Goal: Information Seeking & Learning: Compare options

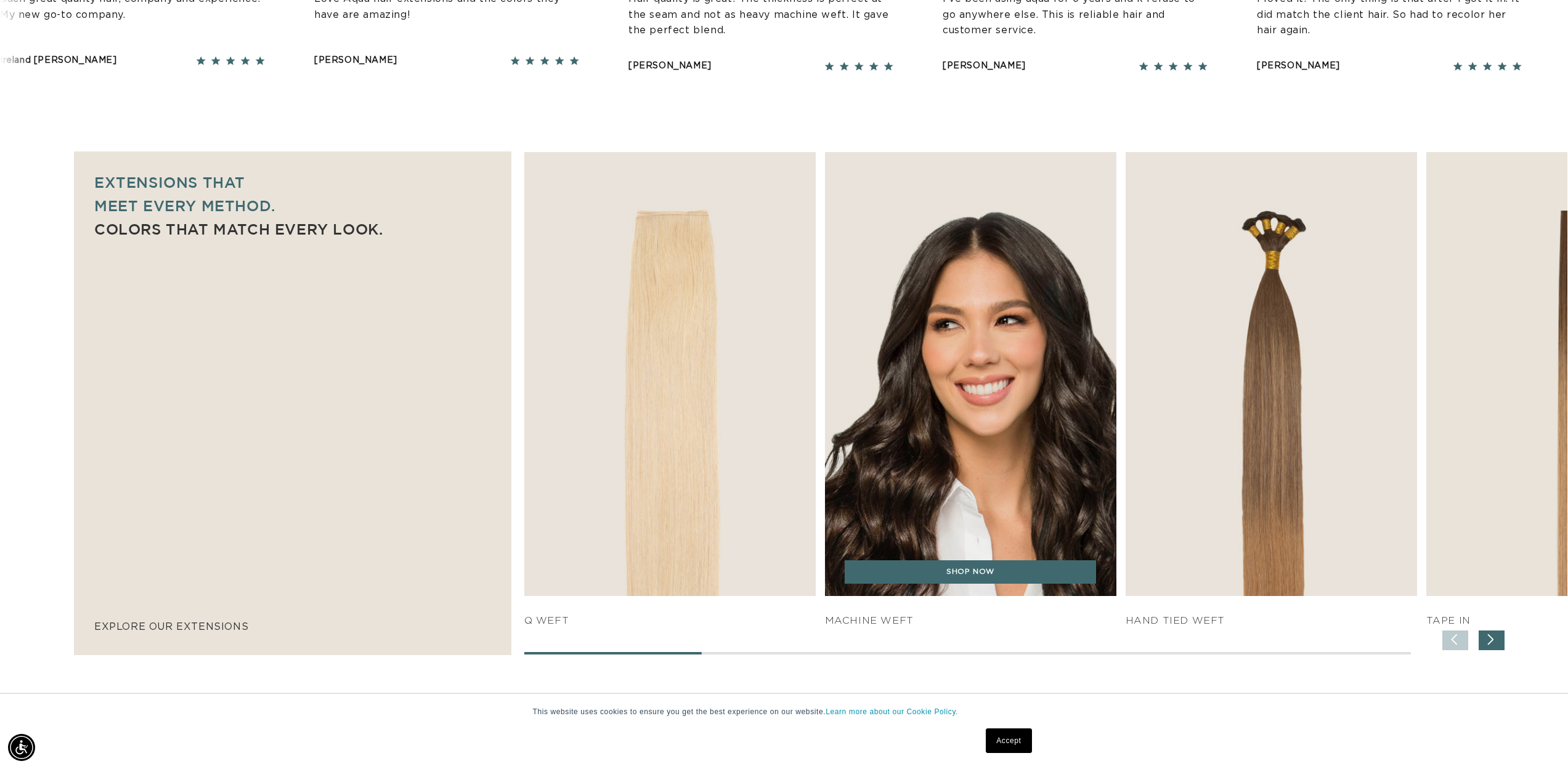
scroll to position [724, 0]
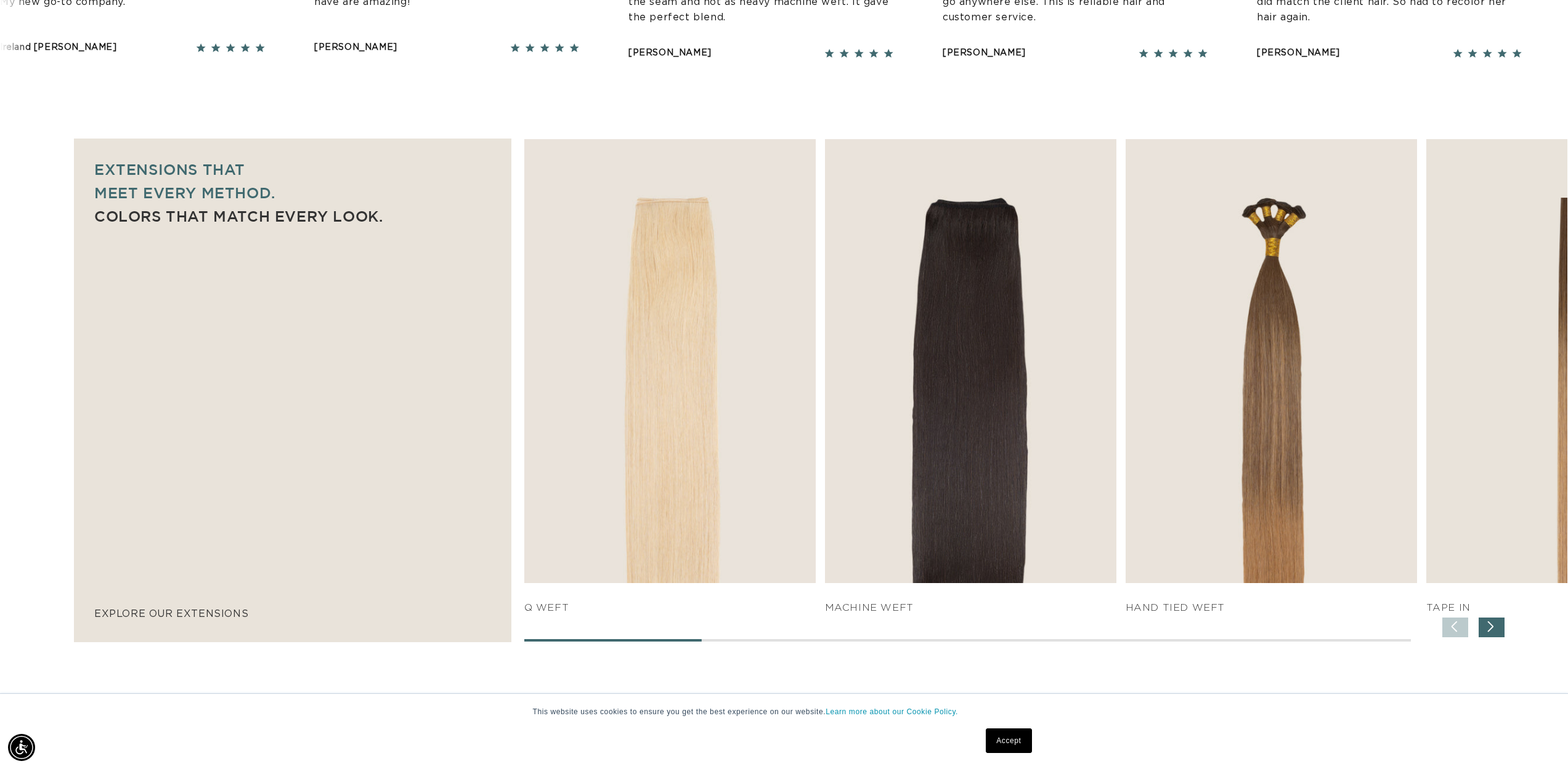
drag, startPoint x: 614, startPoint y: 632, endPoint x: 733, endPoint y: 635, distance: 119.0
click at [733, 635] on div "SHOP NOW q weft SHOP NOW Machine Weft SHOP NOW" at bounding box center [1045, 390] width 1043 height 501
drag, startPoint x: 688, startPoint y: 636, endPoint x: 845, endPoint y: 637, distance: 157.0
click at [845, 639] on div at bounding box center [967, 640] width 886 height 3
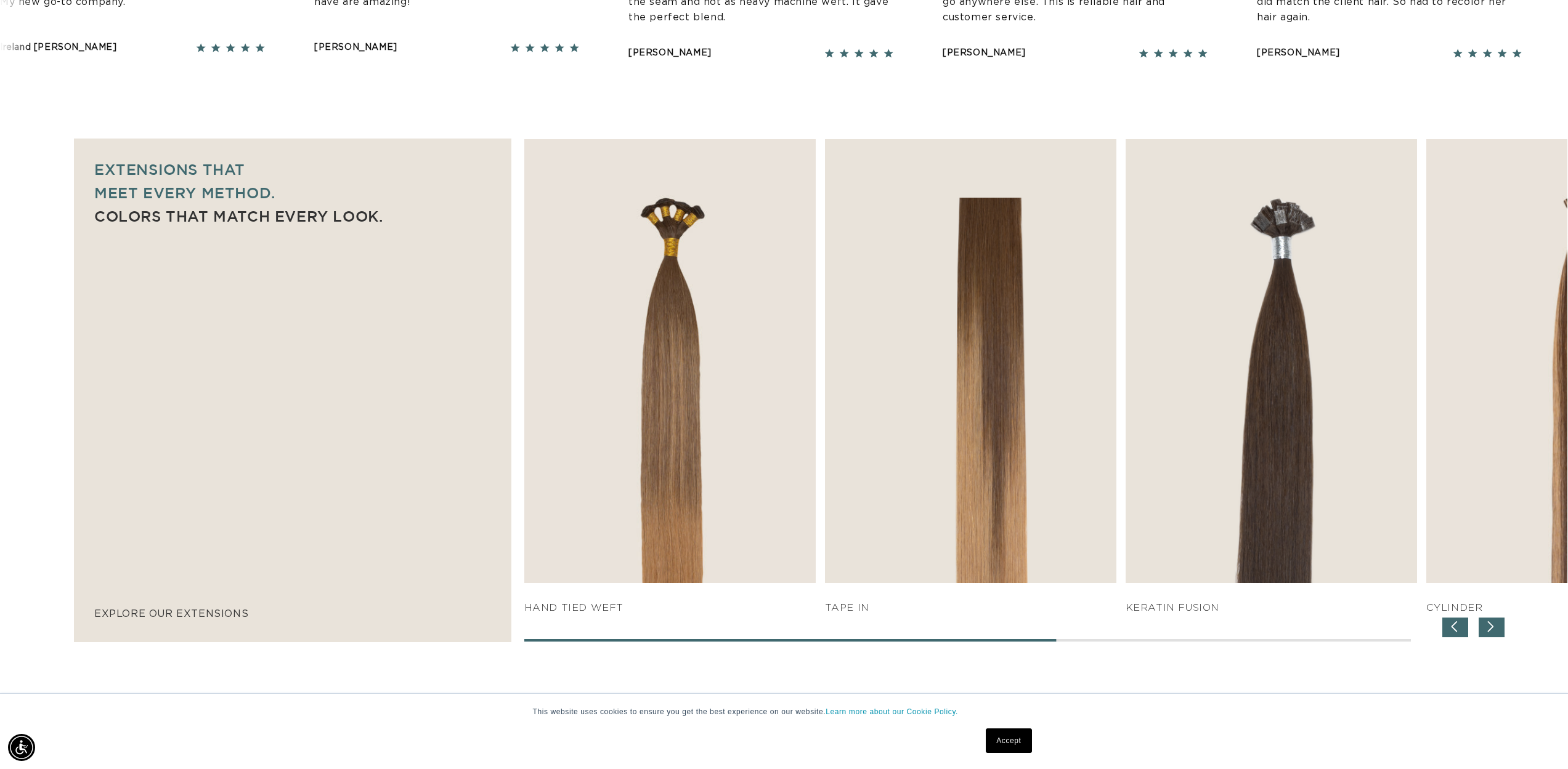
scroll to position [0, 0]
click at [1494, 626] on div "Next slide" at bounding box center [1491, 627] width 26 height 19
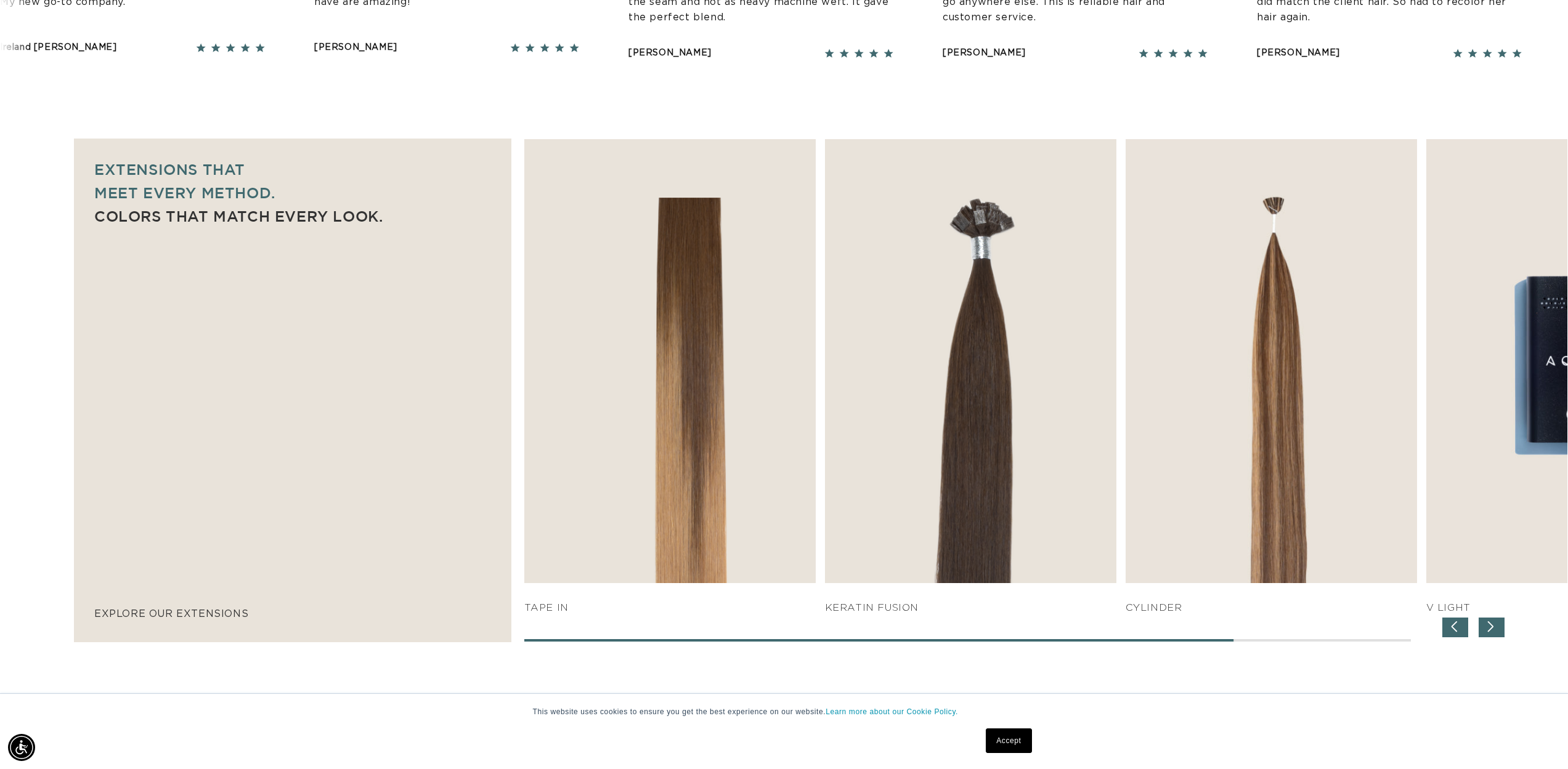
click at [1492, 623] on div "Next slide" at bounding box center [1491, 627] width 26 height 19
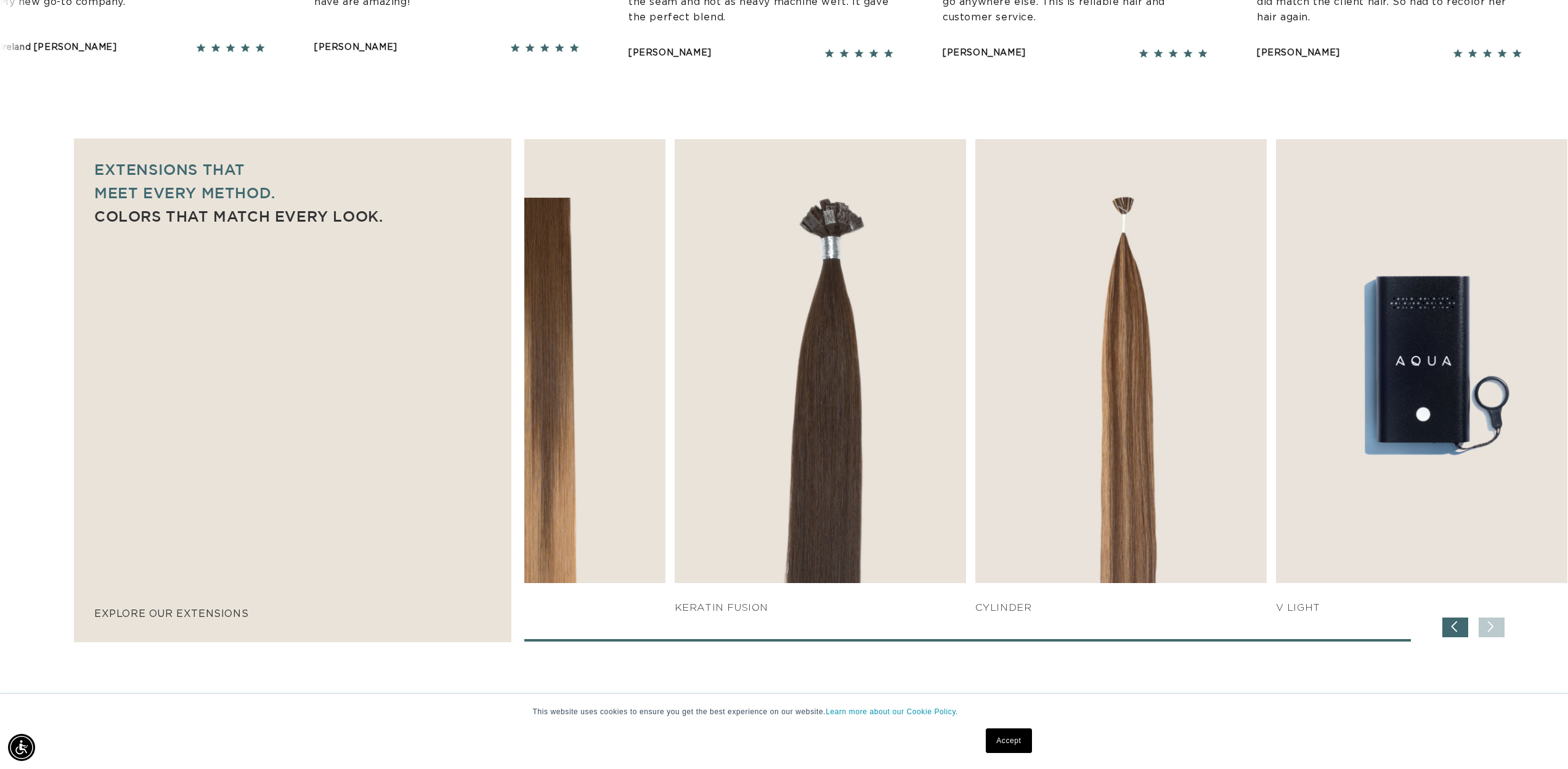
scroll to position [0, 1095]
click at [1492, 623] on div "SHOP NOW q weft SHOP NOW Machine Weft SHOP NOW" at bounding box center [1045, 390] width 1043 height 501
click at [1438, 625] on div "SHOP NOW q weft SHOP NOW Machine Weft SHOP NOW" at bounding box center [1045, 390] width 1043 height 501
click at [1444, 626] on div "Previous slide" at bounding box center [1454, 627] width 26 height 19
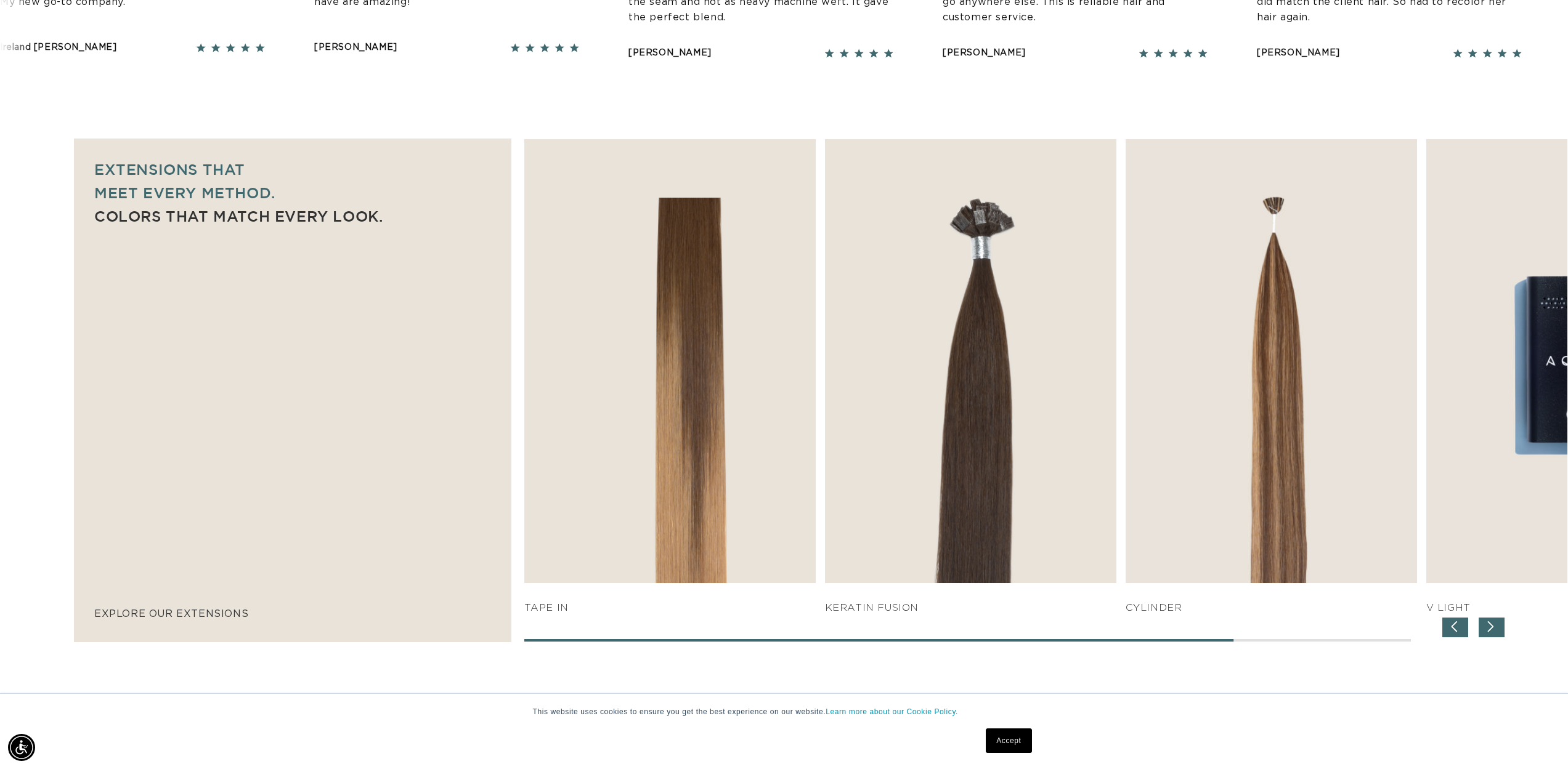
click at [1444, 626] on div "Previous slide" at bounding box center [1454, 627] width 26 height 19
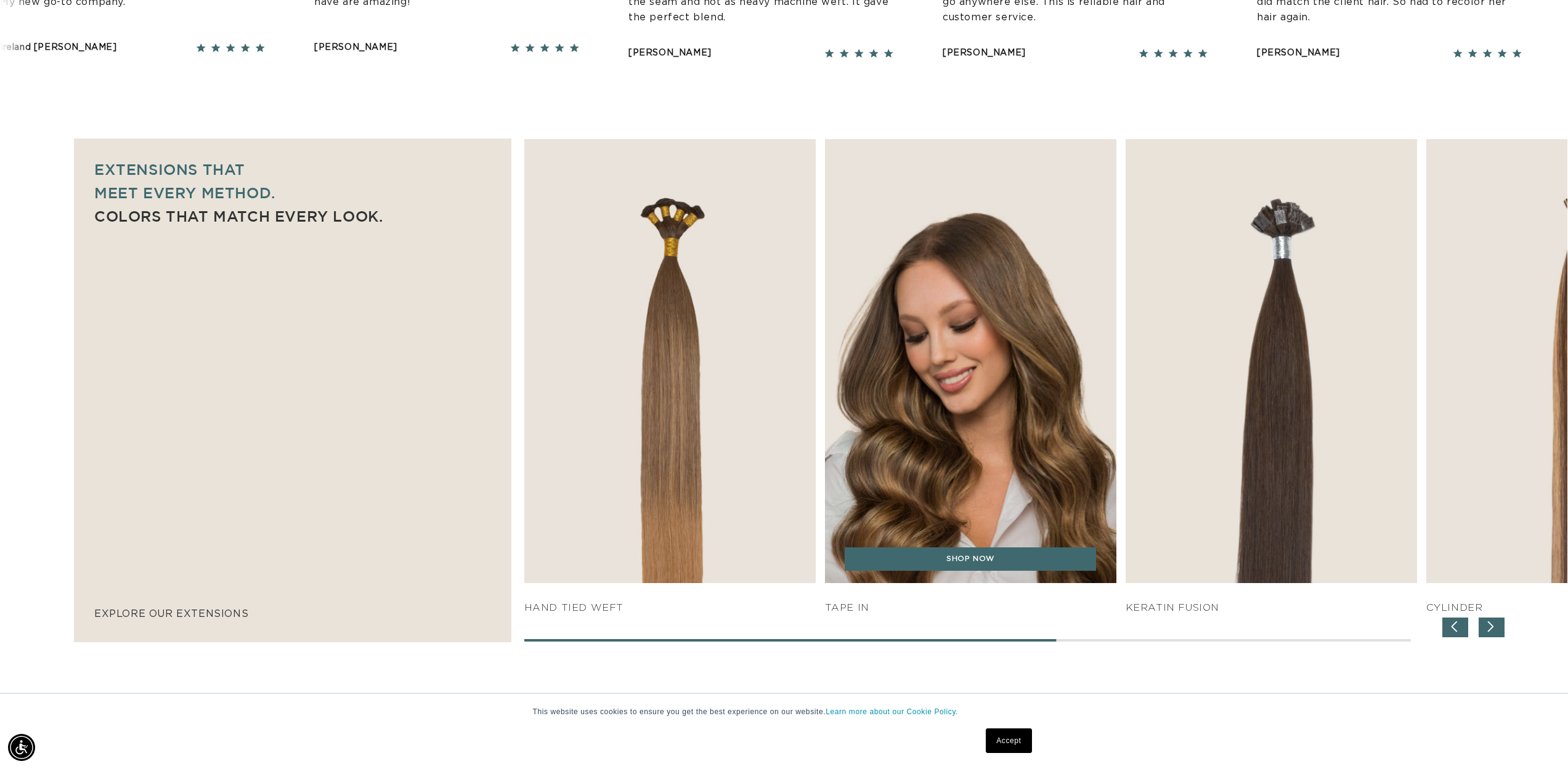
scroll to position [0, 2191]
click at [981, 433] on img "4 / 7" at bounding box center [970, 361] width 306 height 466
click at [1014, 550] on link "SHOP NOW" at bounding box center [970, 560] width 252 height 24
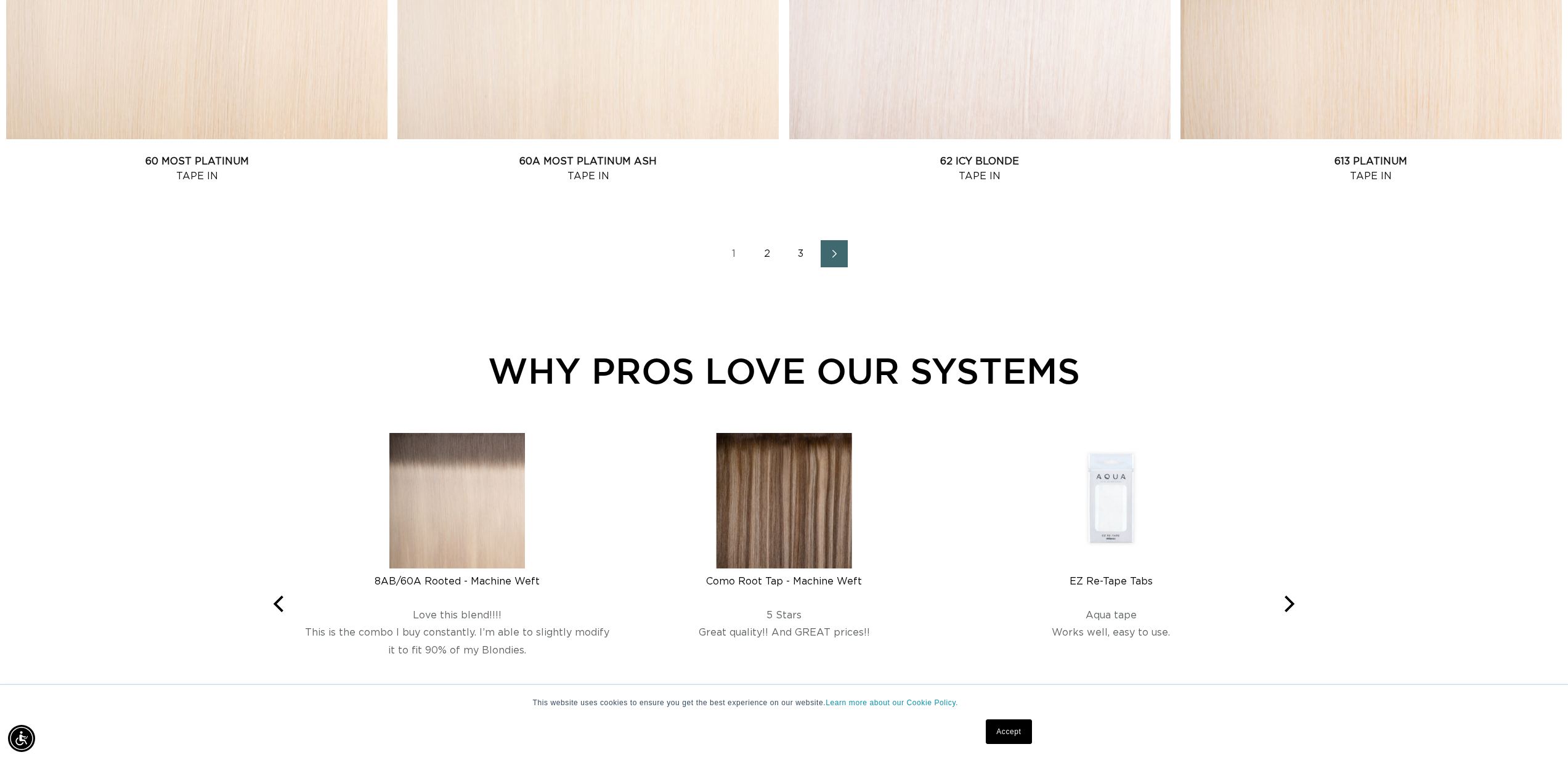
click at [827, 258] on icon "Next page" at bounding box center [834, 253] width 16 height 8
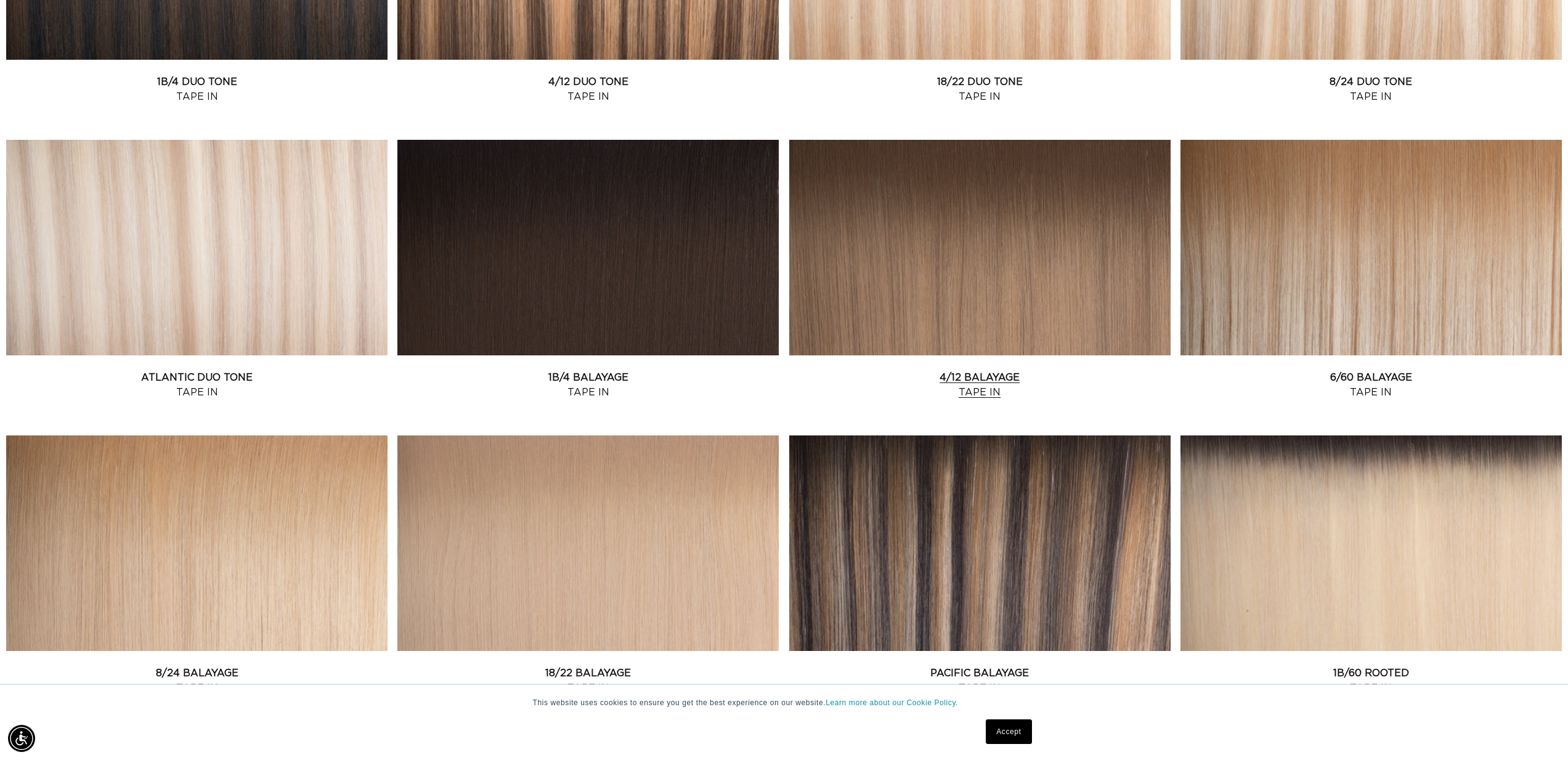
scroll to position [0, 2191]
click at [975, 370] on link "4/12 Balayage Tape In" at bounding box center [980, 385] width 381 height 29
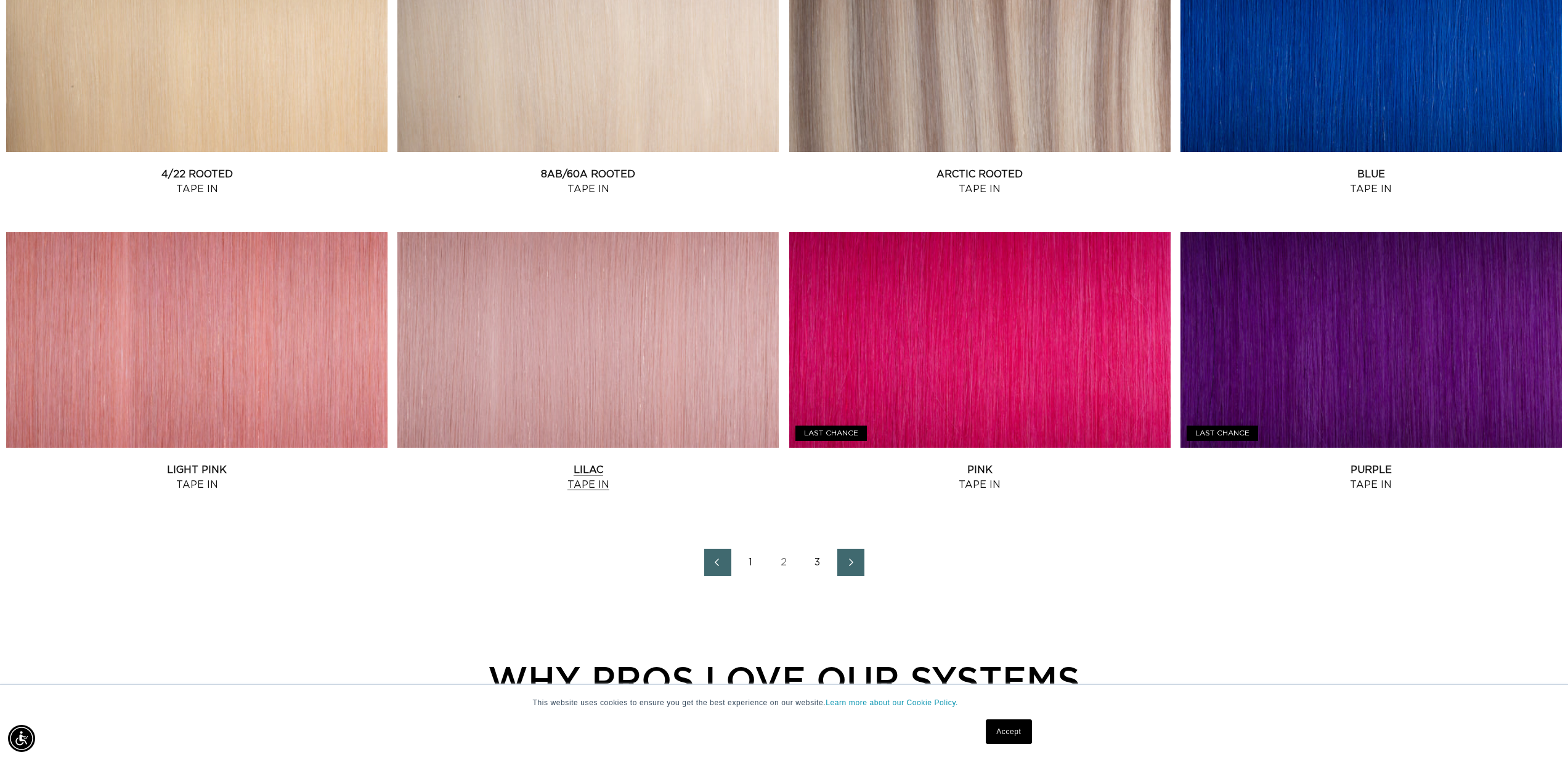
scroll to position [1473, 0]
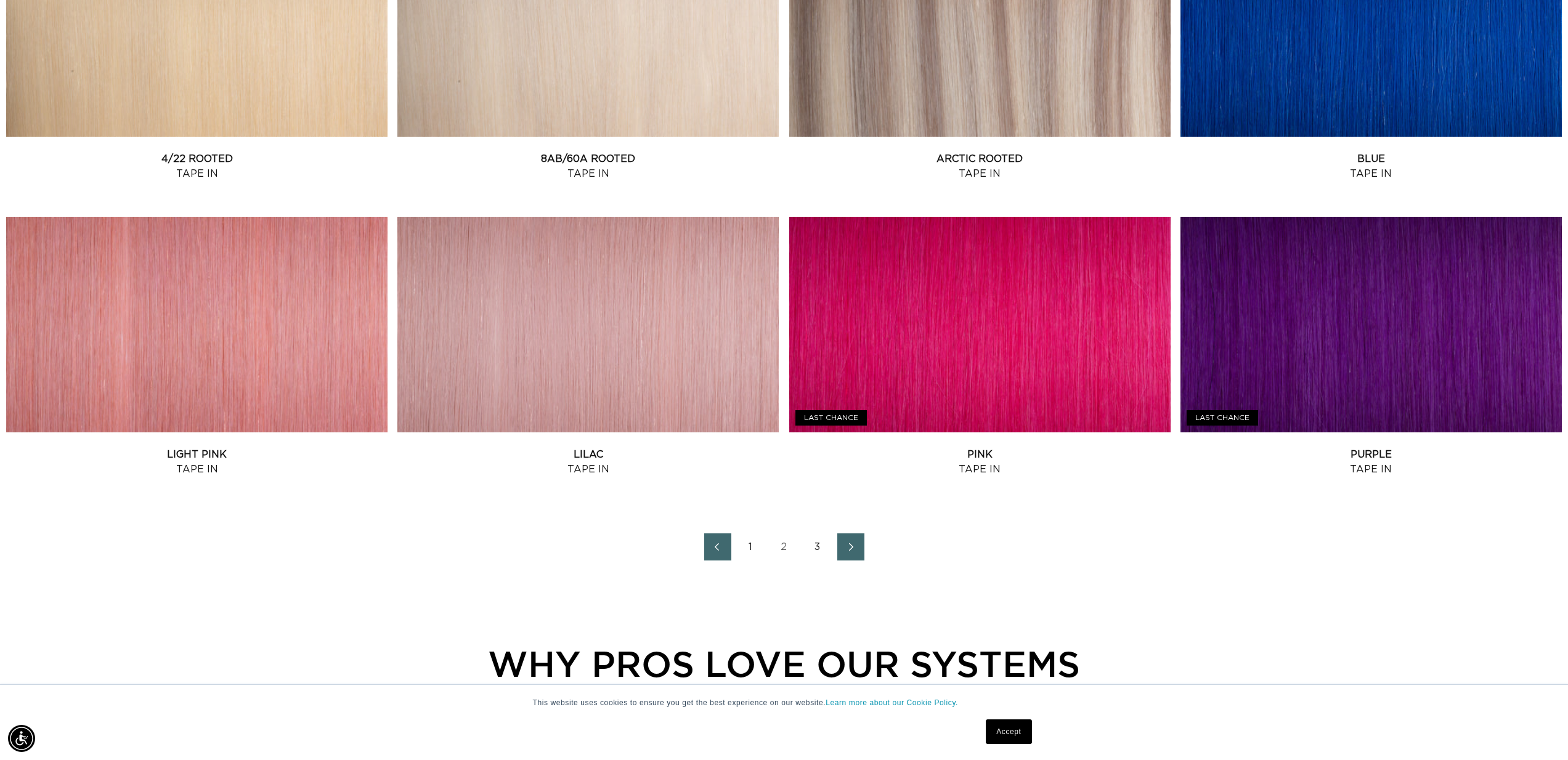
click at [845, 550] on link "Next page" at bounding box center [851, 547] width 27 height 27
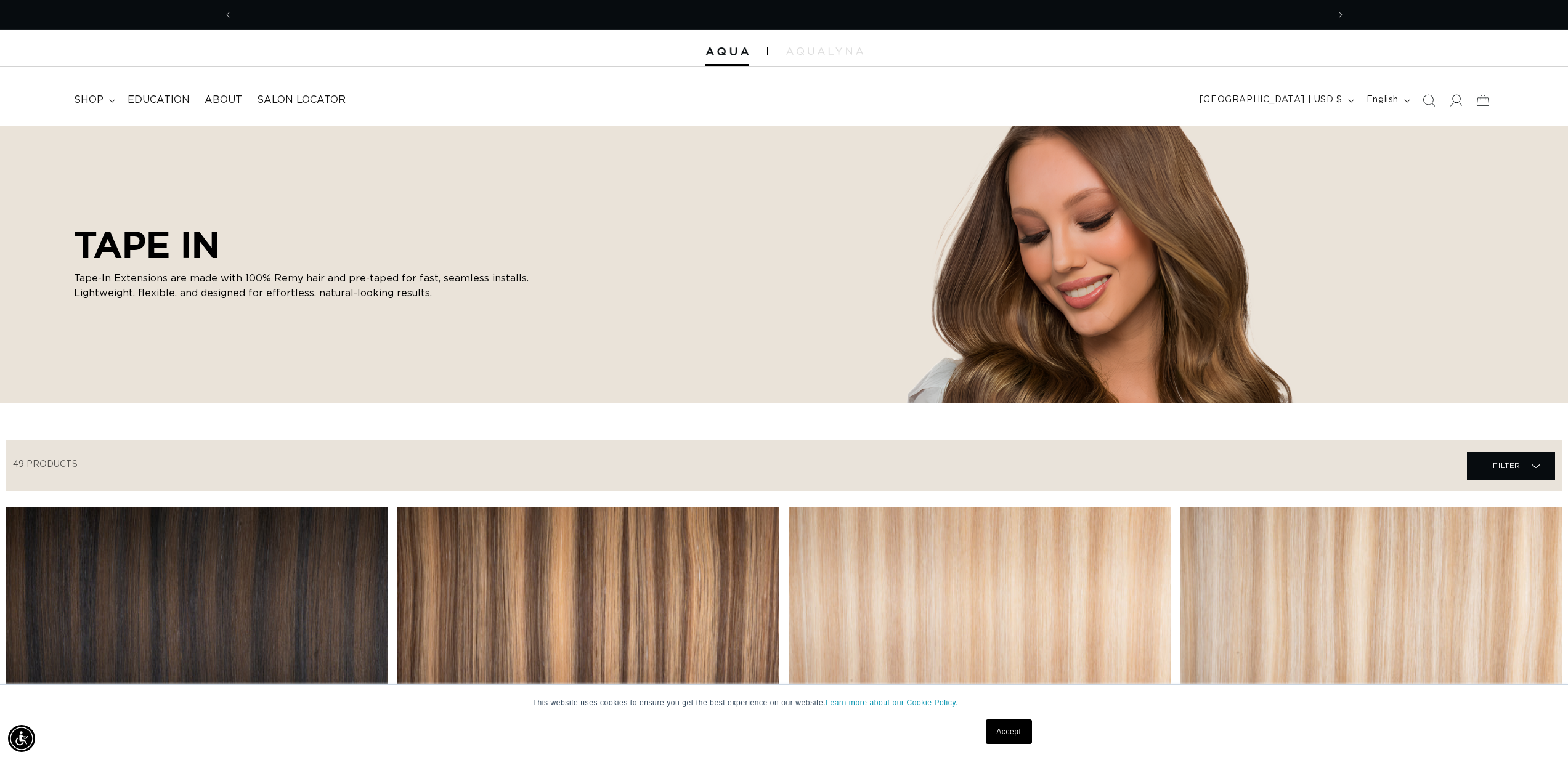
scroll to position [0, 1095]
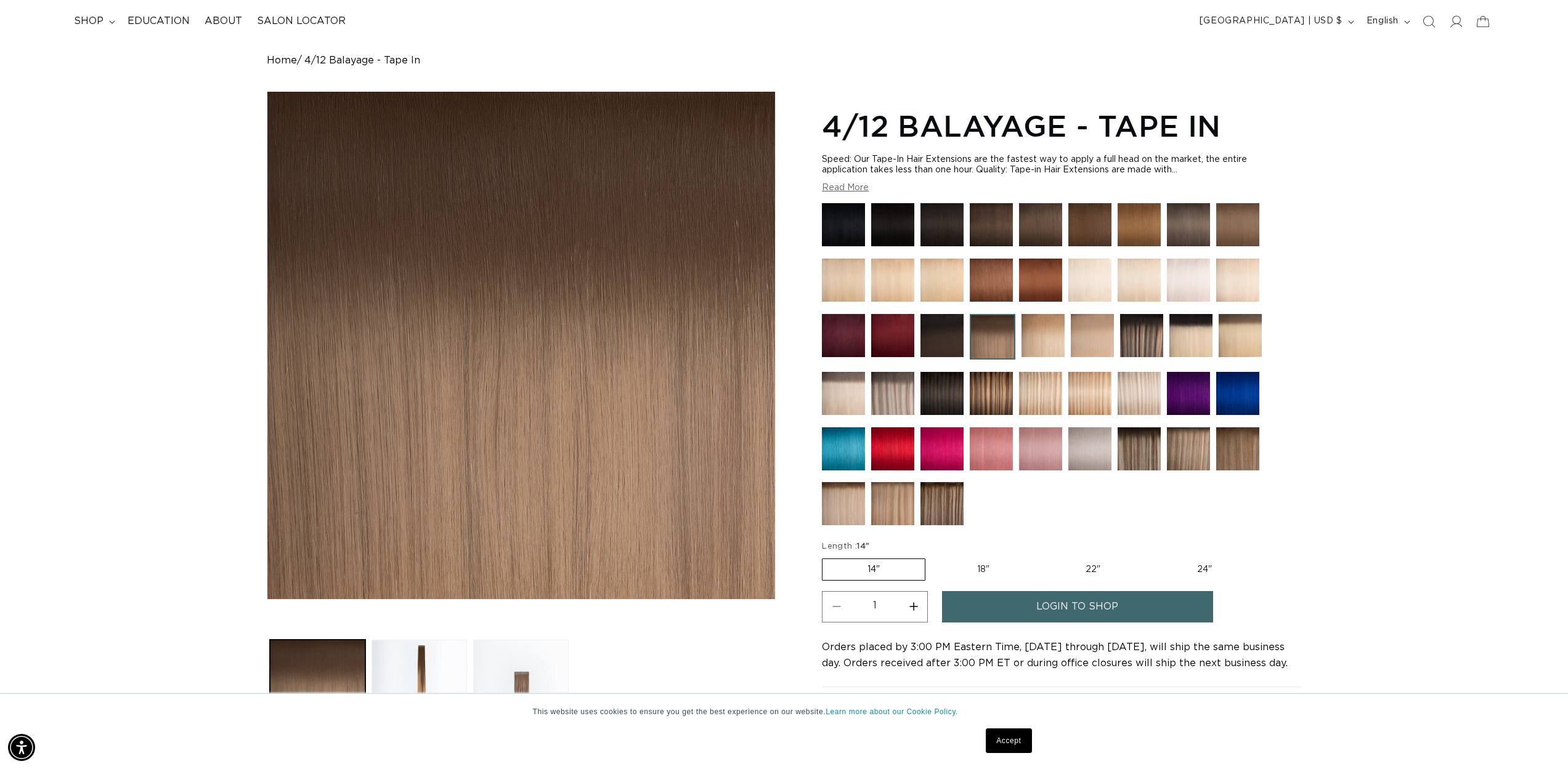
scroll to position [0, 1095]
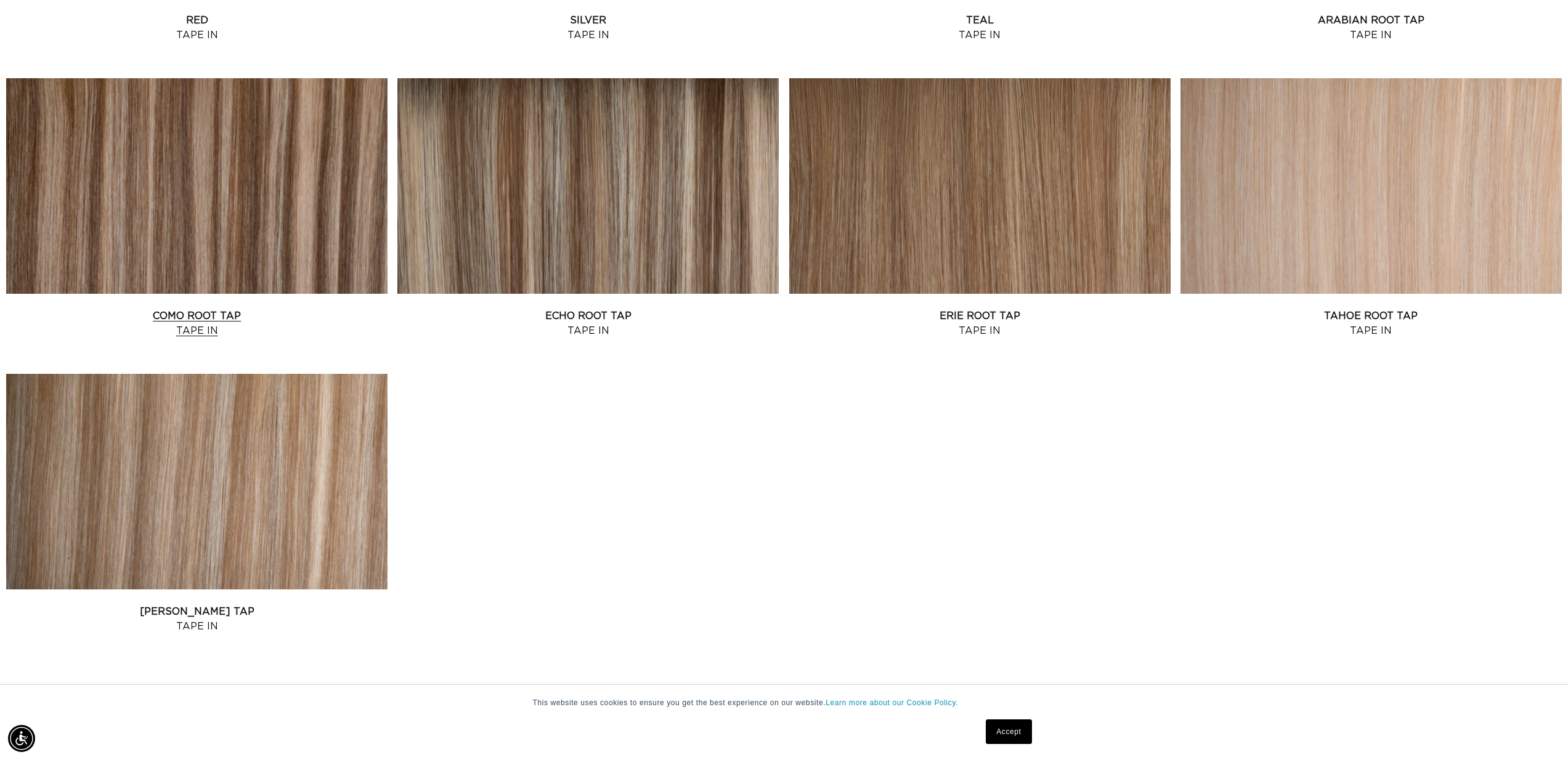
scroll to position [0, 2191]
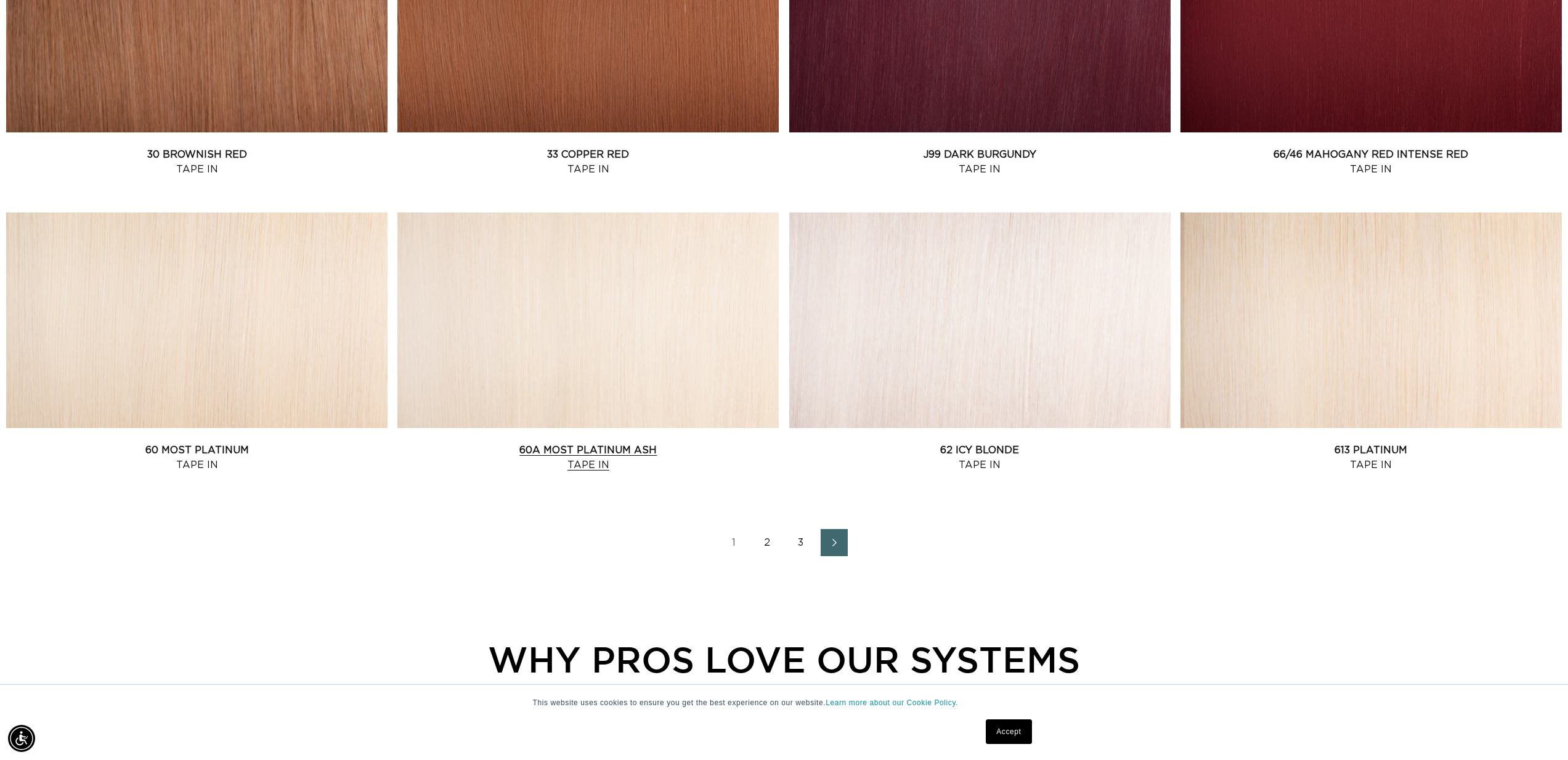
scroll to position [0, 2191]
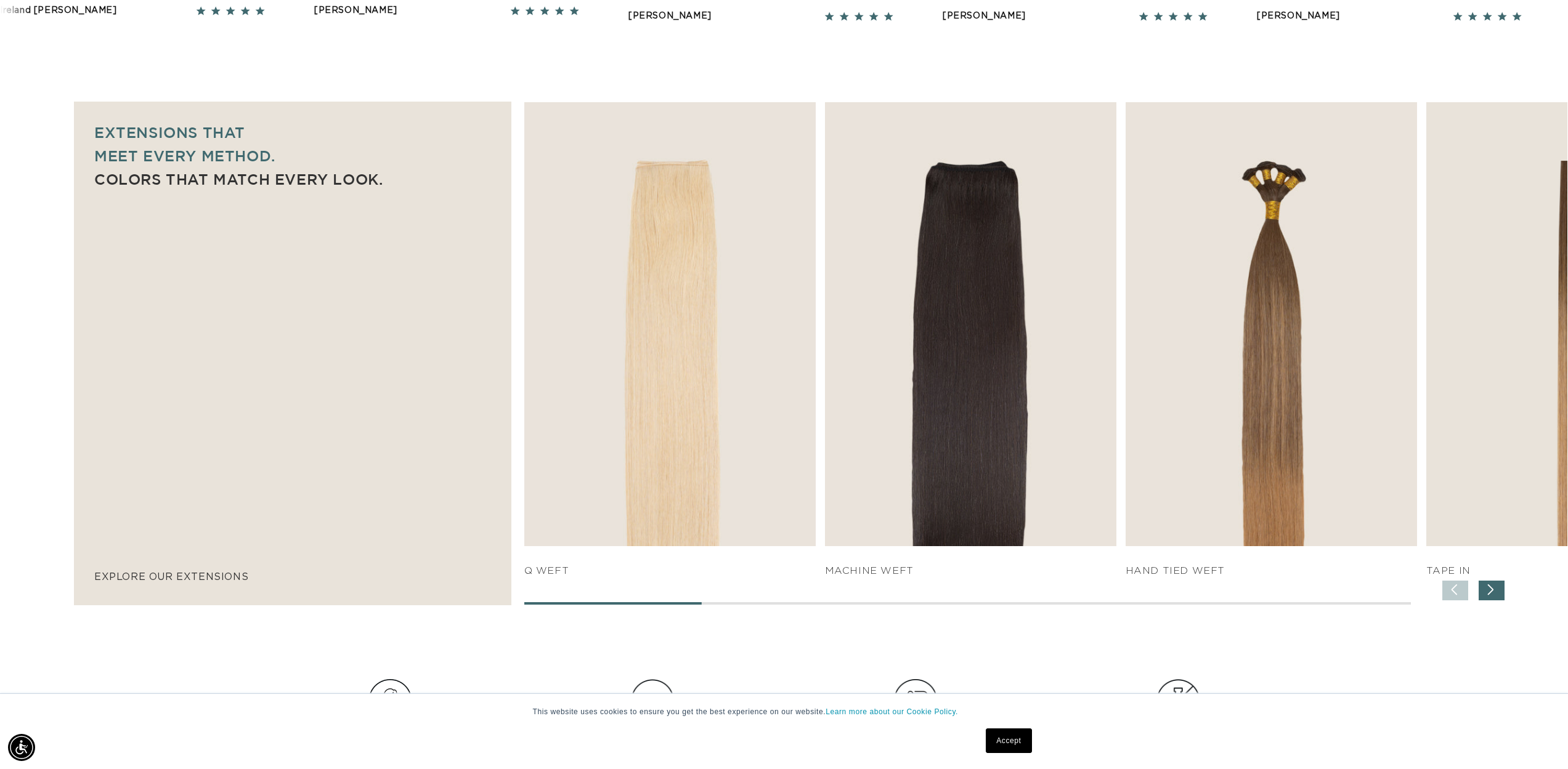
scroll to position [0, 2191]
drag, startPoint x: 670, startPoint y: 602, endPoint x: 719, endPoint y: 602, distance: 49.0
click at [719, 602] on div "SHOP NOW q weft SHOP NOW SHOP NOW" at bounding box center [1045, 353] width 1044 height 503
drag, startPoint x: 700, startPoint y: 598, endPoint x: 893, endPoint y: 581, distance: 193.7
click at [764, 598] on div "SHOP NOW q weft SHOP NOW Machine Weft SHOP NOW" at bounding box center [1045, 353] width 1043 height 501
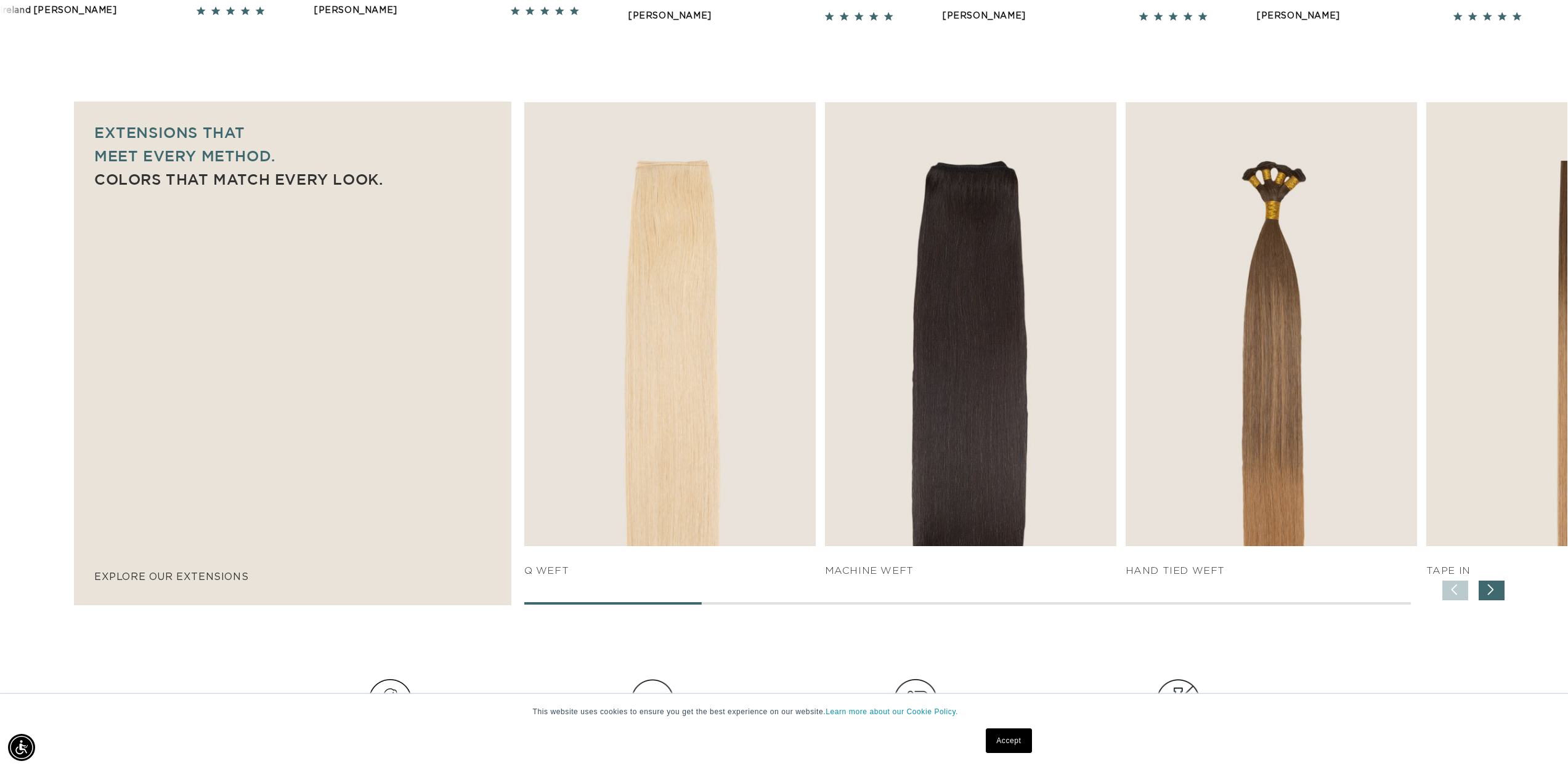
scroll to position [0, 0]
click at [1485, 589] on div "Next slide" at bounding box center [1491, 590] width 26 height 19
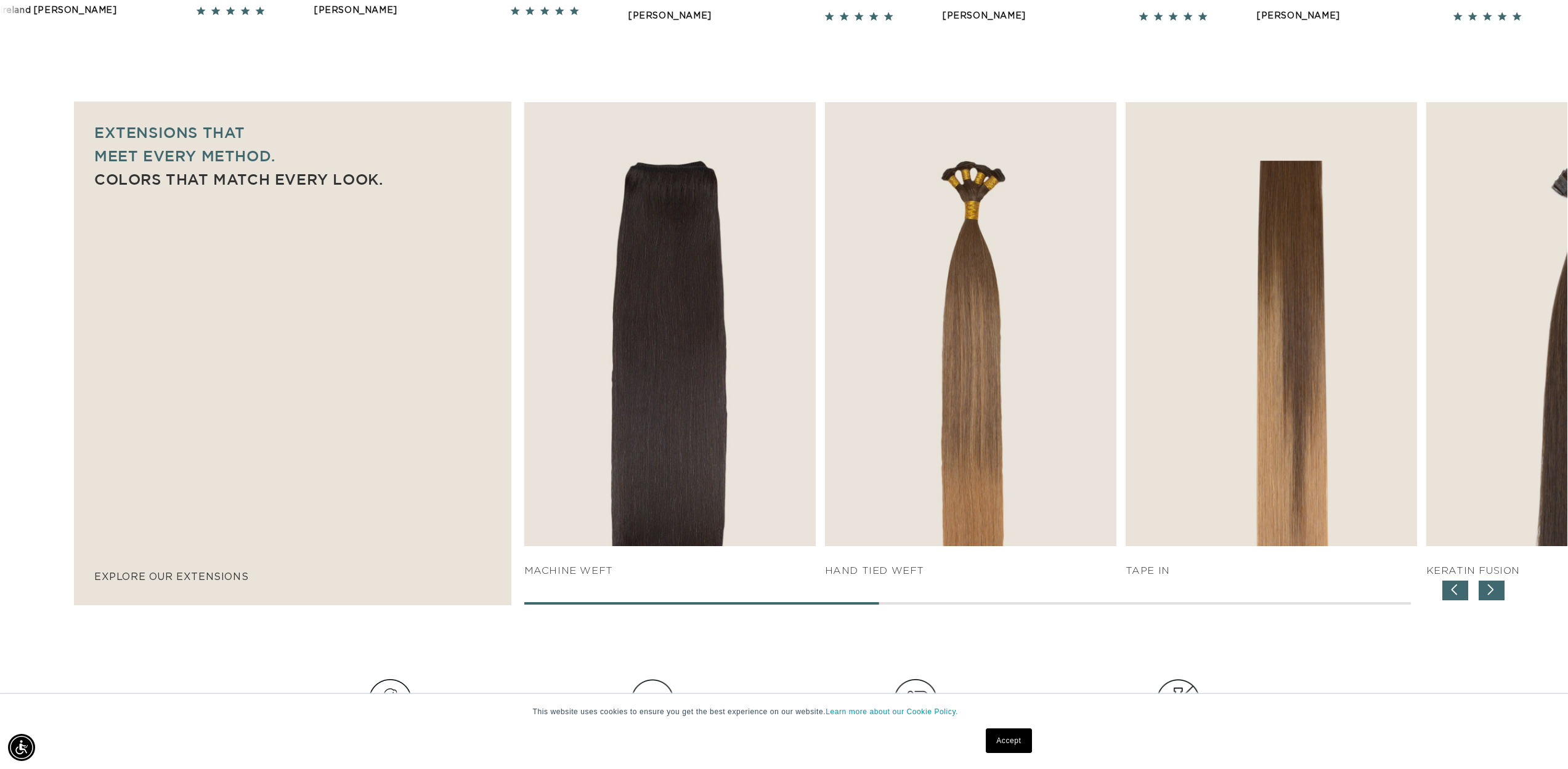
click at [1485, 589] on div "Next slide" at bounding box center [1491, 590] width 26 height 19
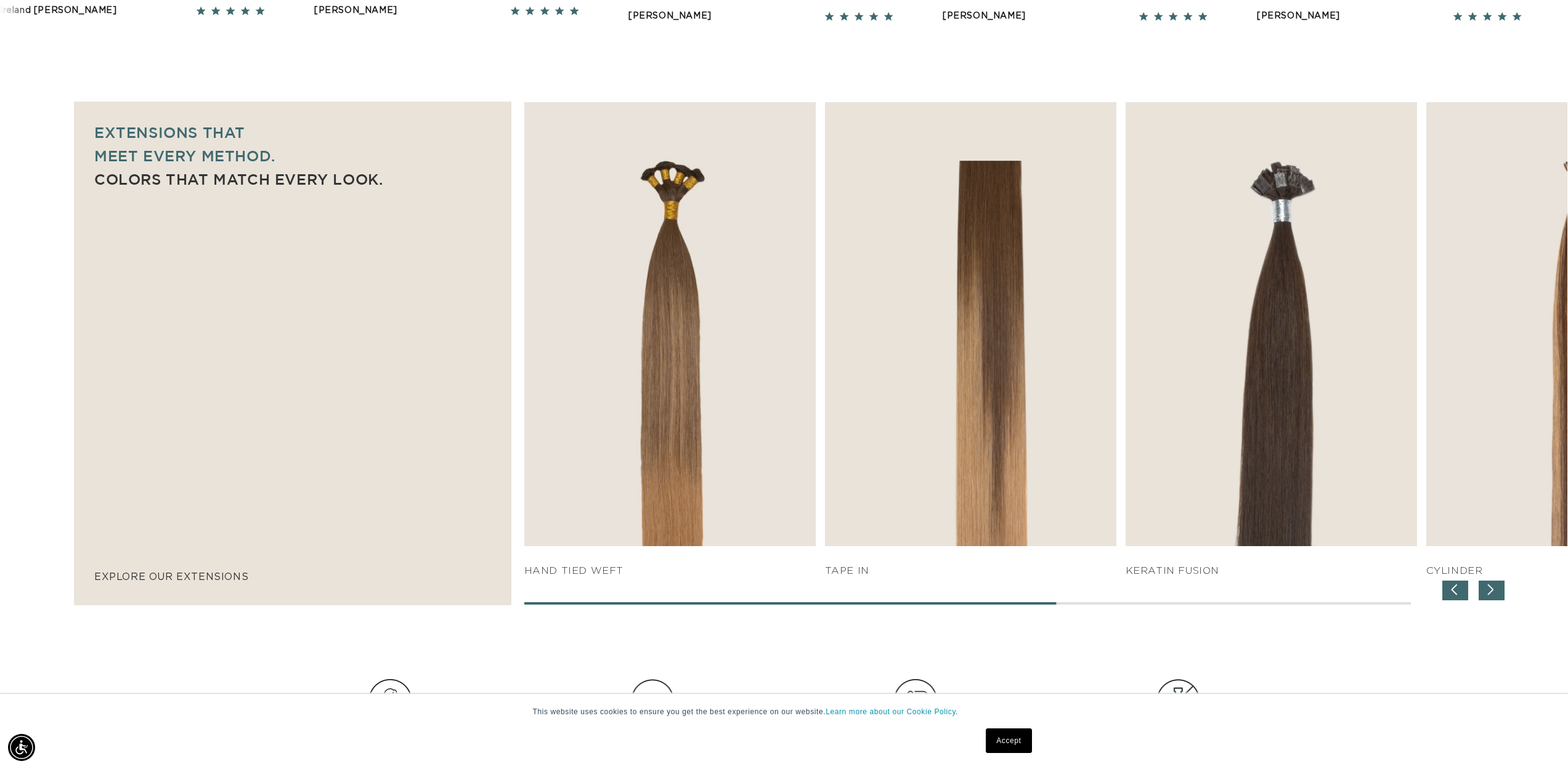
click at [1485, 589] on div "Next slide" at bounding box center [1491, 590] width 26 height 19
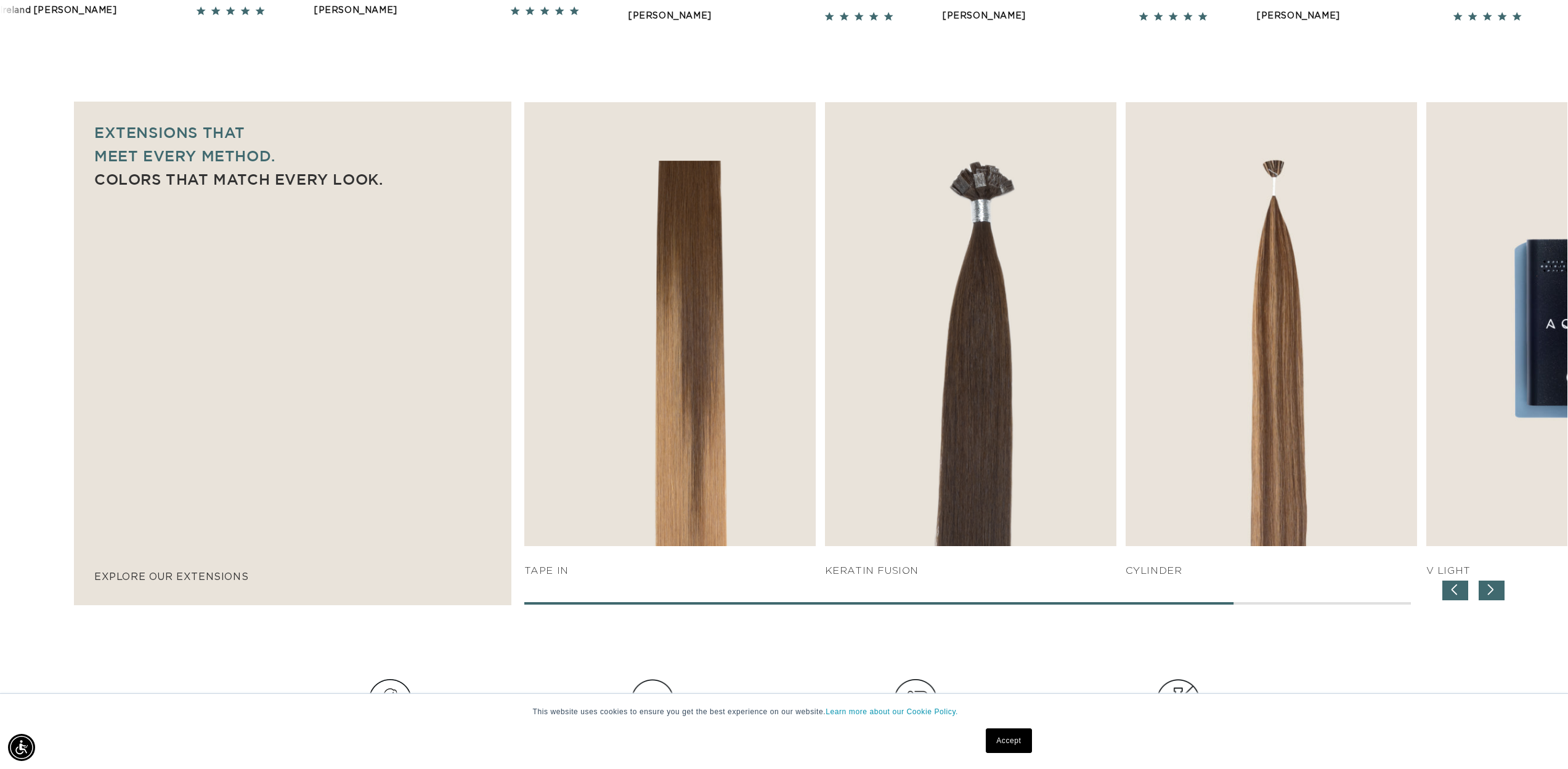
click at [1485, 589] on div "Next slide" at bounding box center [1491, 590] width 26 height 19
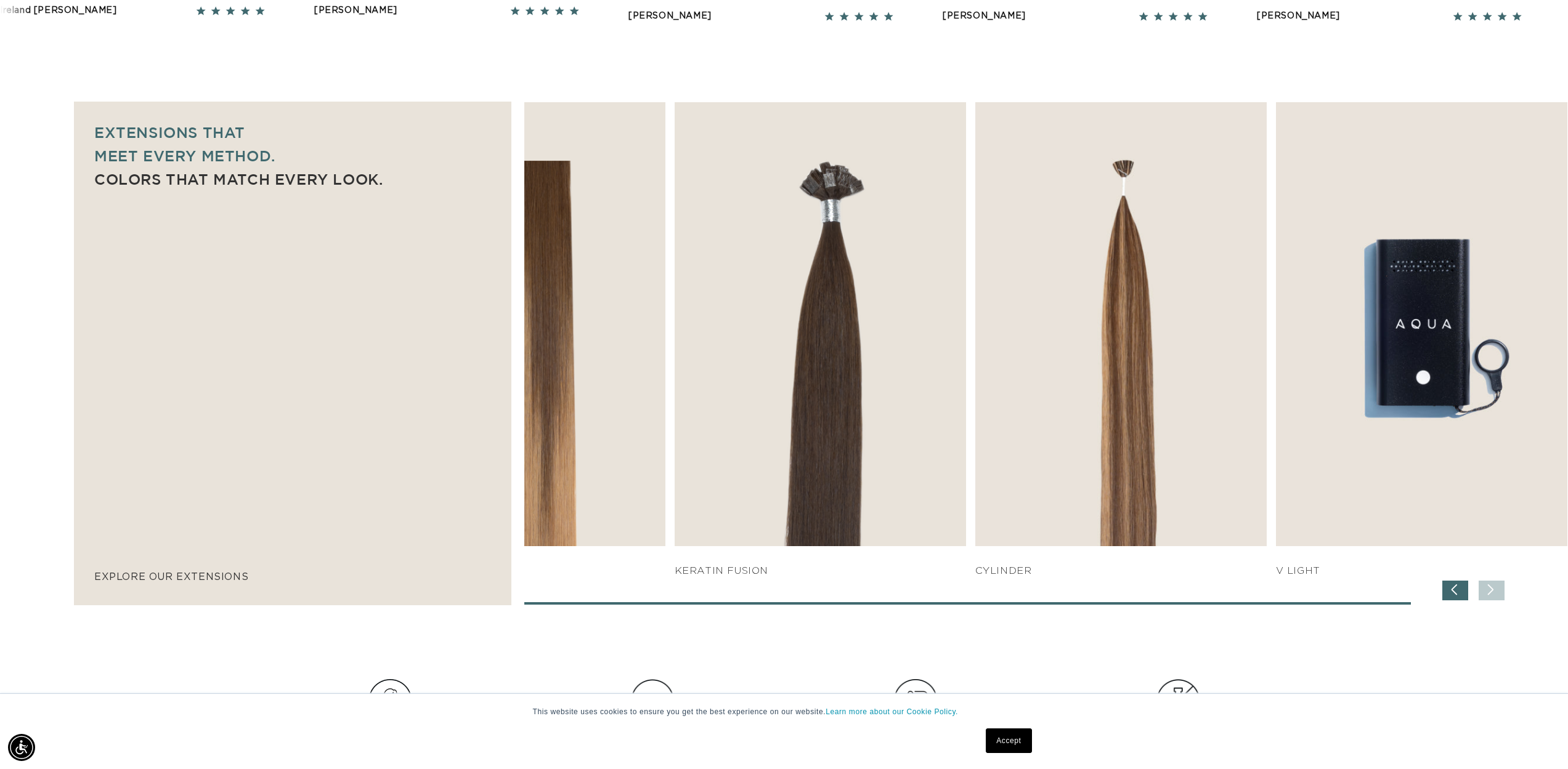
scroll to position [0, 1095]
click at [1485, 589] on div "SHOP NOW q weft SHOP NOW Machine Weft SHOP NOW" at bounding box center [1045, 353] width 1043 height 501
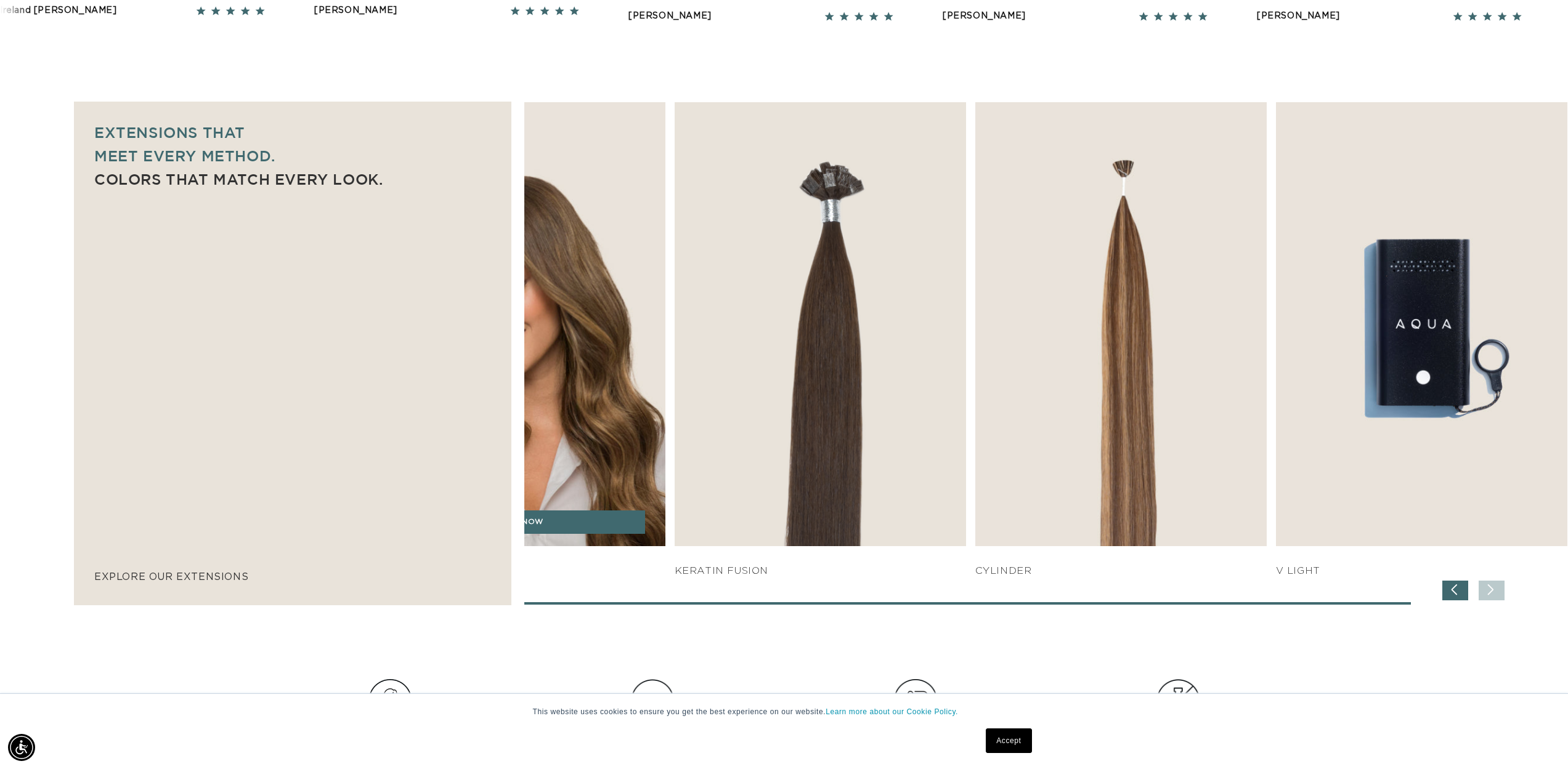
scroll to position [857, 0]
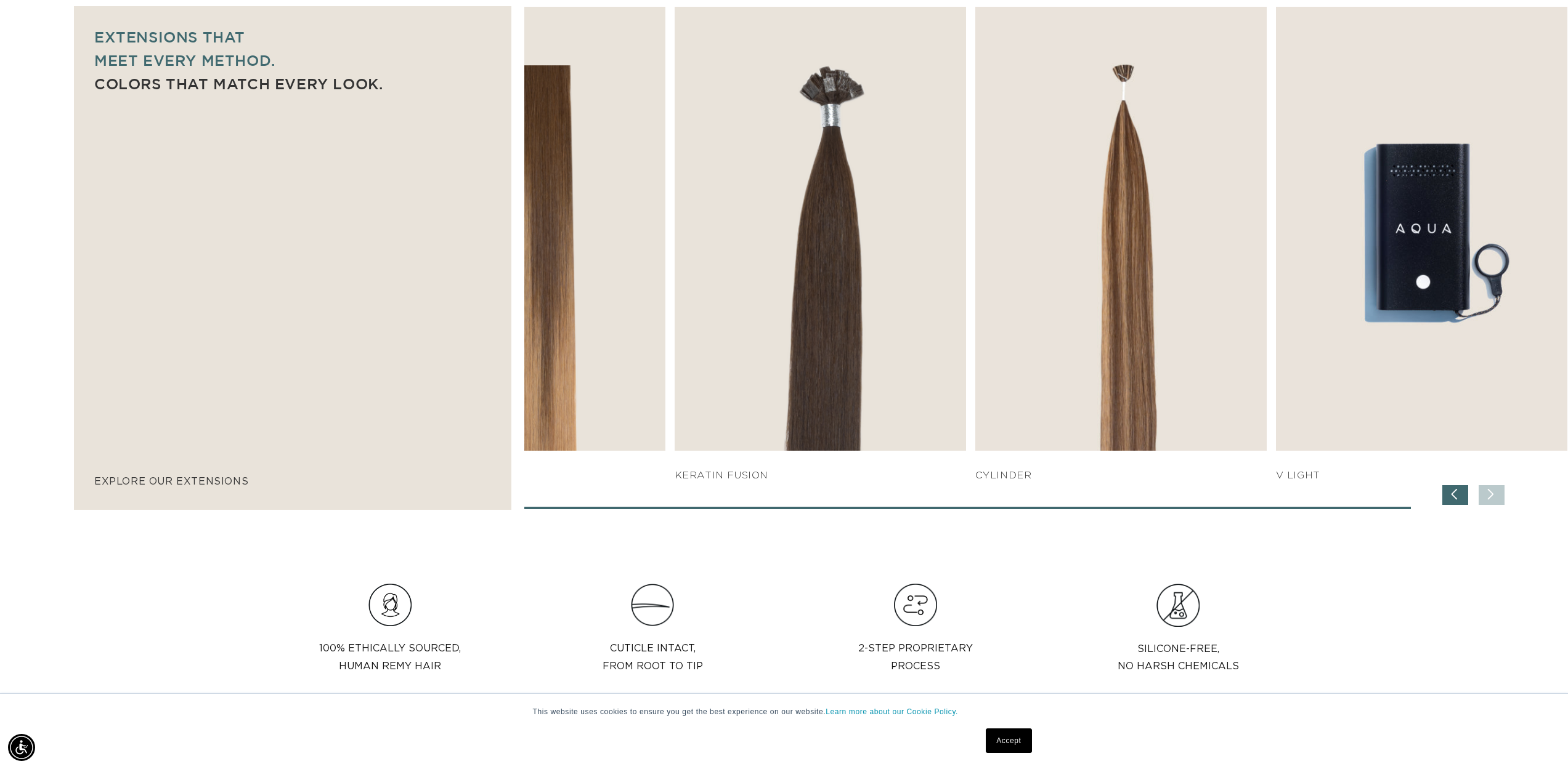
click at [699, 497] on div "SHOP NOW q weft SHOP NOW Machine Weft SHOP NOW" at bounding box center [1045, 257] width 1043 height 501
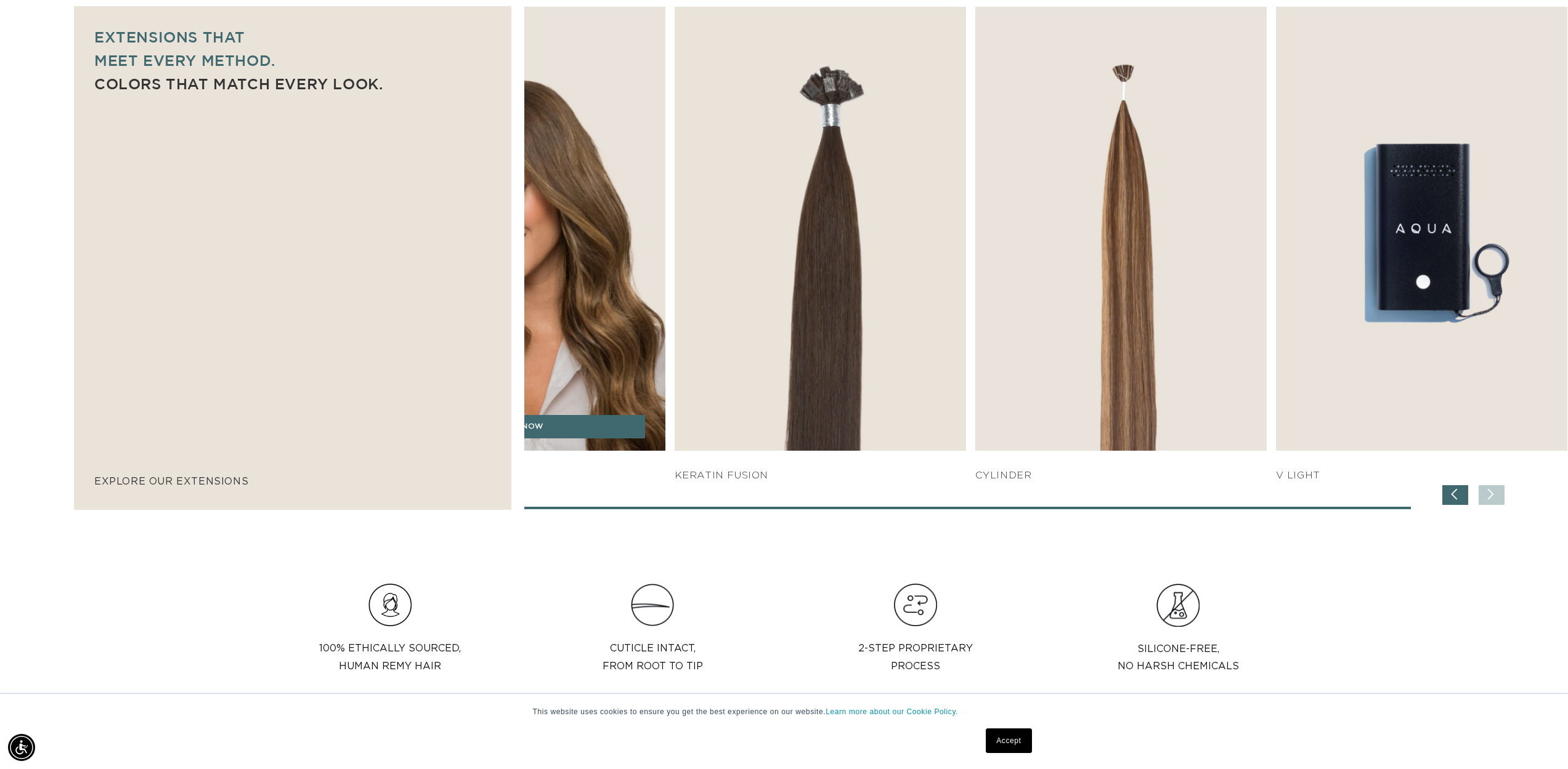
click at [605, 402] on img "4 / 7" at bounding box center [519, 229] width 306 height 466
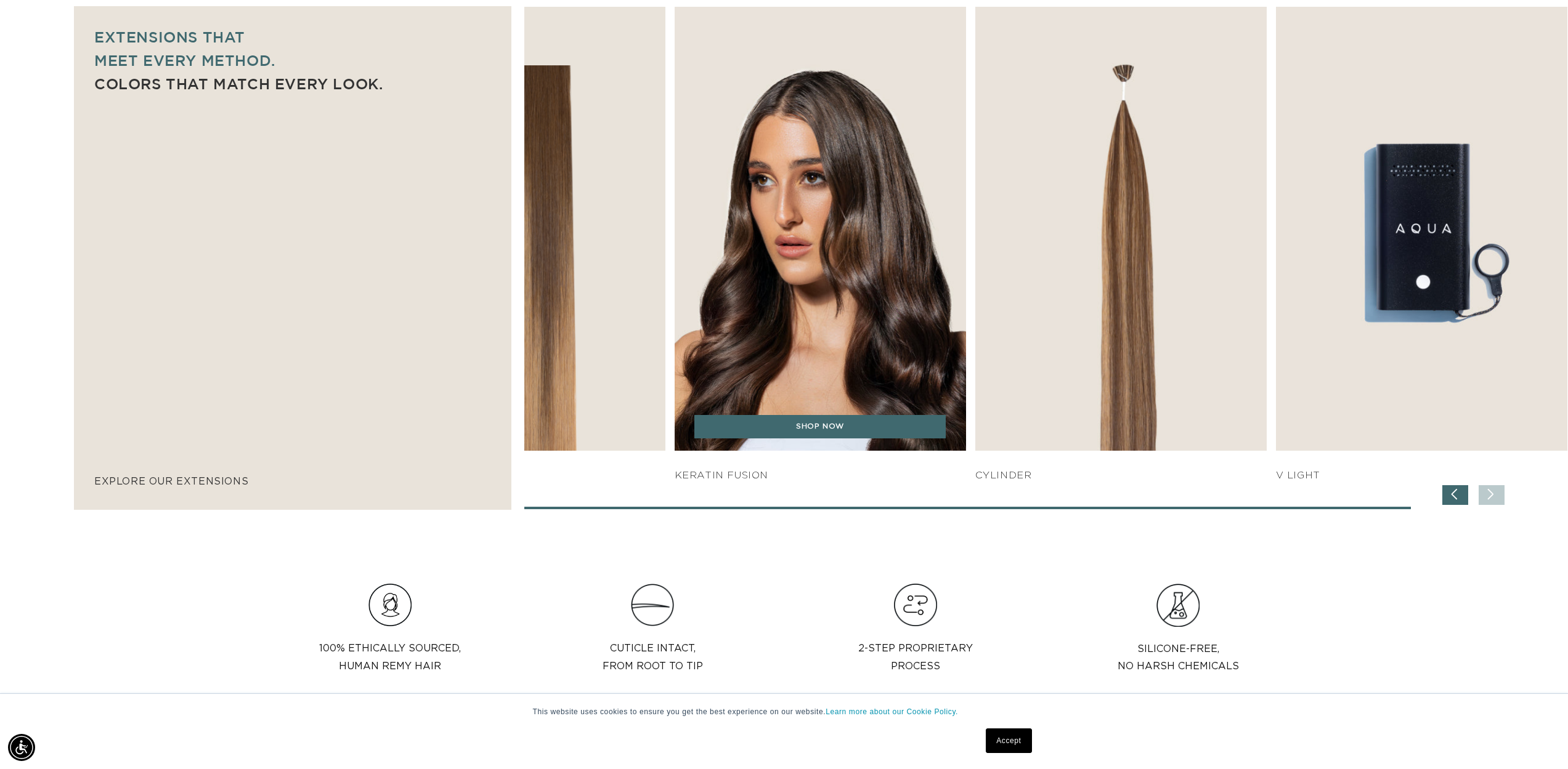
scroll to position [0, 2191]
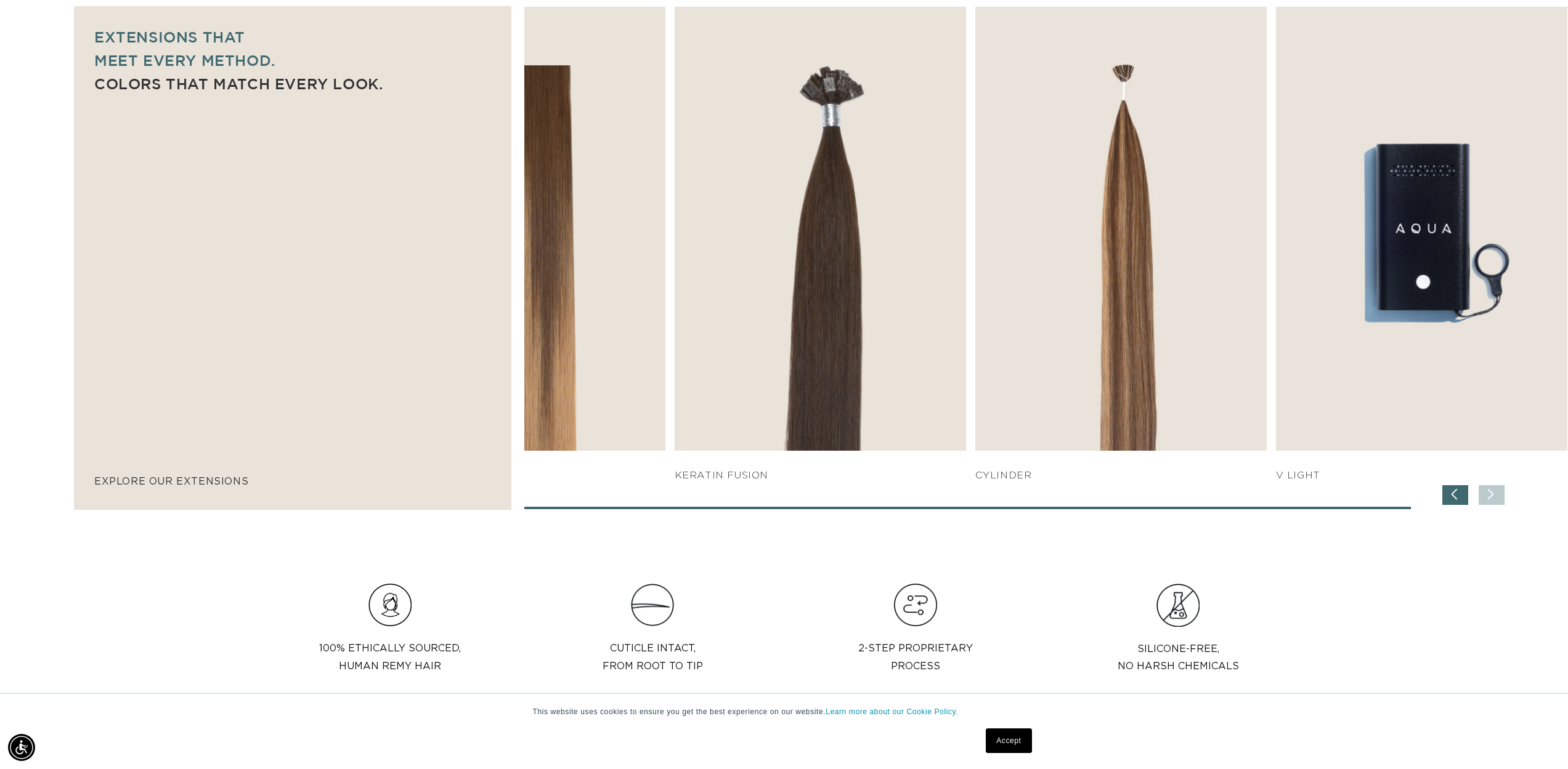
click at [644, 503] on div "SHOP NOW q weft SHOP NOW Machine Weft SHOP NOW" at bounding box center [1045, 257] width 1043 height 501
click at [1444, 485] on div "Previous slide" at bounding box center [1454, 495] width 26 height 19
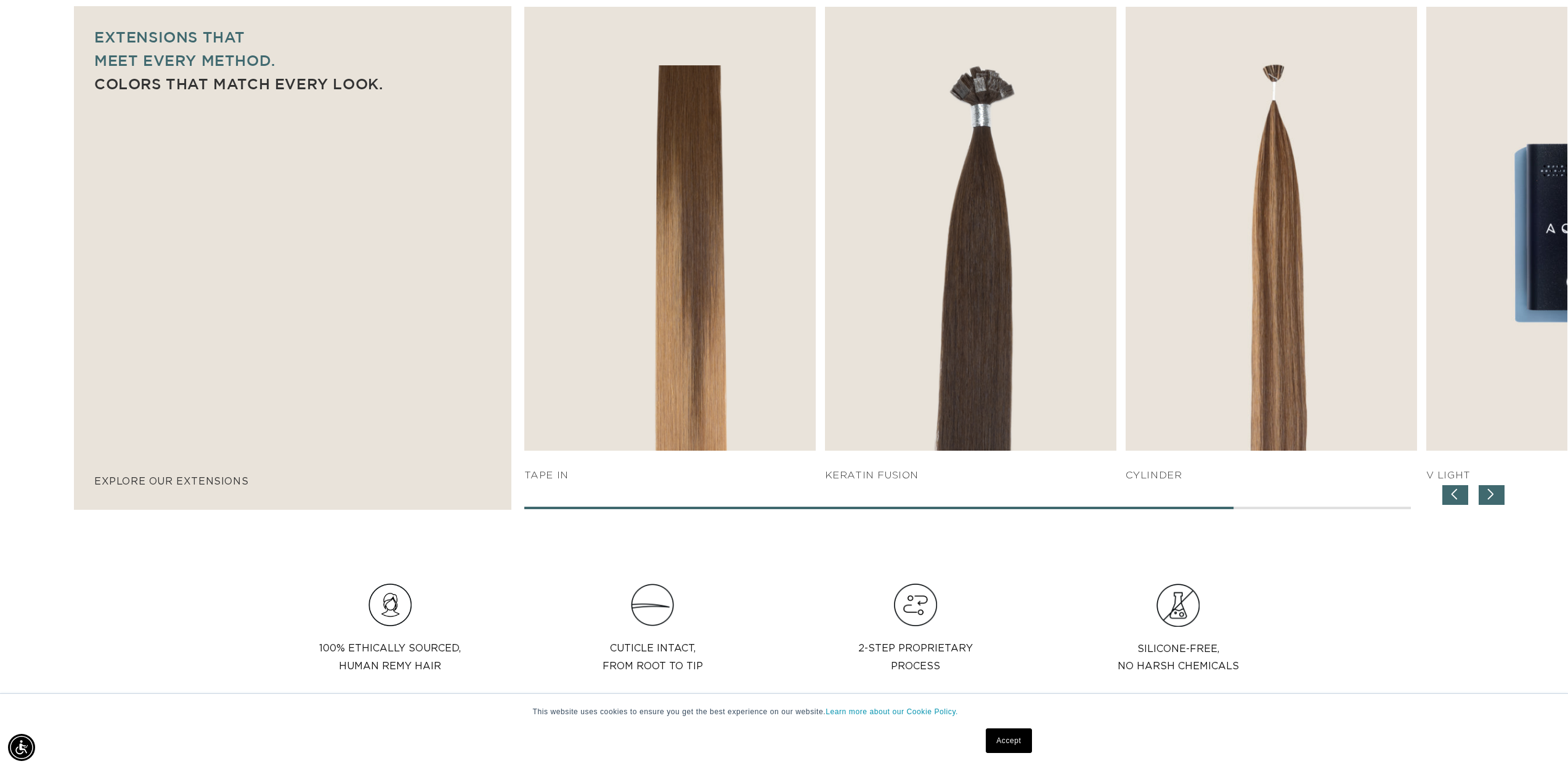
click at [1444, 485] on div "Previous slide" at bounding box center [1454, 495] width 26 height 19
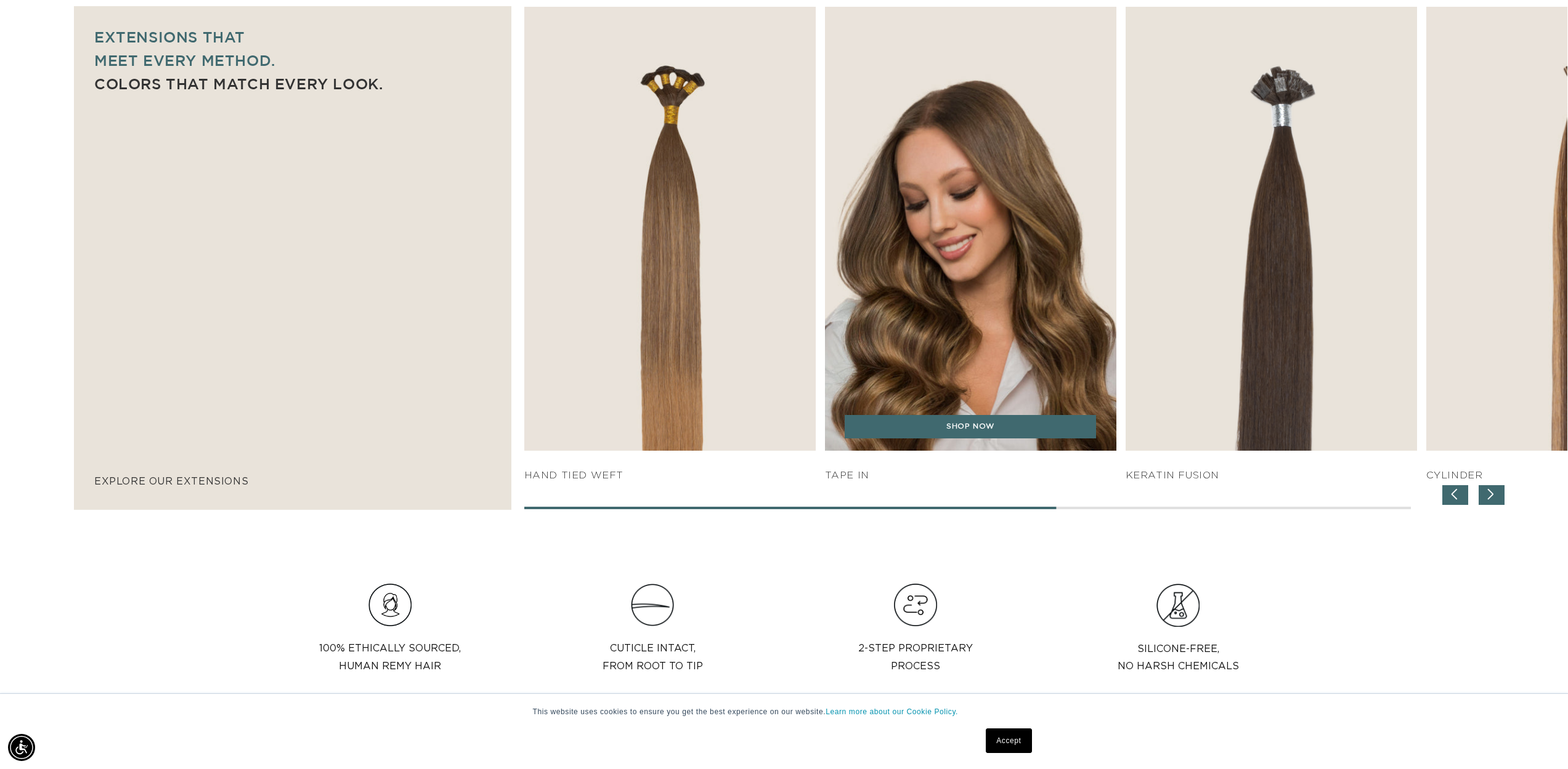
scroll to position [0, 0]
click at [1005, 422] on link "SHOP NOW" at bounding box center [970, 427] width 252 height 24
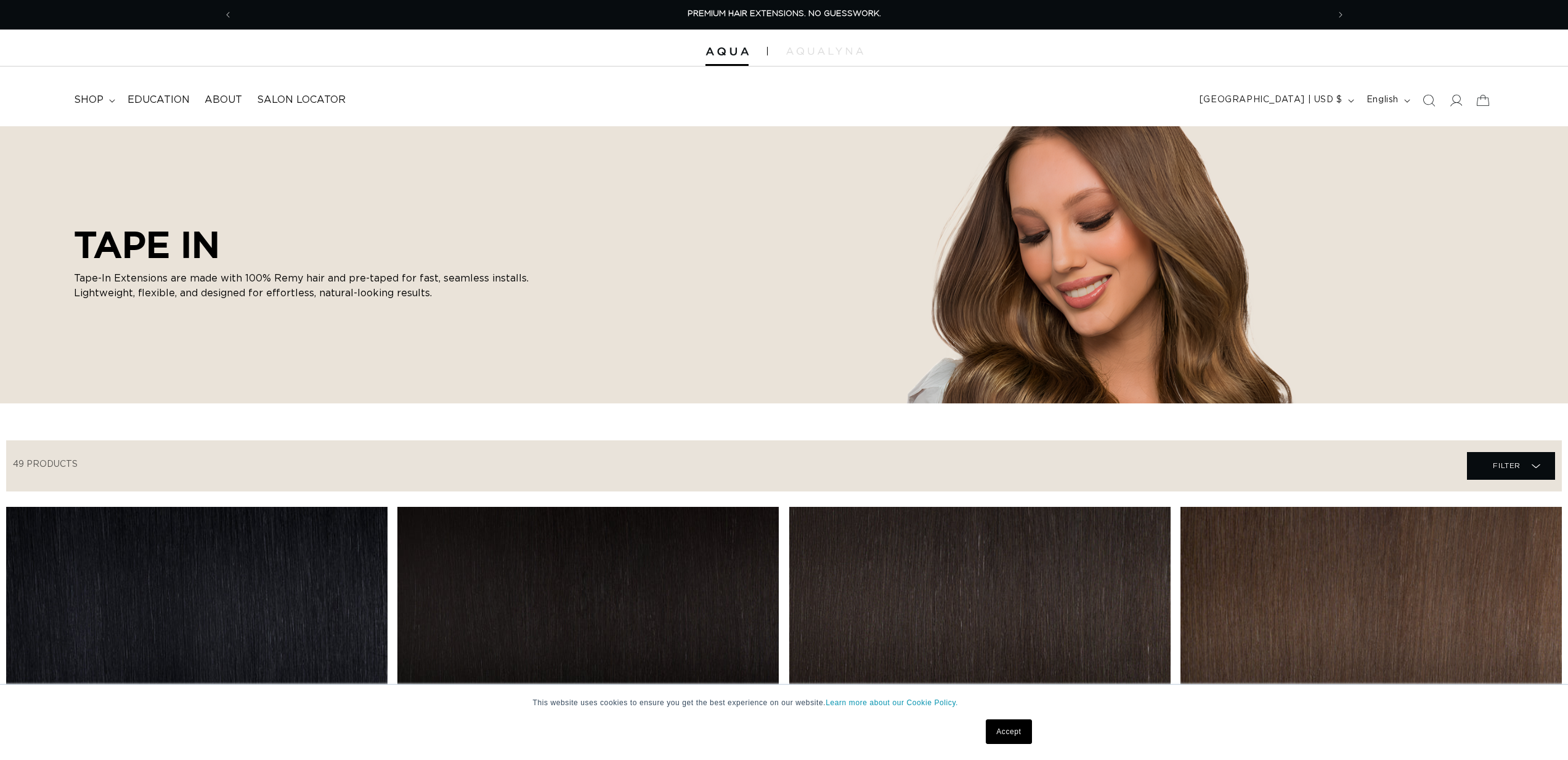
scroll to position [19, 0]
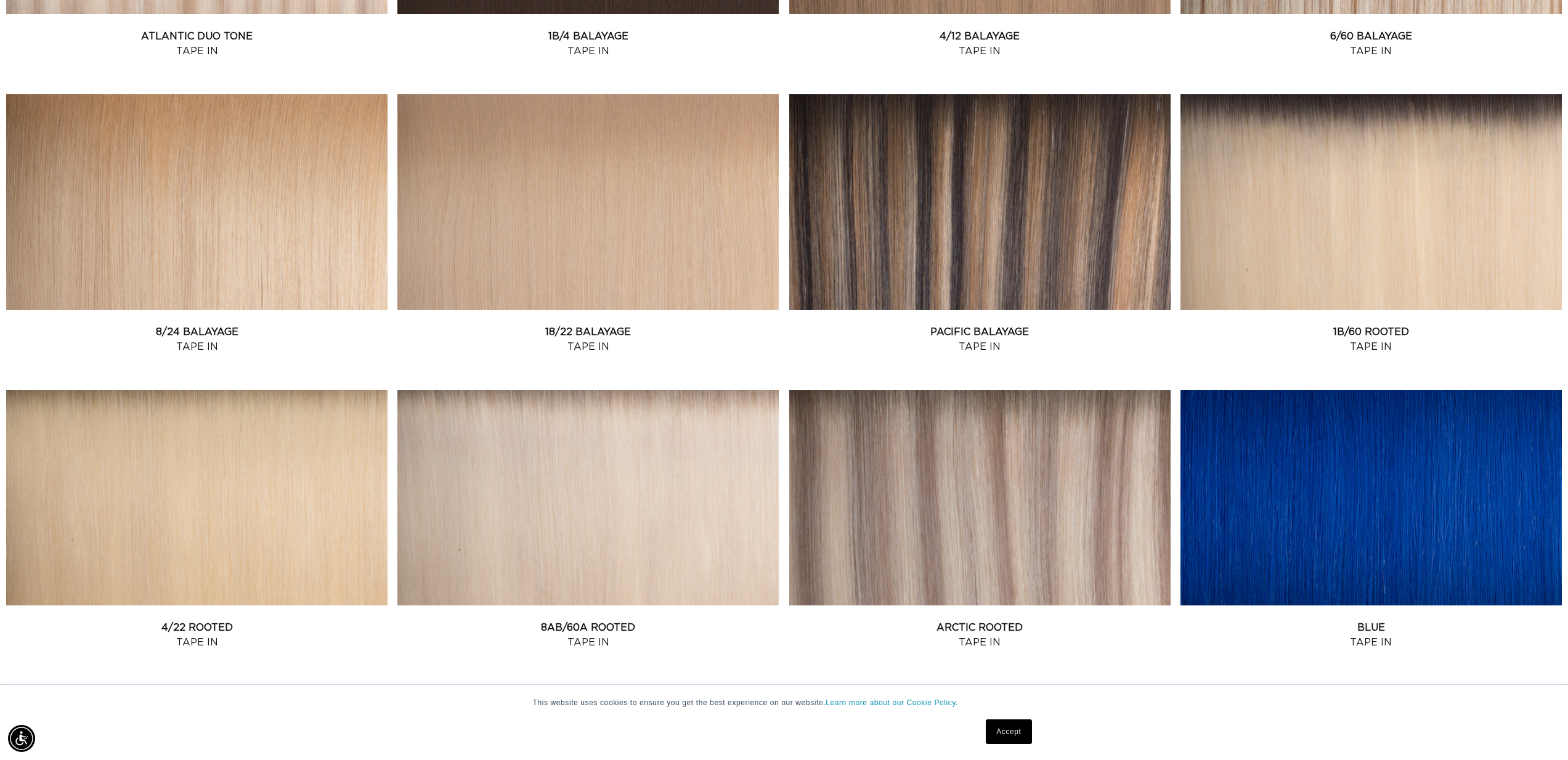
scroll to position [1168, 0]
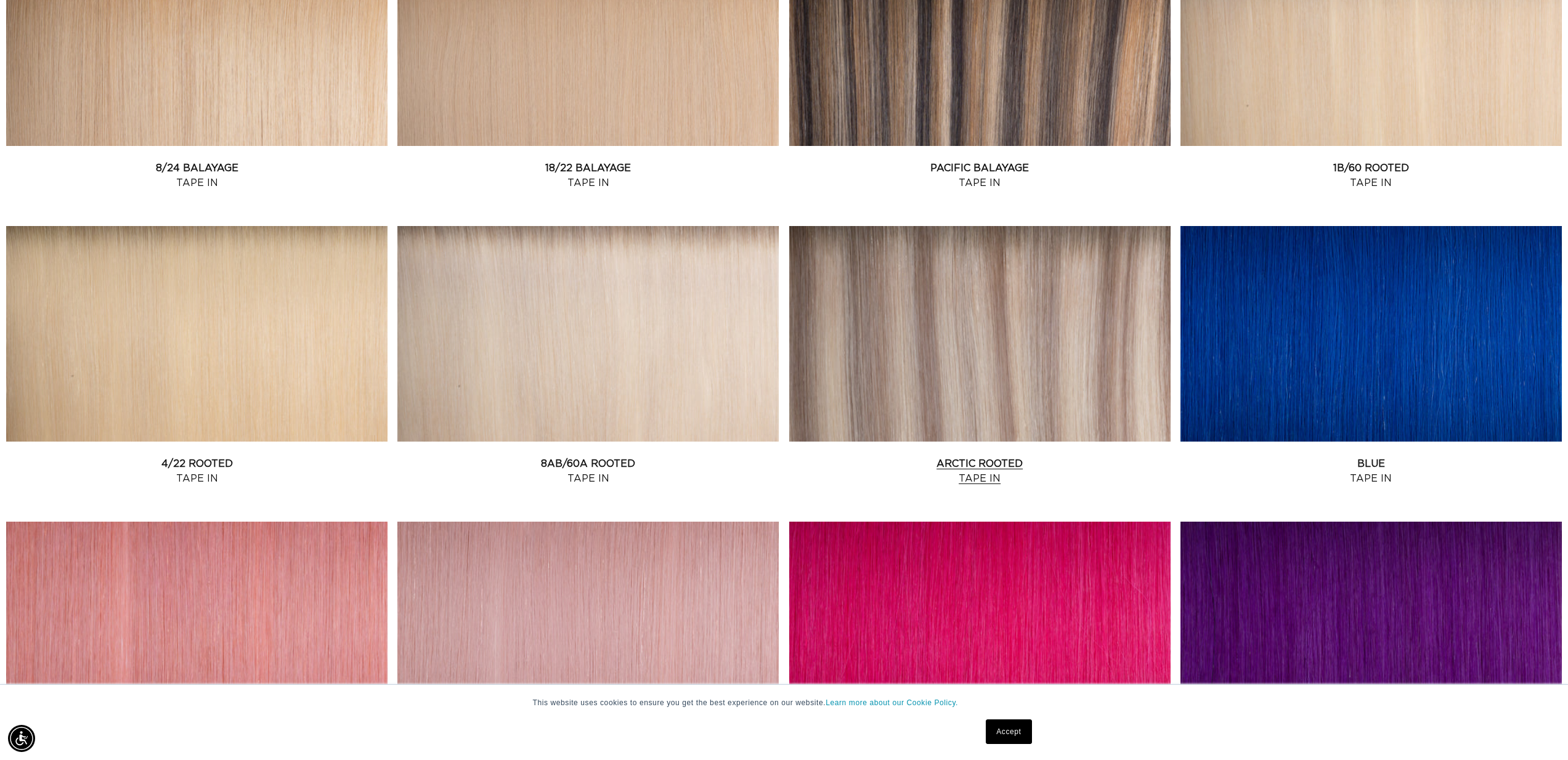
click at [986, 456] on link "Arctic Rooted Tape In" at bounding box center [980, 470] width 381 height 29
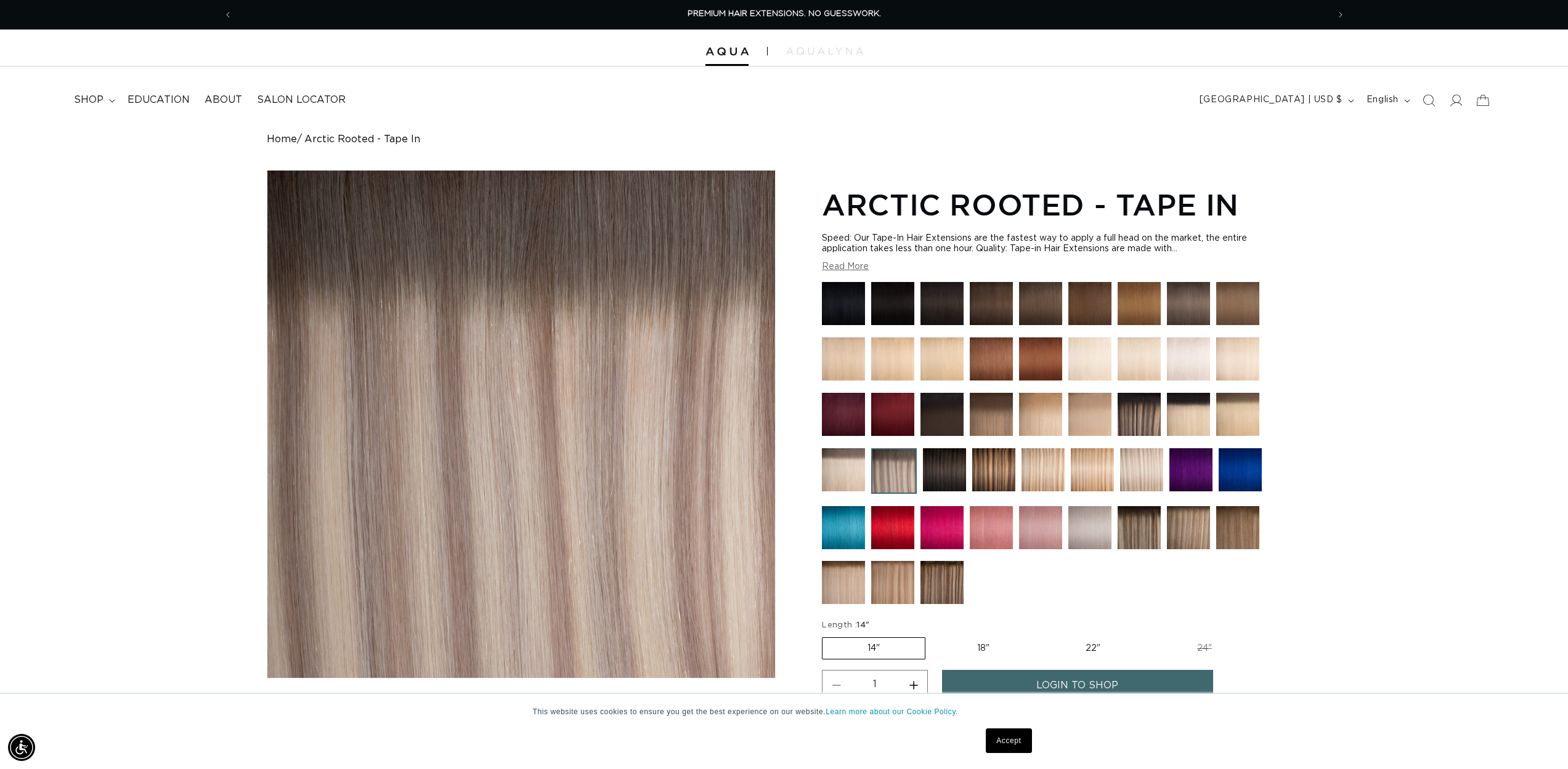
click at [1140, 522] on img at bounding box center [1139, 528] width 43 height 43
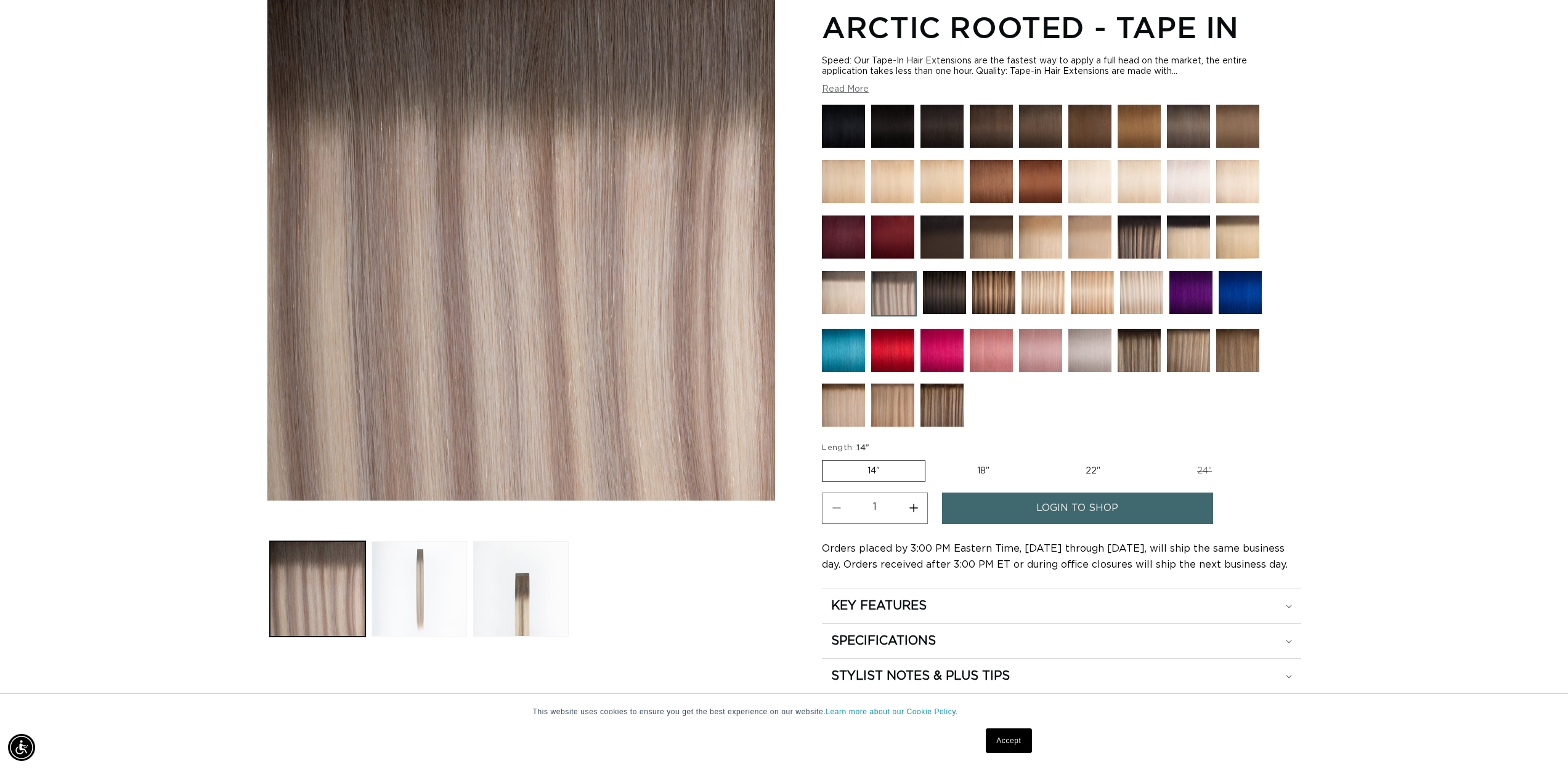
scroll to position [0, 1095]
click at [439, 587] on button "Load image 2 in gallery view" at bounding box center [418, 588] width 95 height 95
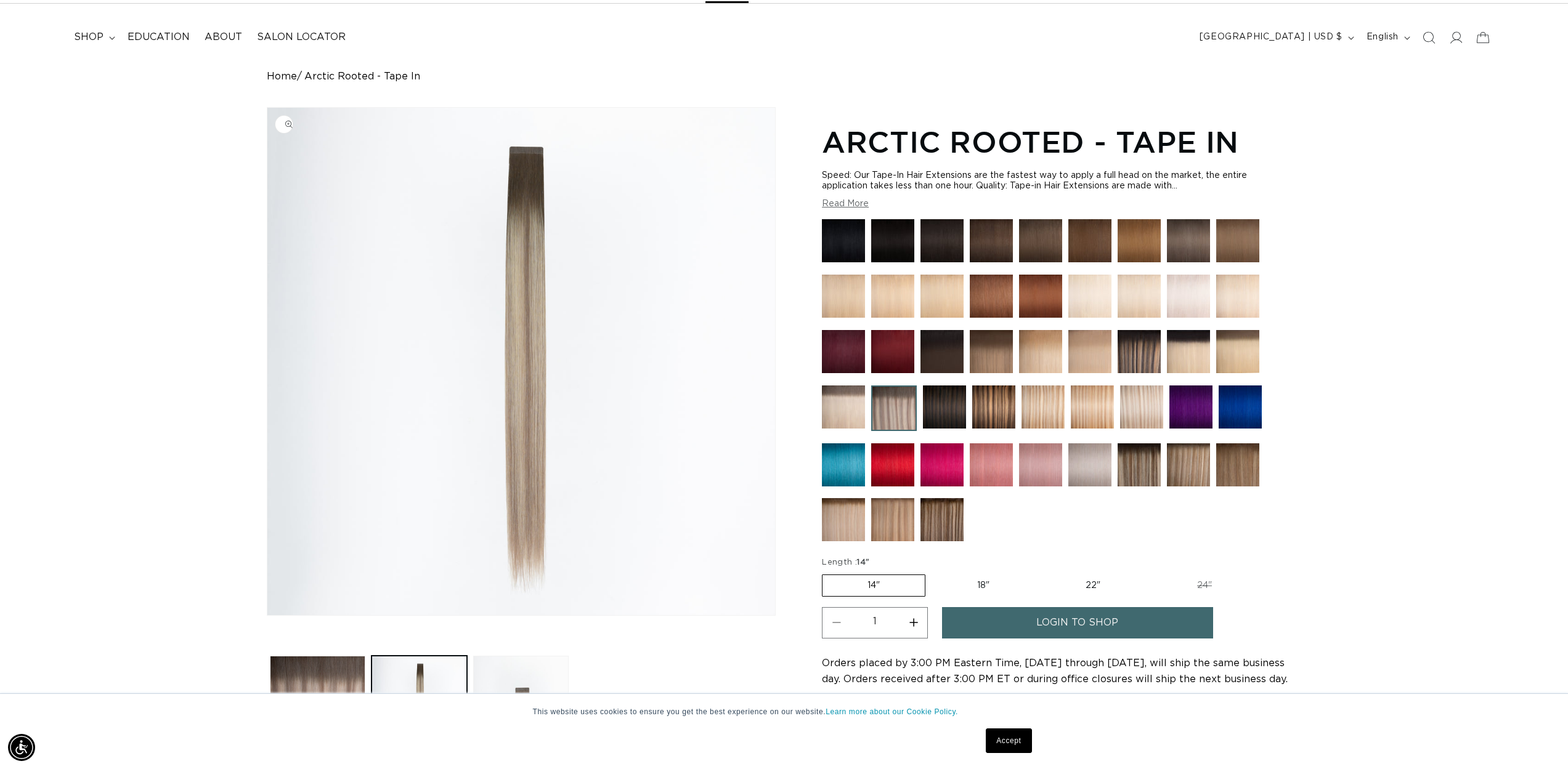
scroll to position [0, 2191]
click at [1235, 468] on img at bounding box center [1237, 464] width 43 height 43
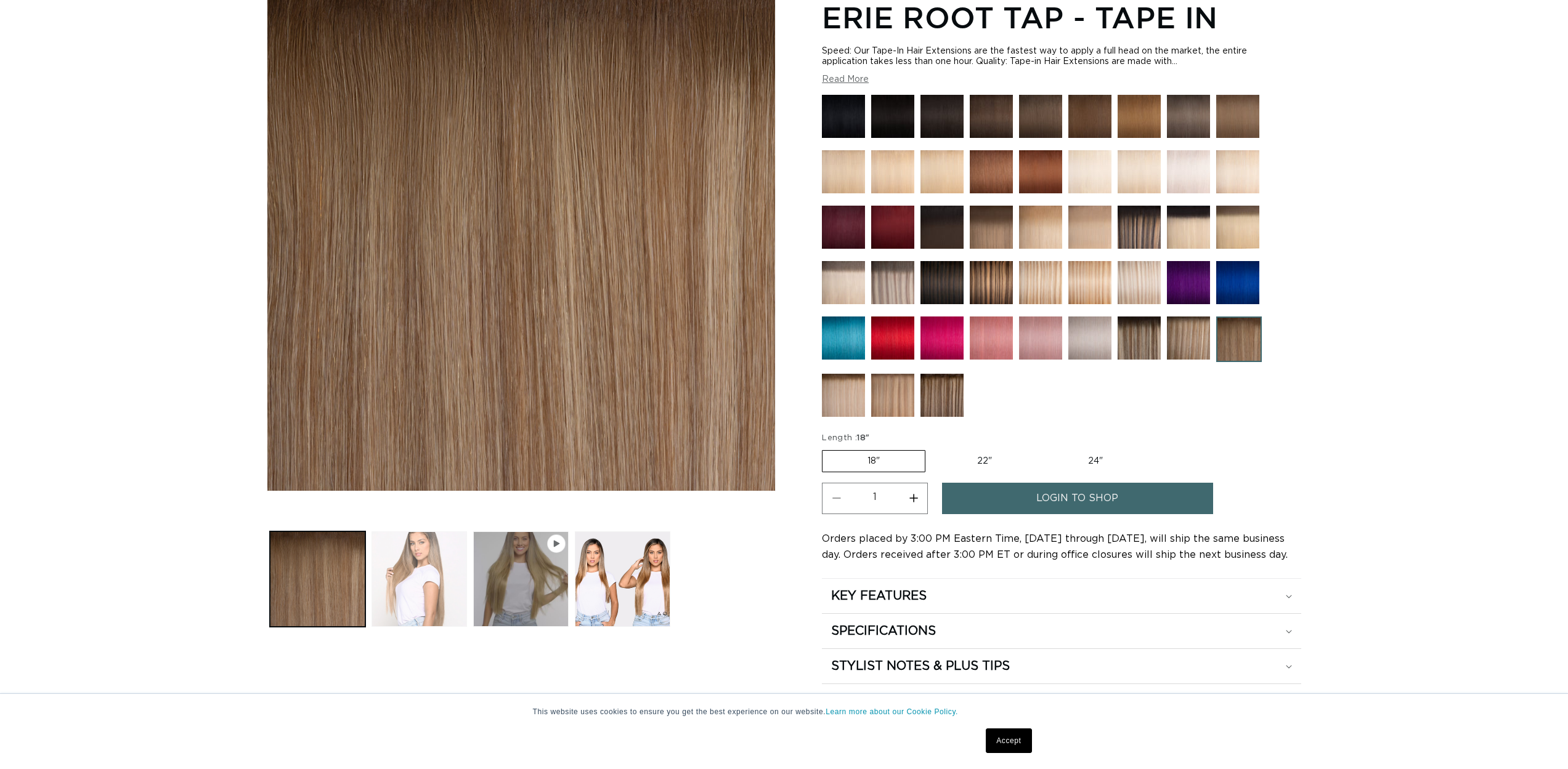
click at [422, 565] on button "Load image 2 in gallery view" at bounding box center [418, 579] width 95 height 95
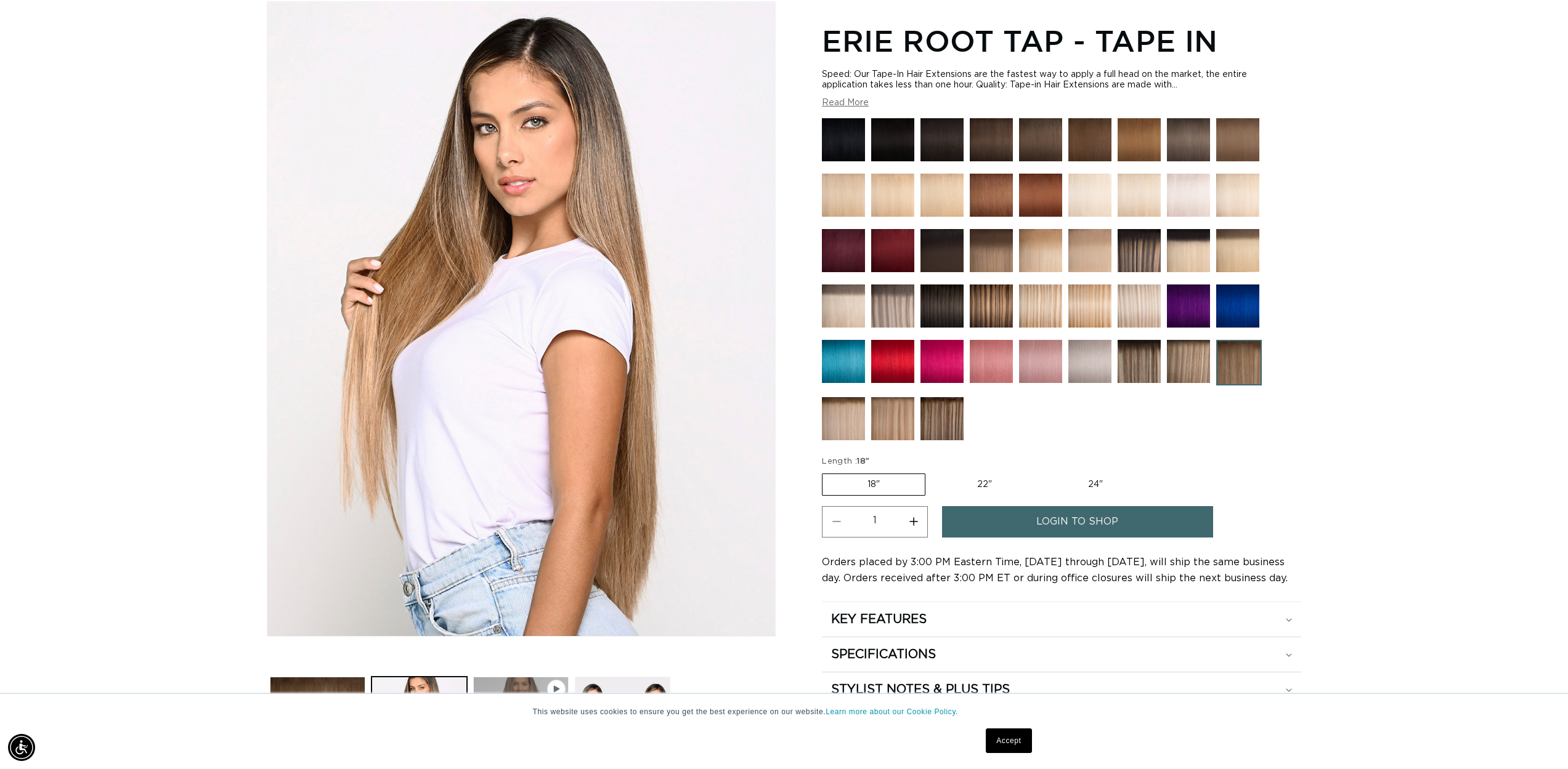
scroll to position [0, 1095]
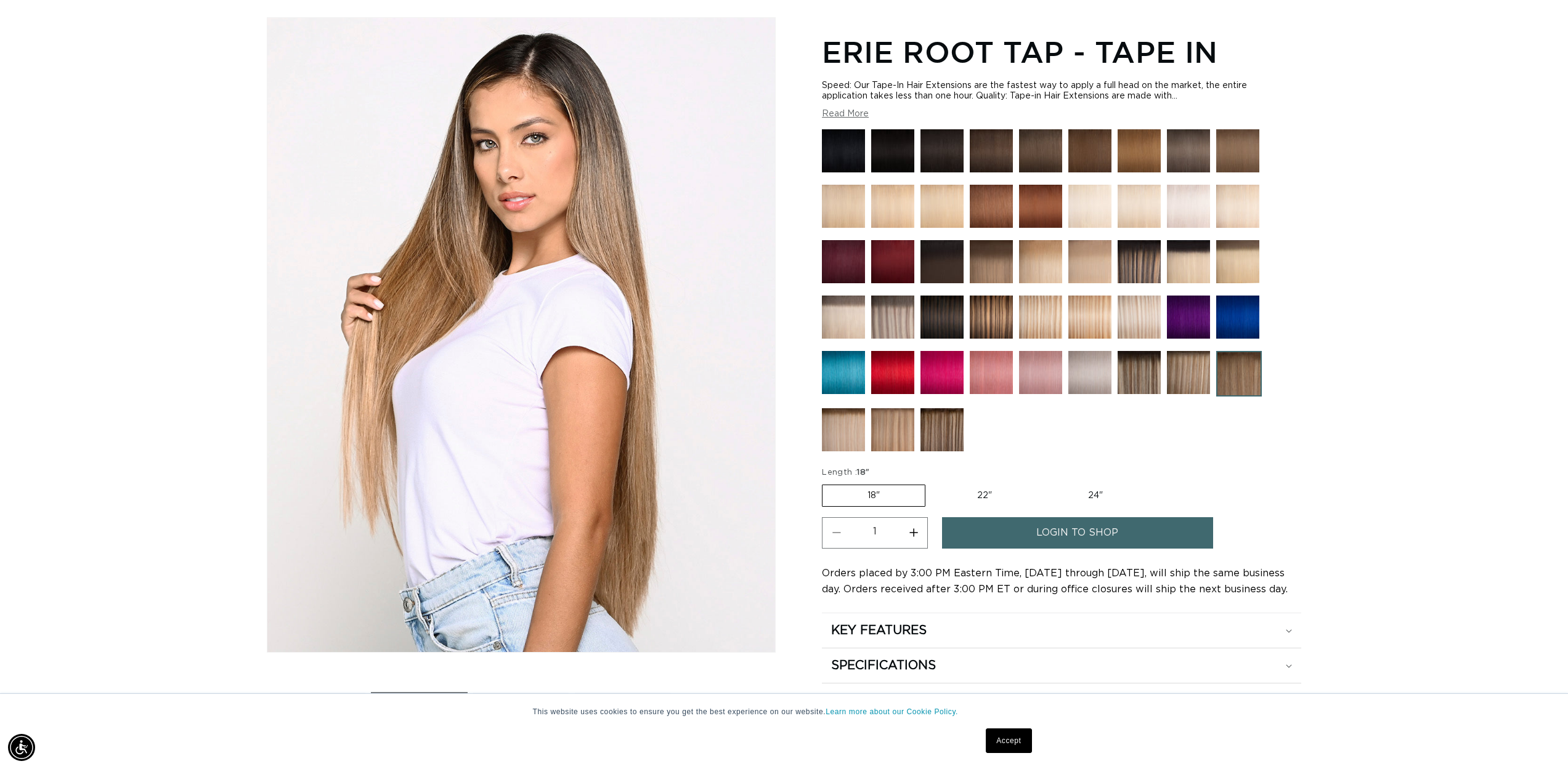
click at [894, 325] on img at bounding box center [892, 316] width 43 height 43
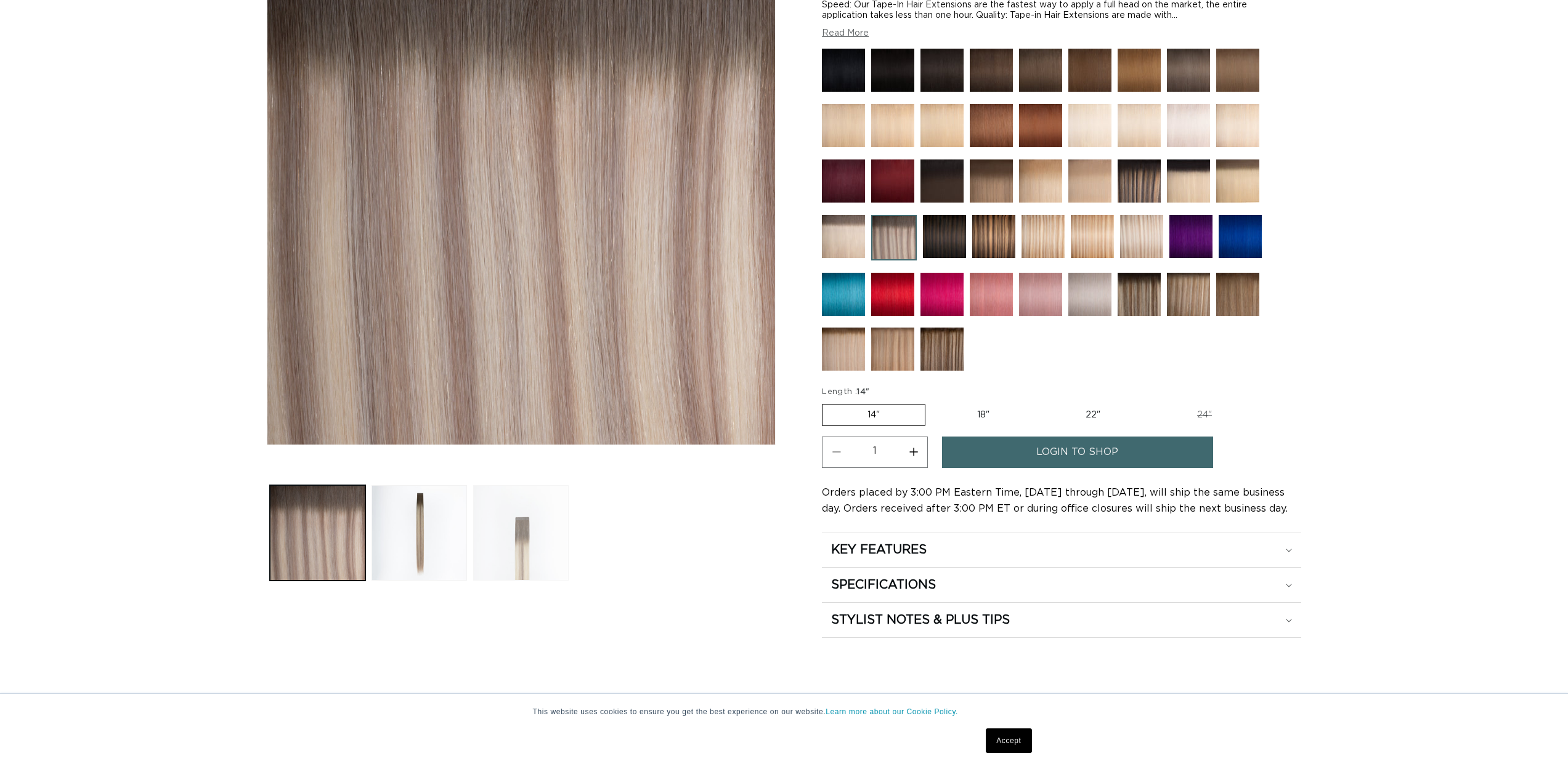
click at [523, 536] on button "Load image 3 in gallery view" at bounding box center [520, 533] width 95 height 95
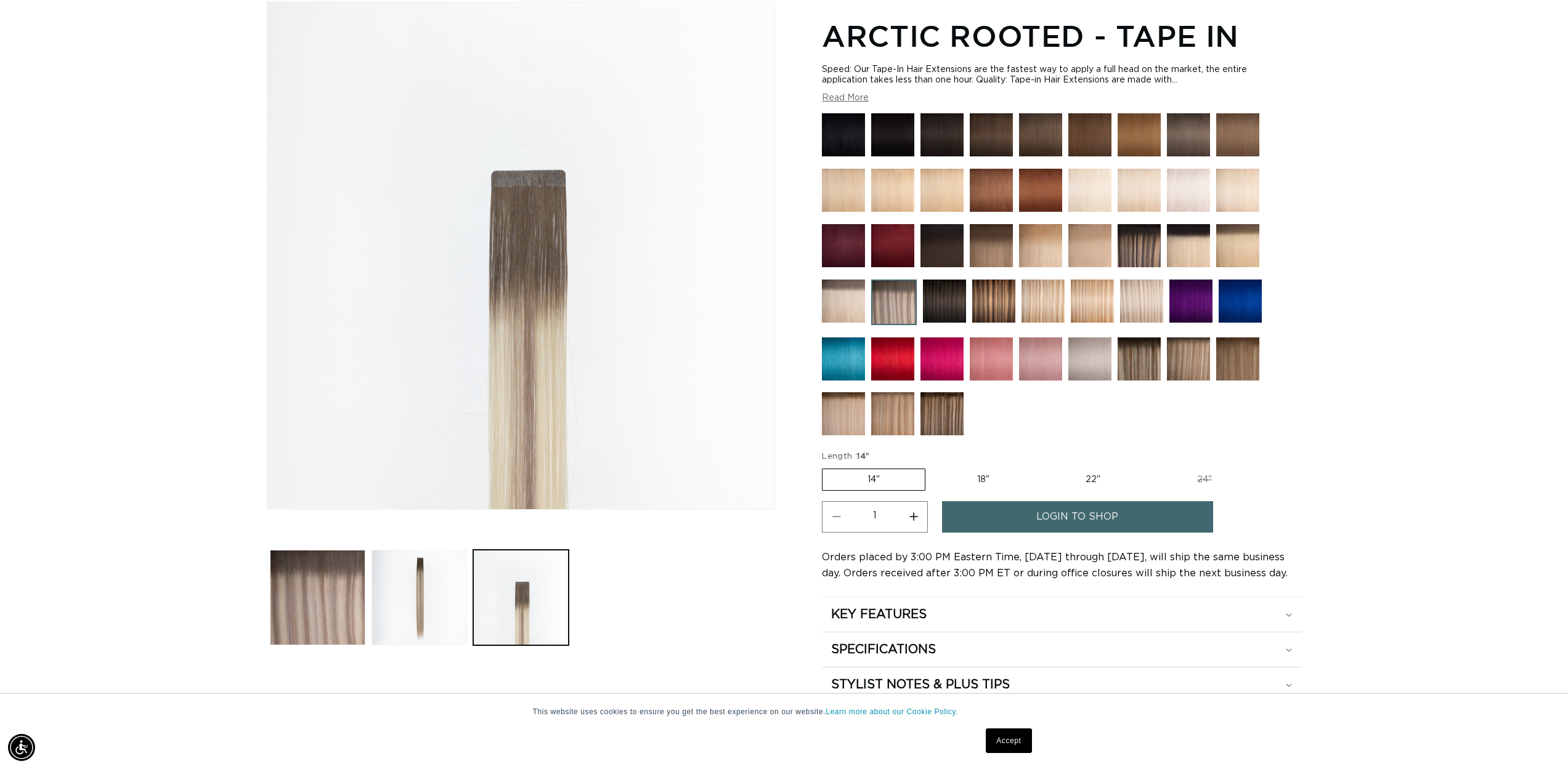
scroll to position [0, 1095]
click at [453, 550] on button "Load image 2 in gallery view" at bounding box center [418, 597] width 95 height 95
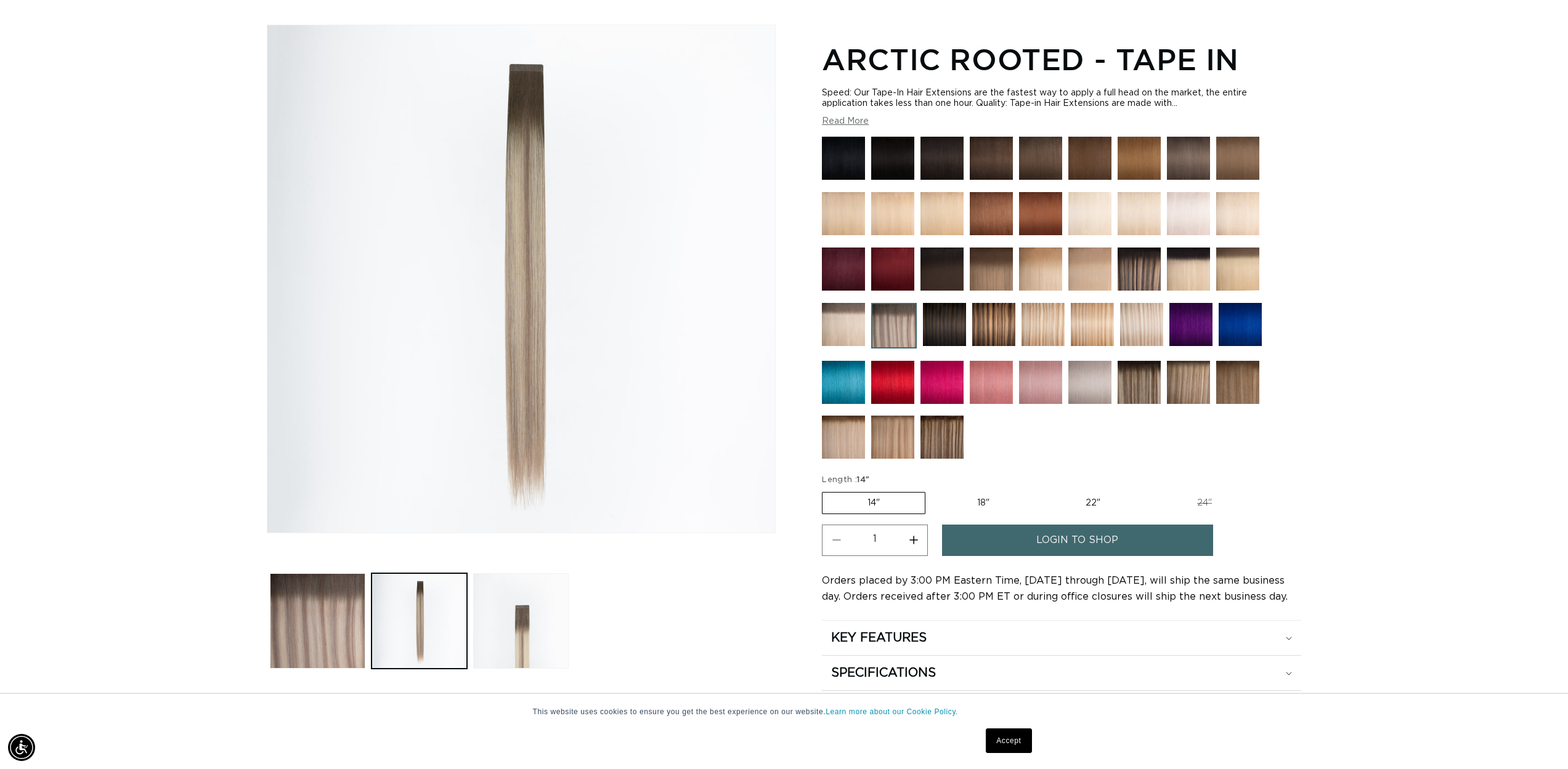
scroll to position [122, 0]
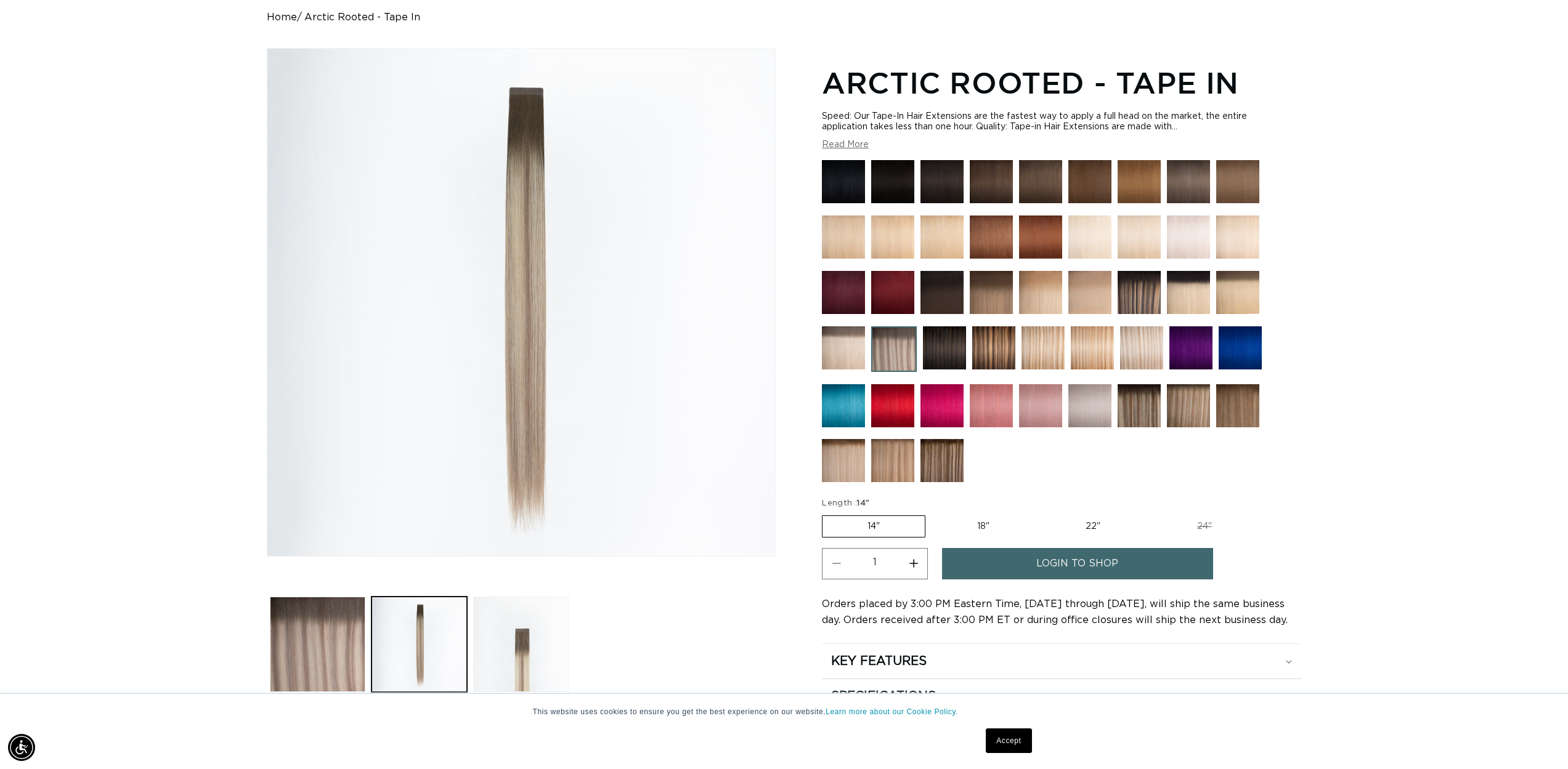
click at [849, 351] on img at bounding box center [842, 347] width 43 height 43
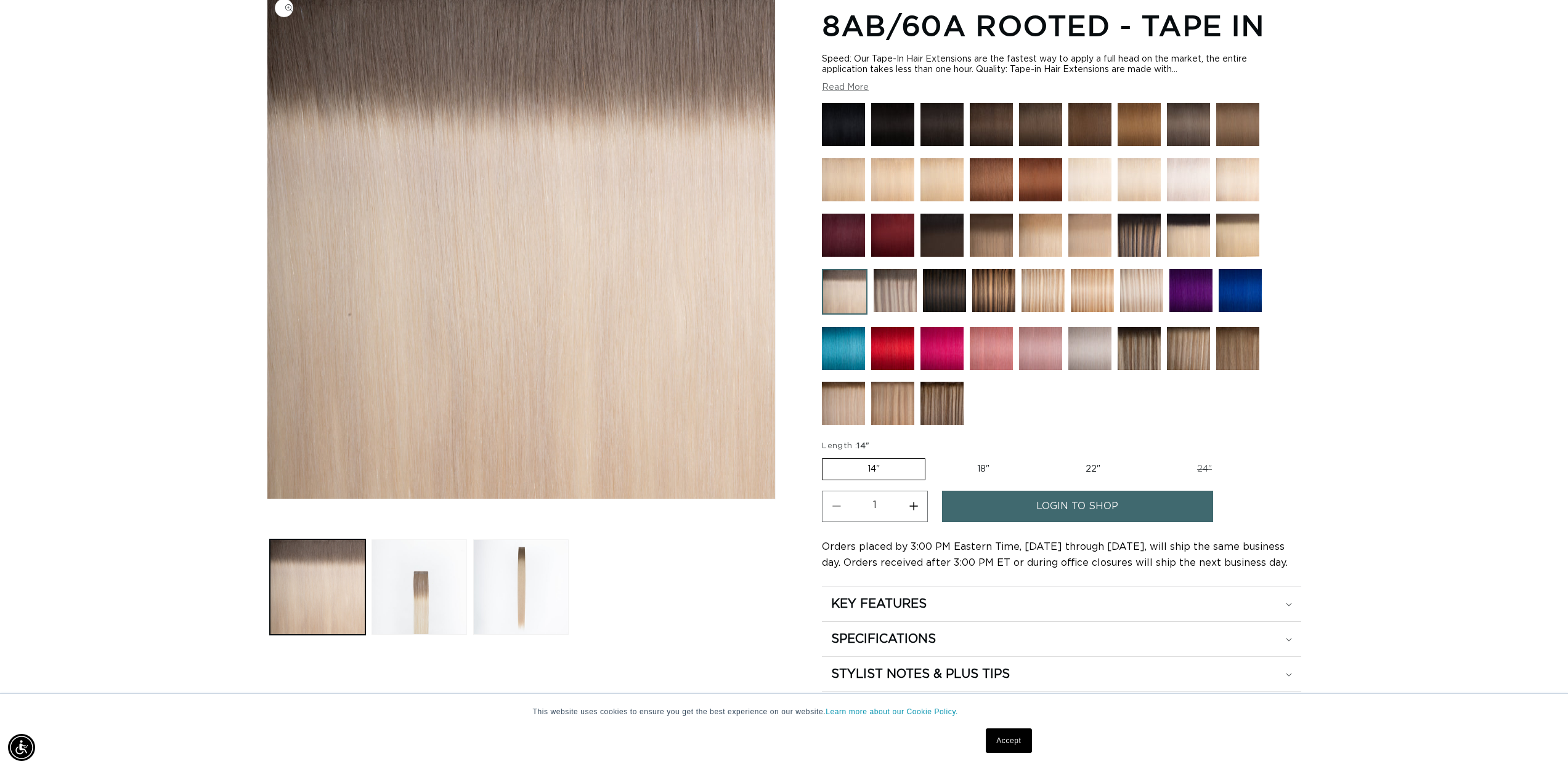
scroll to position [158, 0]
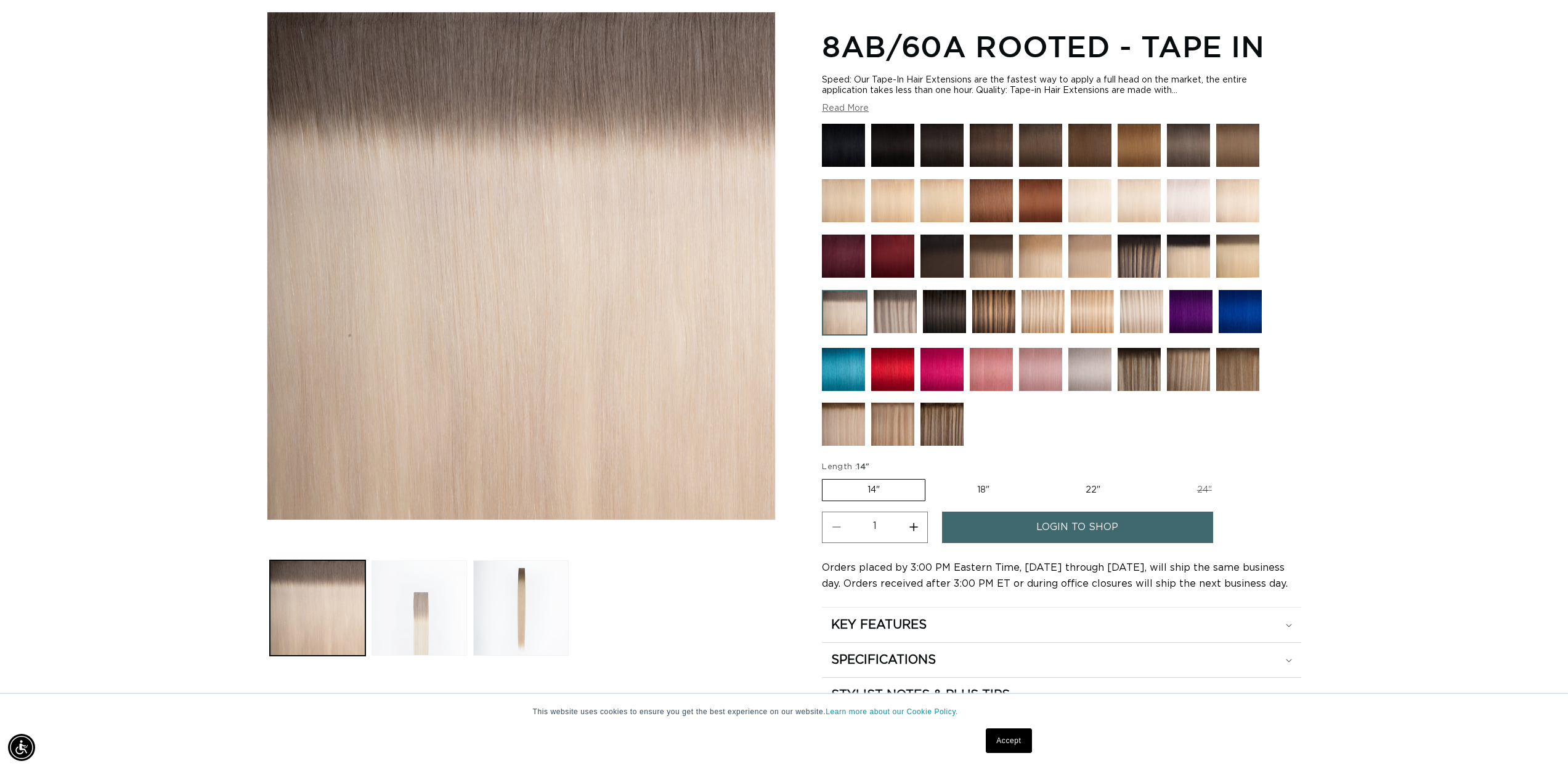
click at [427, 610] on button "Load image 2 in gallery view" at bounding box center [418, 607] width 95 height 95
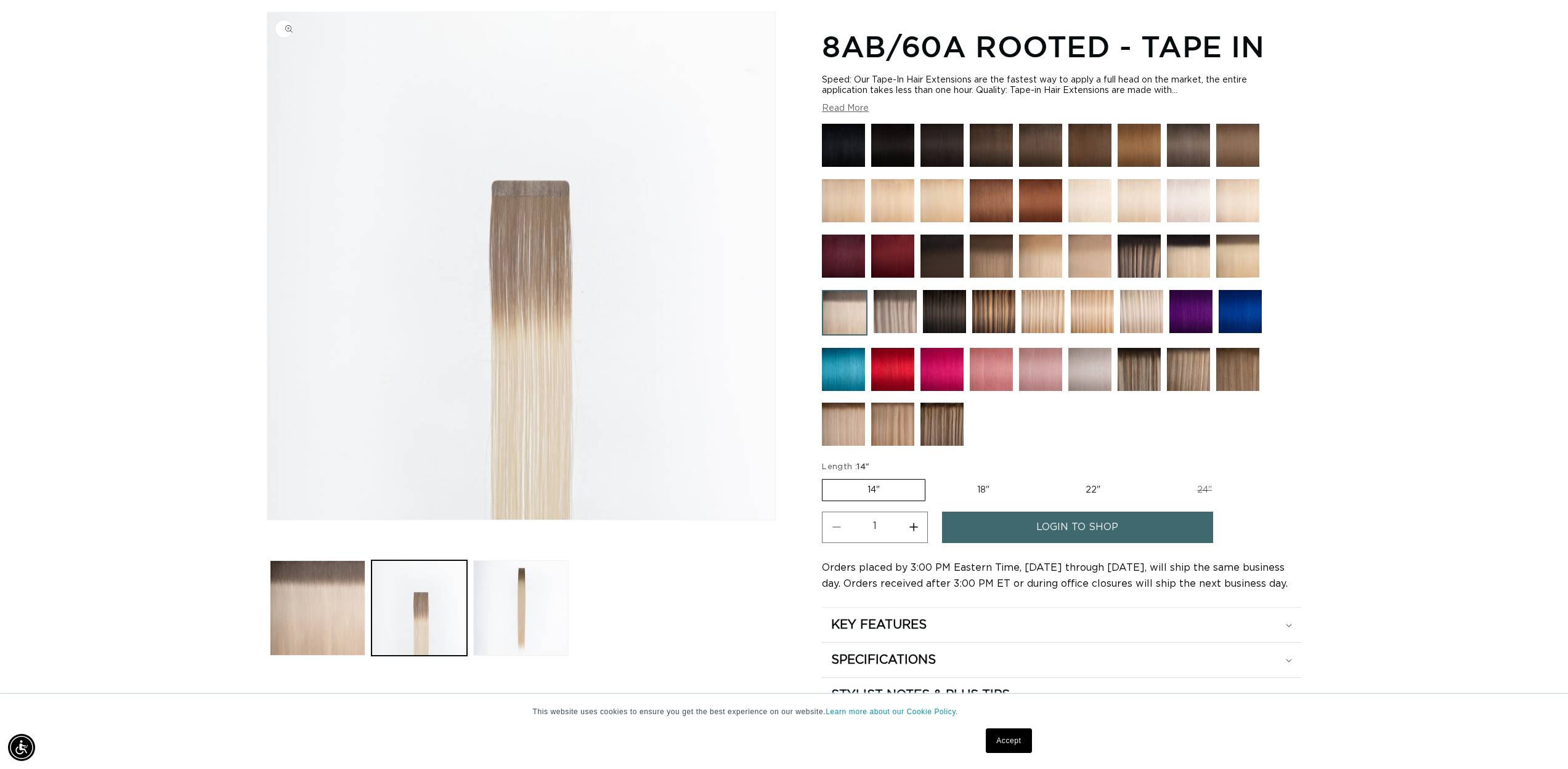
scroll to position [0, 1095]
click at [498, 591] on button "Load image 3 in gallery view" at bounding box center [520, 607] width 95 height 95
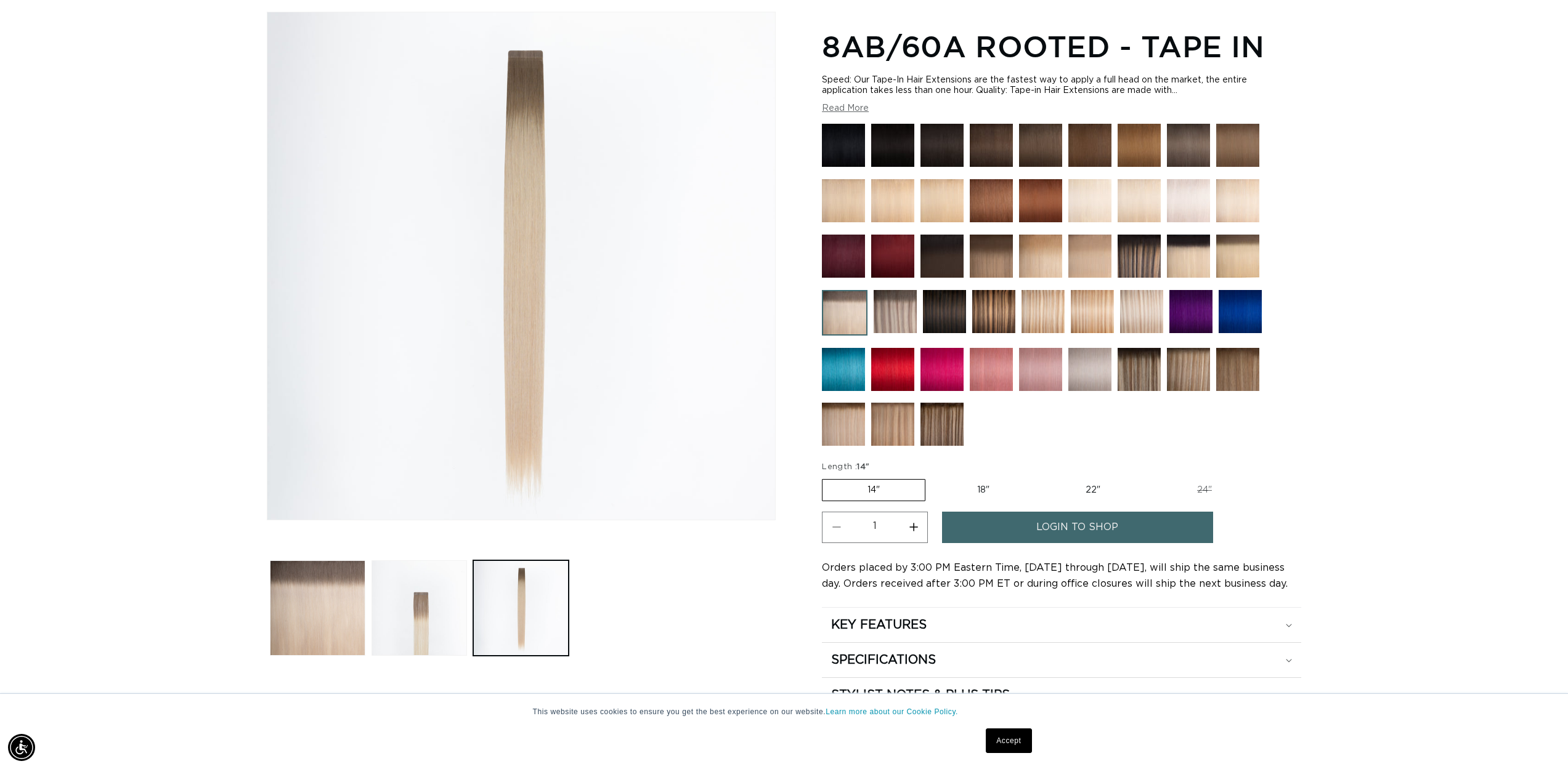
scroll to position [0, 2191]
click at [928, 422] on img at bounding box center [941, 424] width 43 height 43
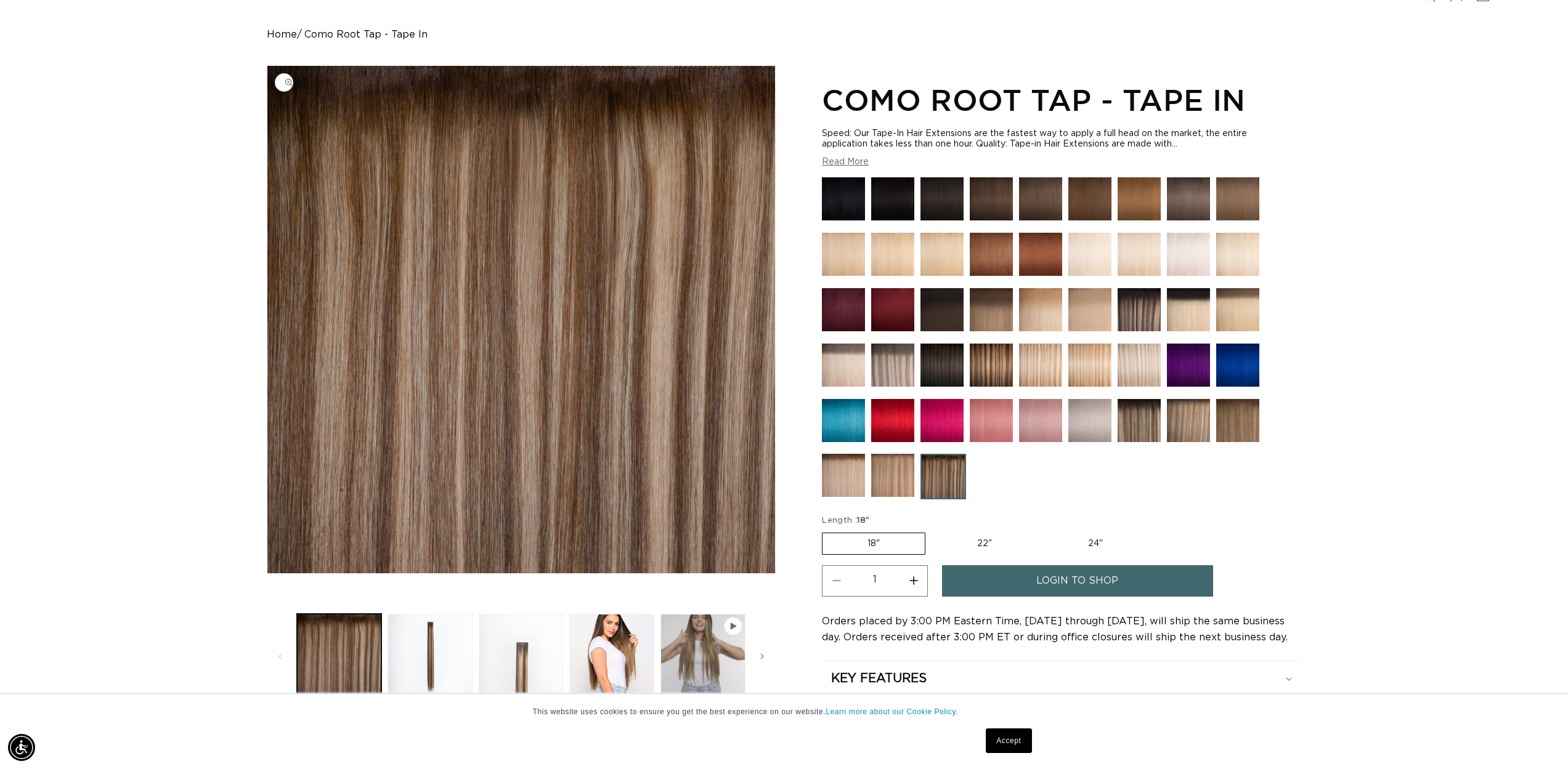
scroll to position [107, 0]
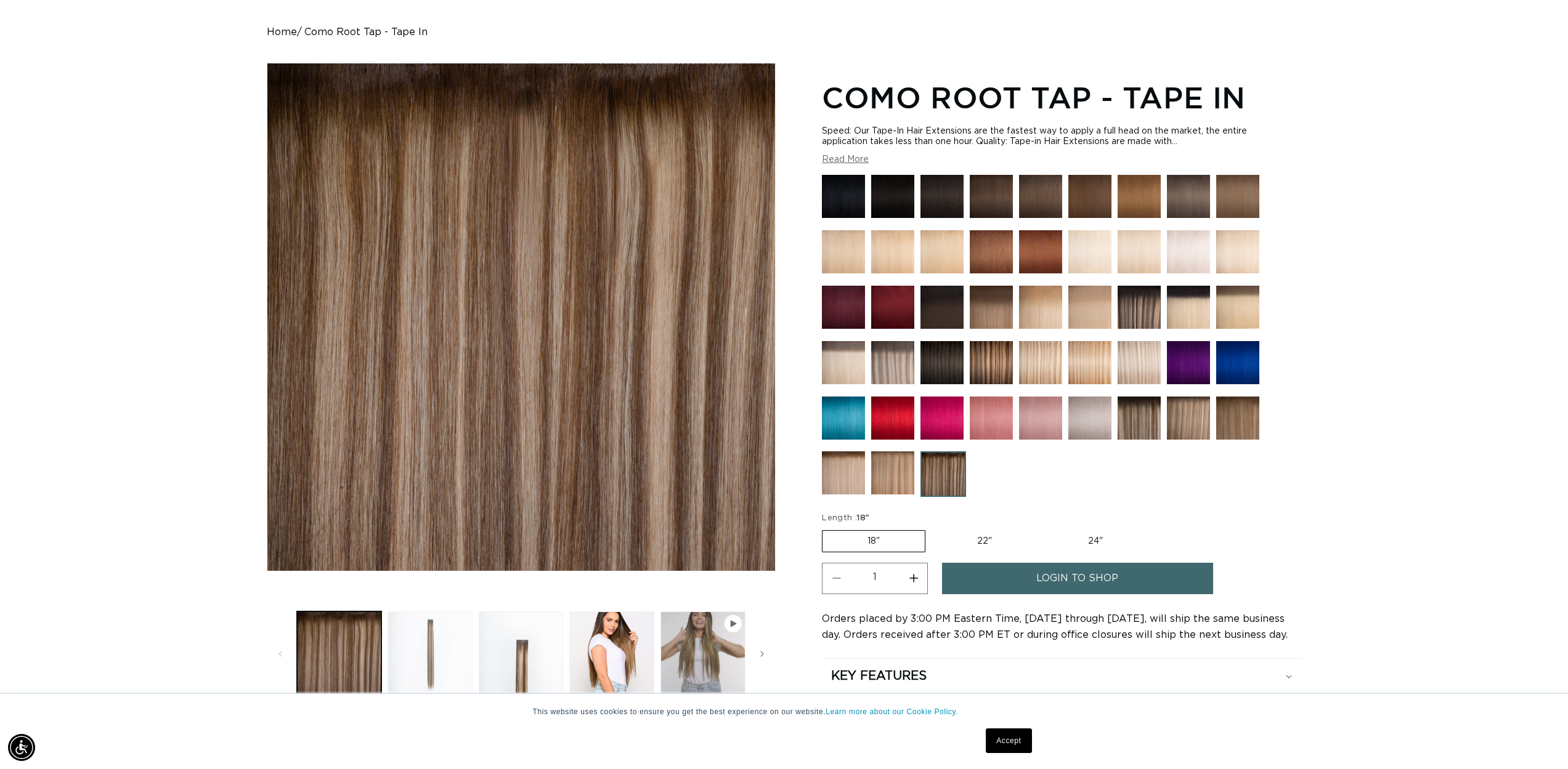
click at [426, 651] on button "Load image 2 in gallery view" at bounding box center [429, 654] width 85 height 85
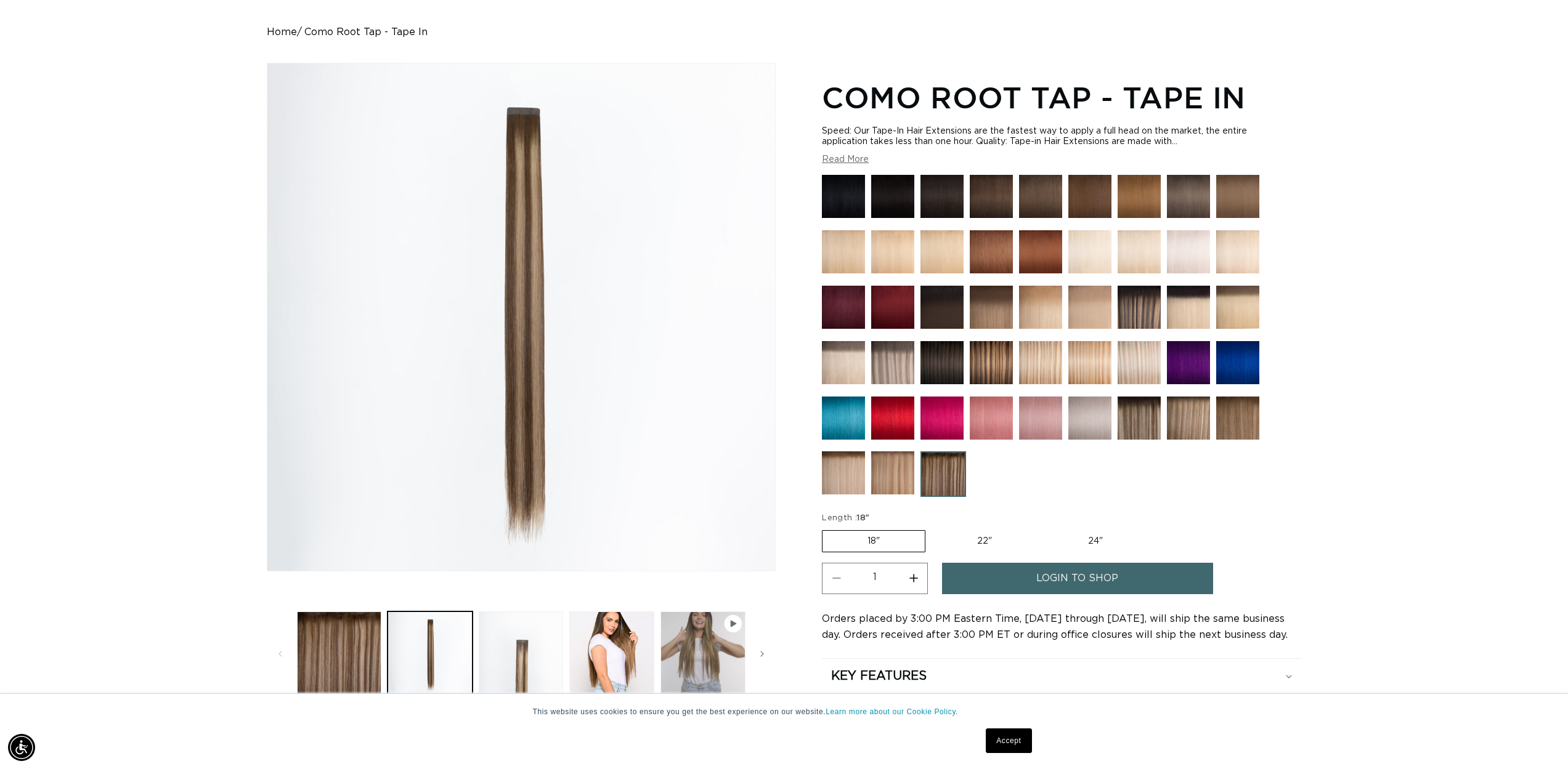
scroll to position [0, 1095]
click at [901, 466] on img at bounding box center [892, 472] width 43 height 43
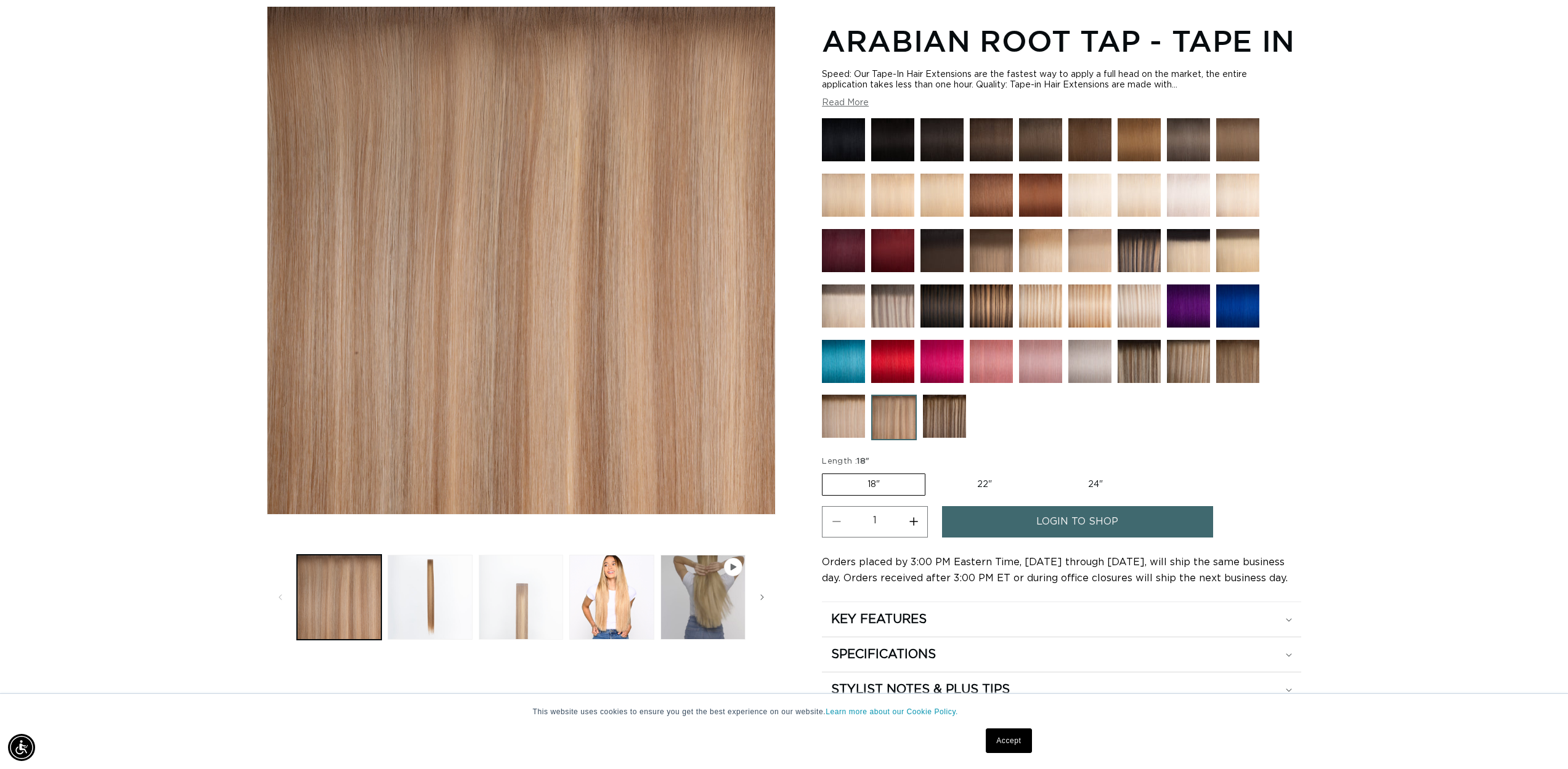
scroll to position [0, 1095]
click at [527, 594] on button "Load image 3 in gallery view" at bounding box center [521, 597] width 85 height 85
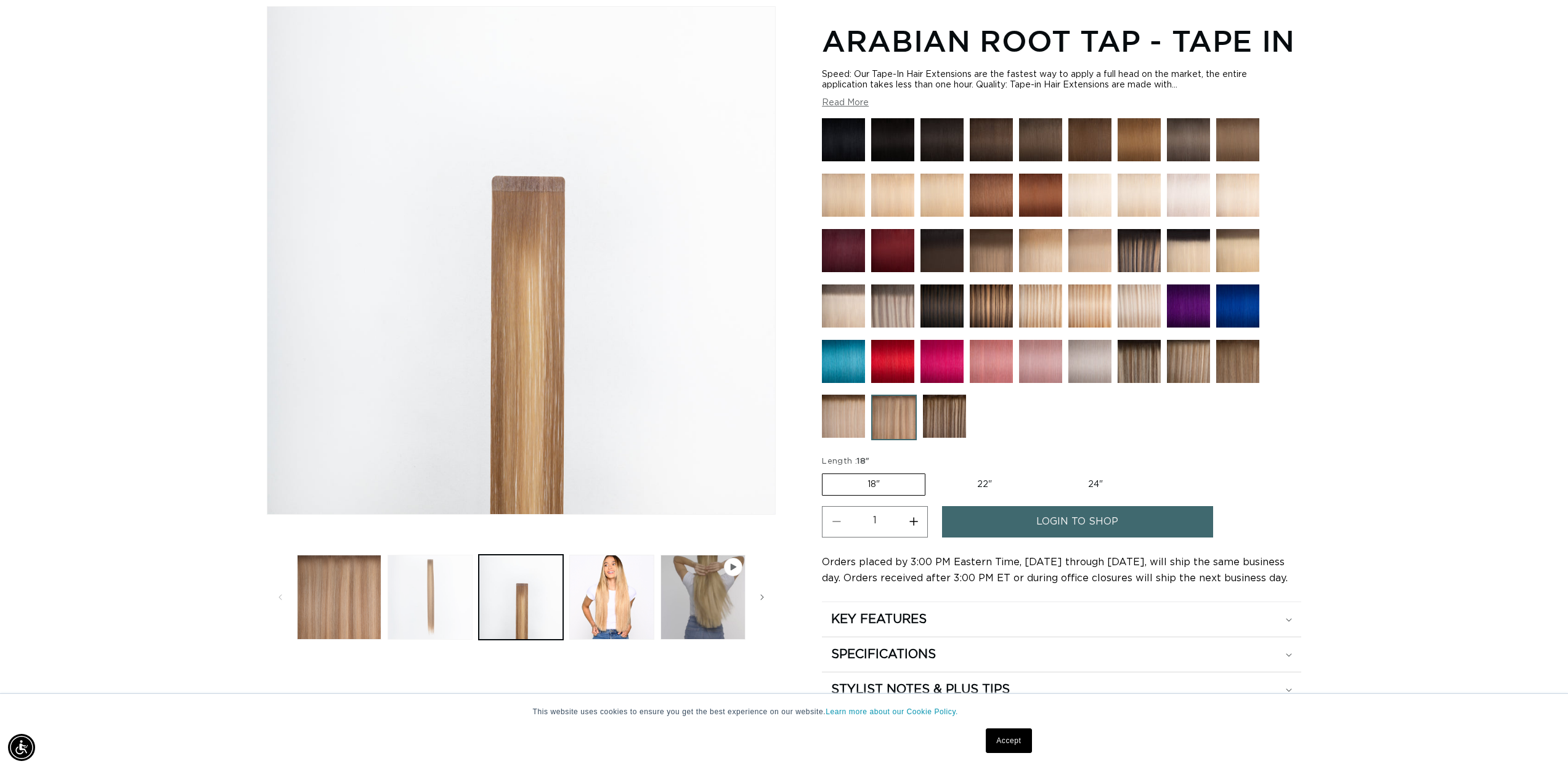
click at [463, 589] on button "Load image 2 in gallery view" at bounding box center [429, 597] width 85 height 85
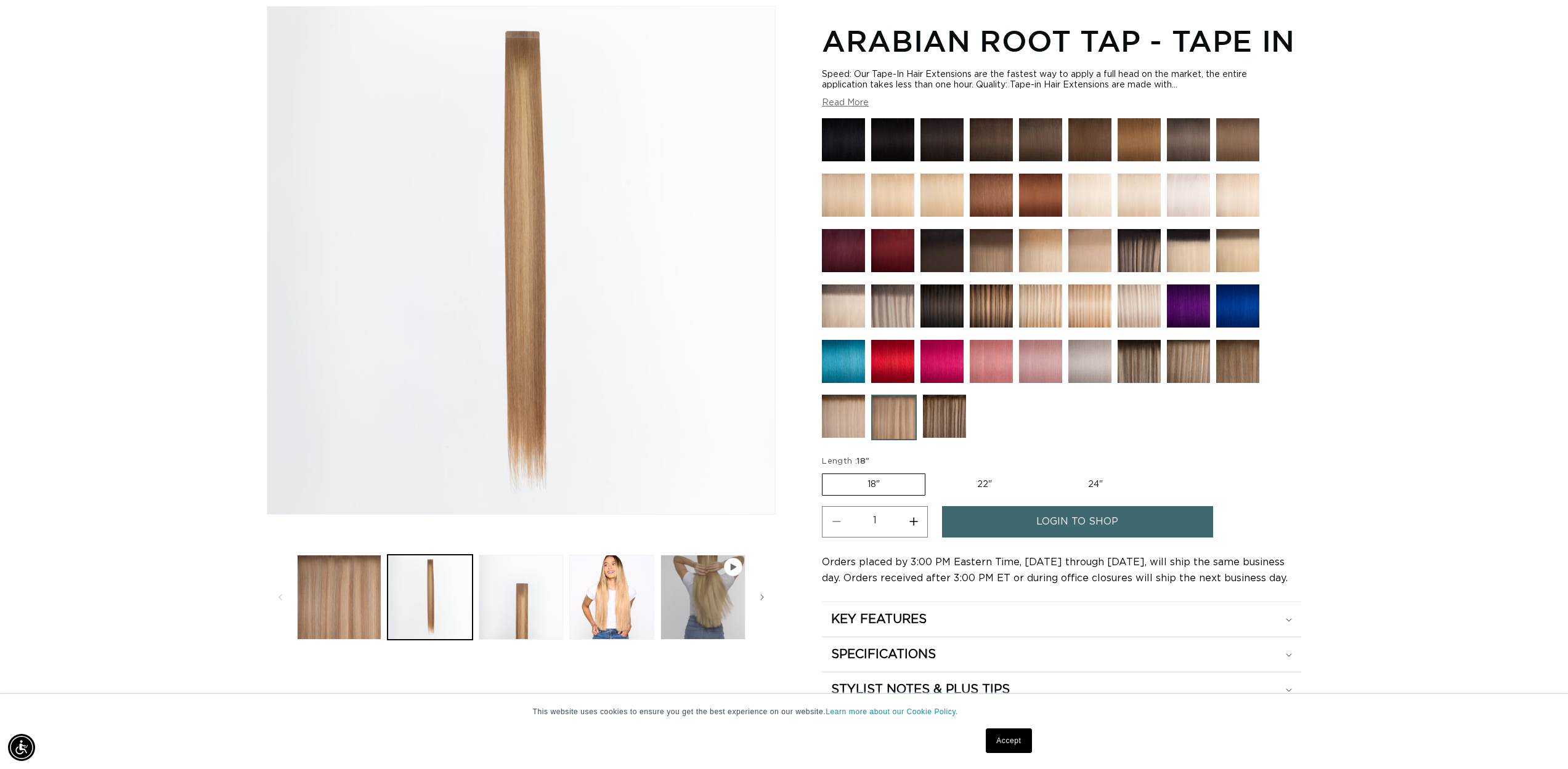
scroll to position [0, 2191]
click at [630, 568] on button "Load image 4 in gallery view" at bounding box center [611, 597] width 85 height 85
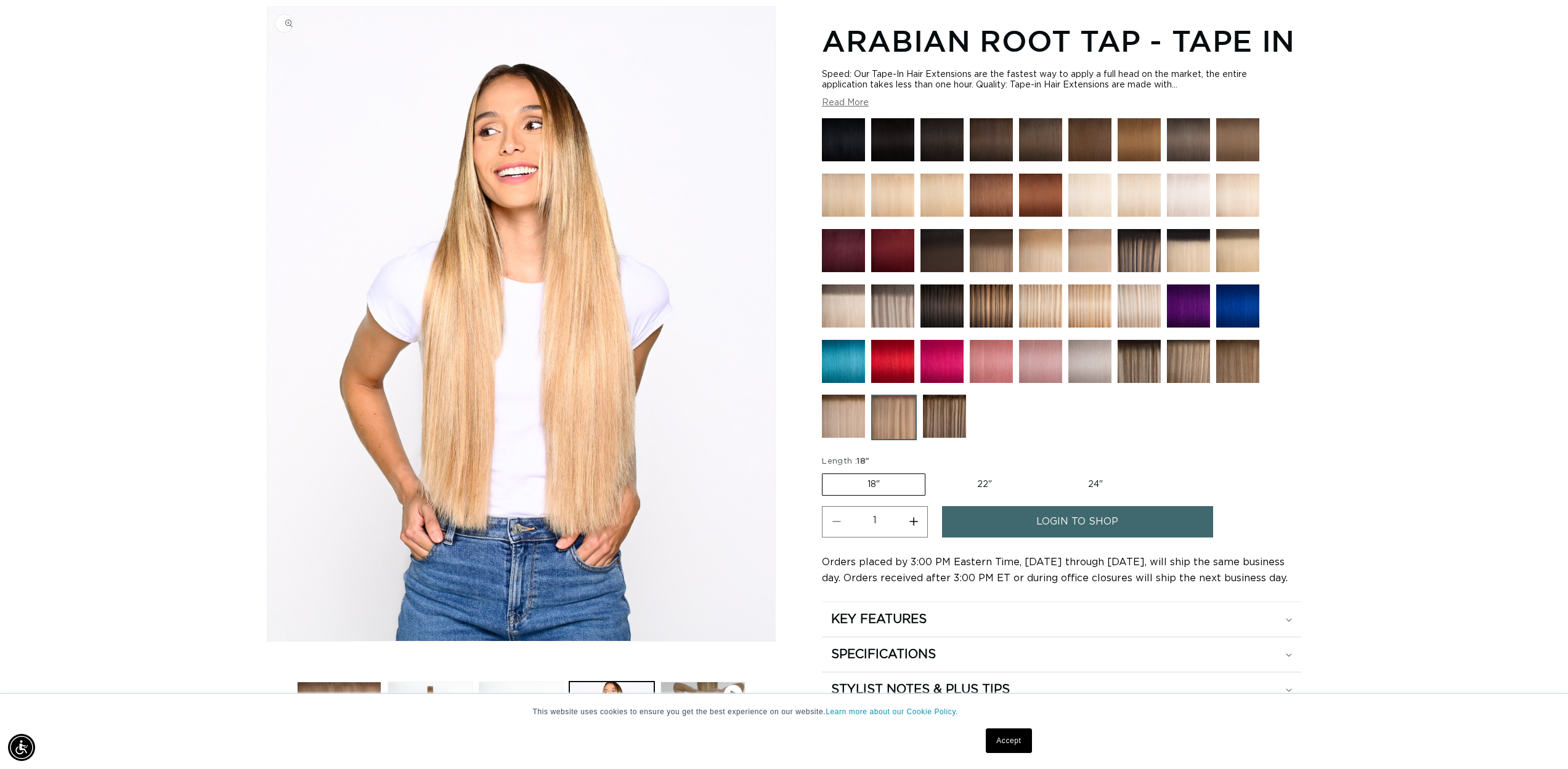
scroll to position [0, 0]
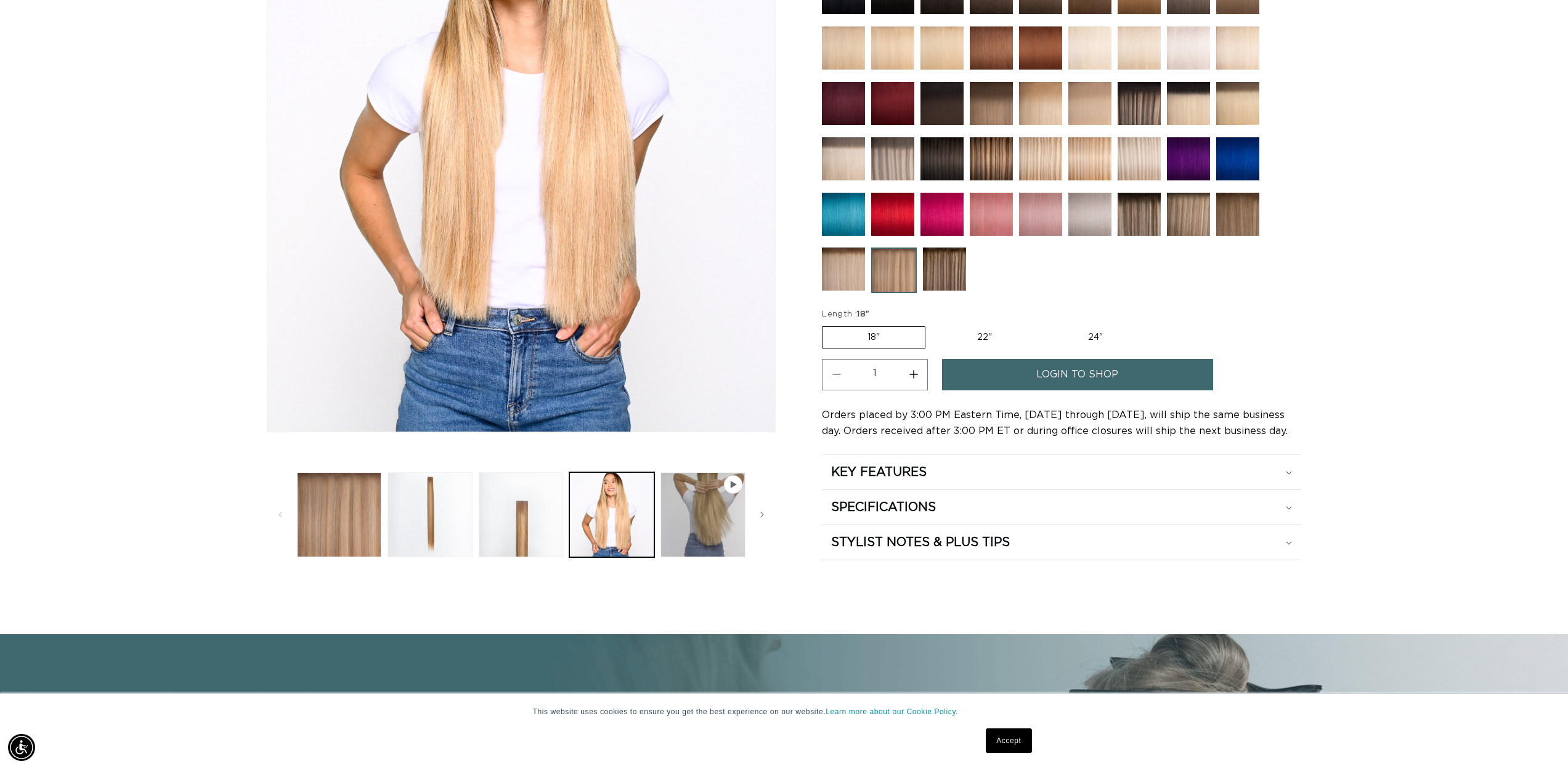
click at [440, 538] on button "Load image 2 in gallery view" at bounding box center [429, 514] width 85 height 85
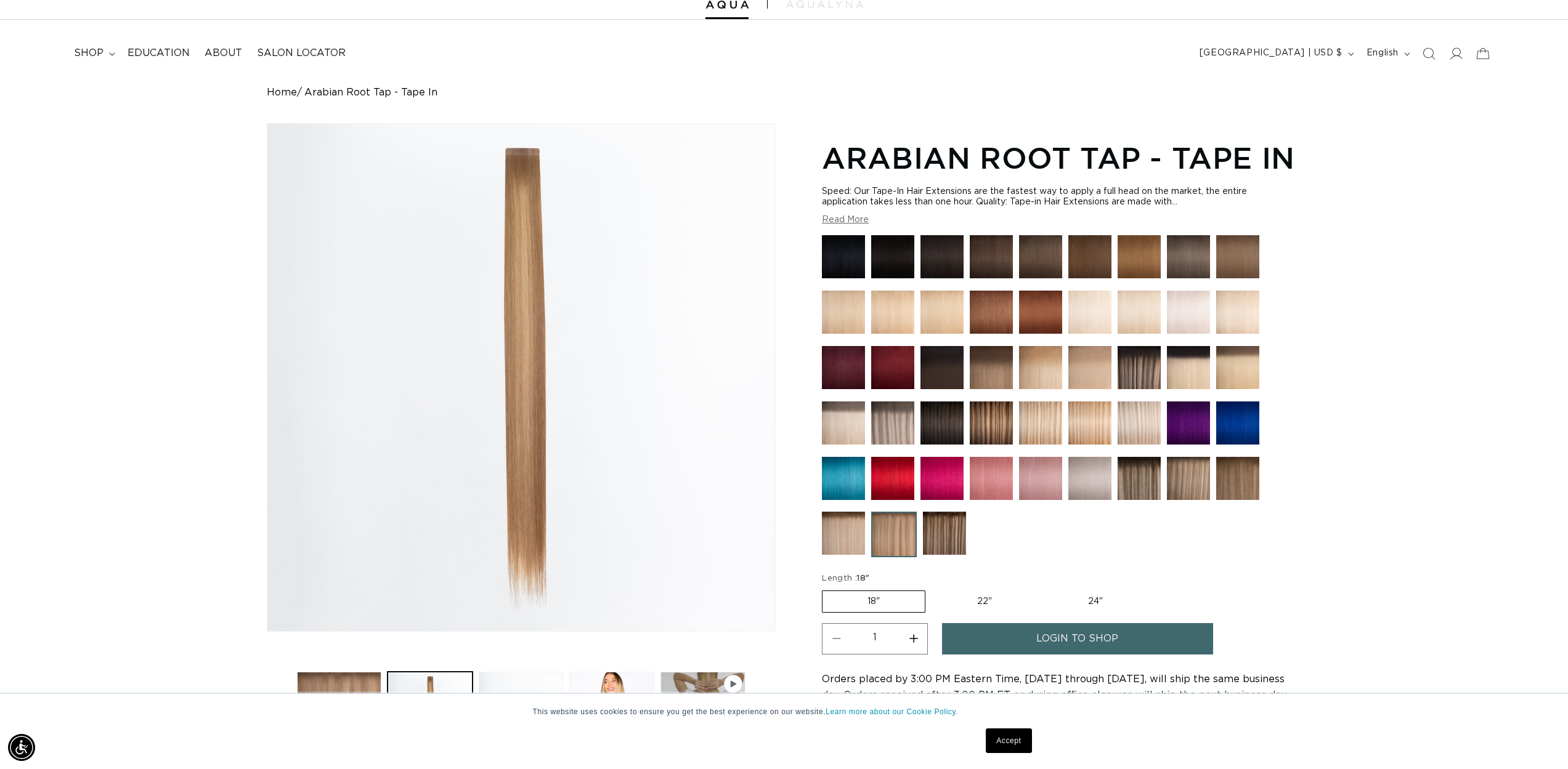
scroll to position [0, 2191]
click at [1203, 476] on img at bounding box center [1188, 478] width 43 height 43
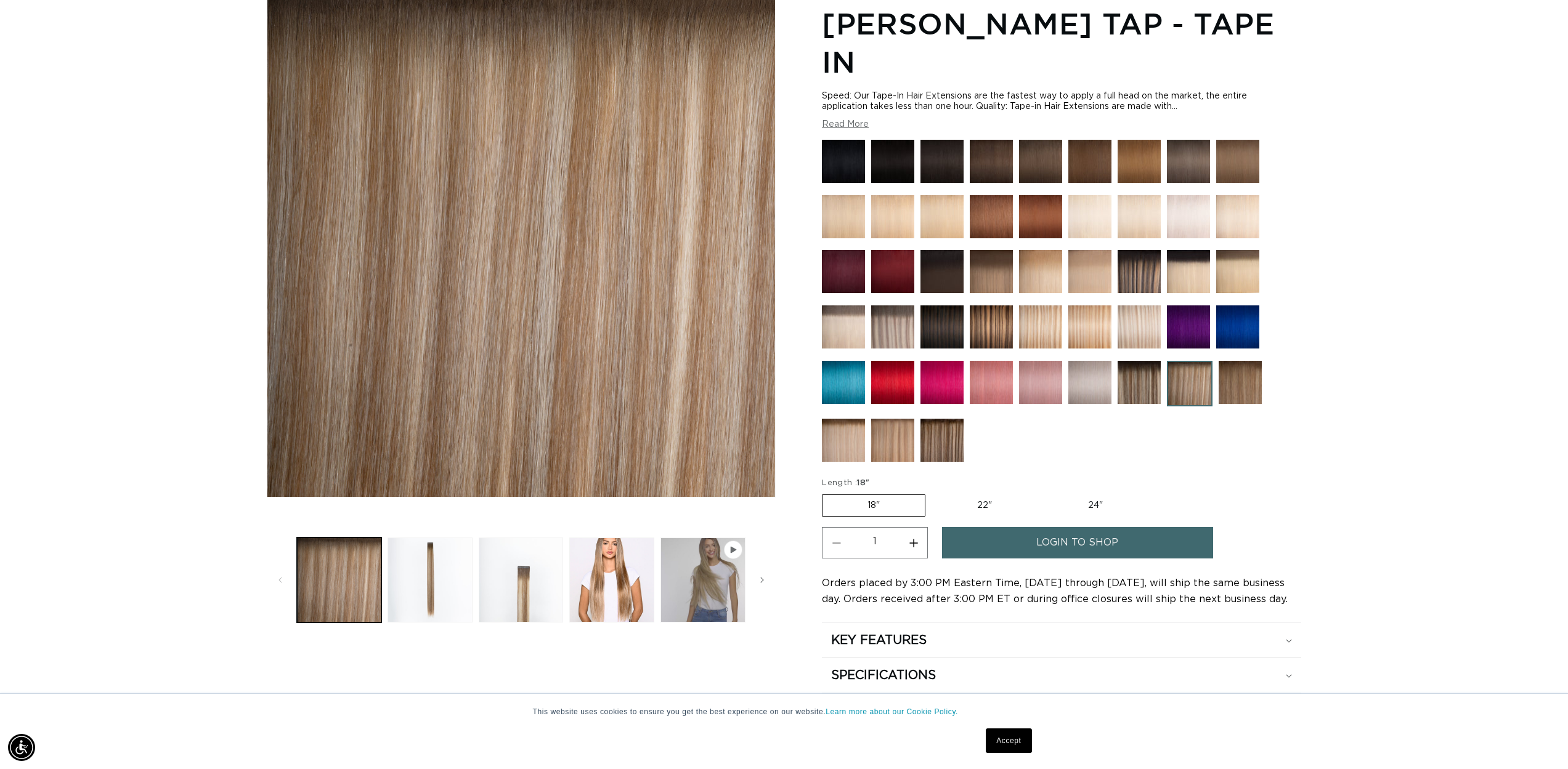
scroll to position [62, 0]
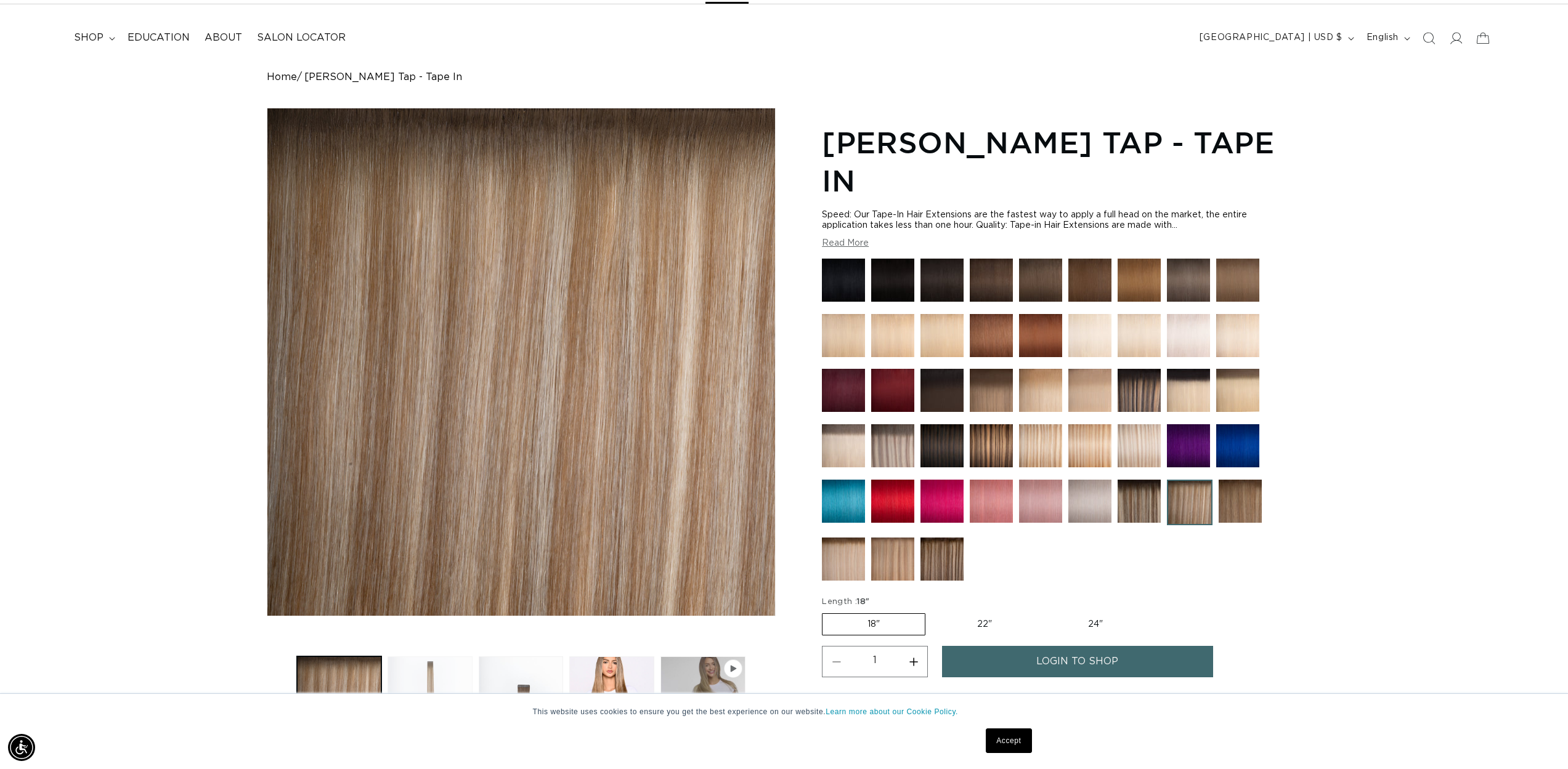
click at [448, 672] on button "Load image 2 in gallery view" at bounding box center [429, 698] width 85 height 85
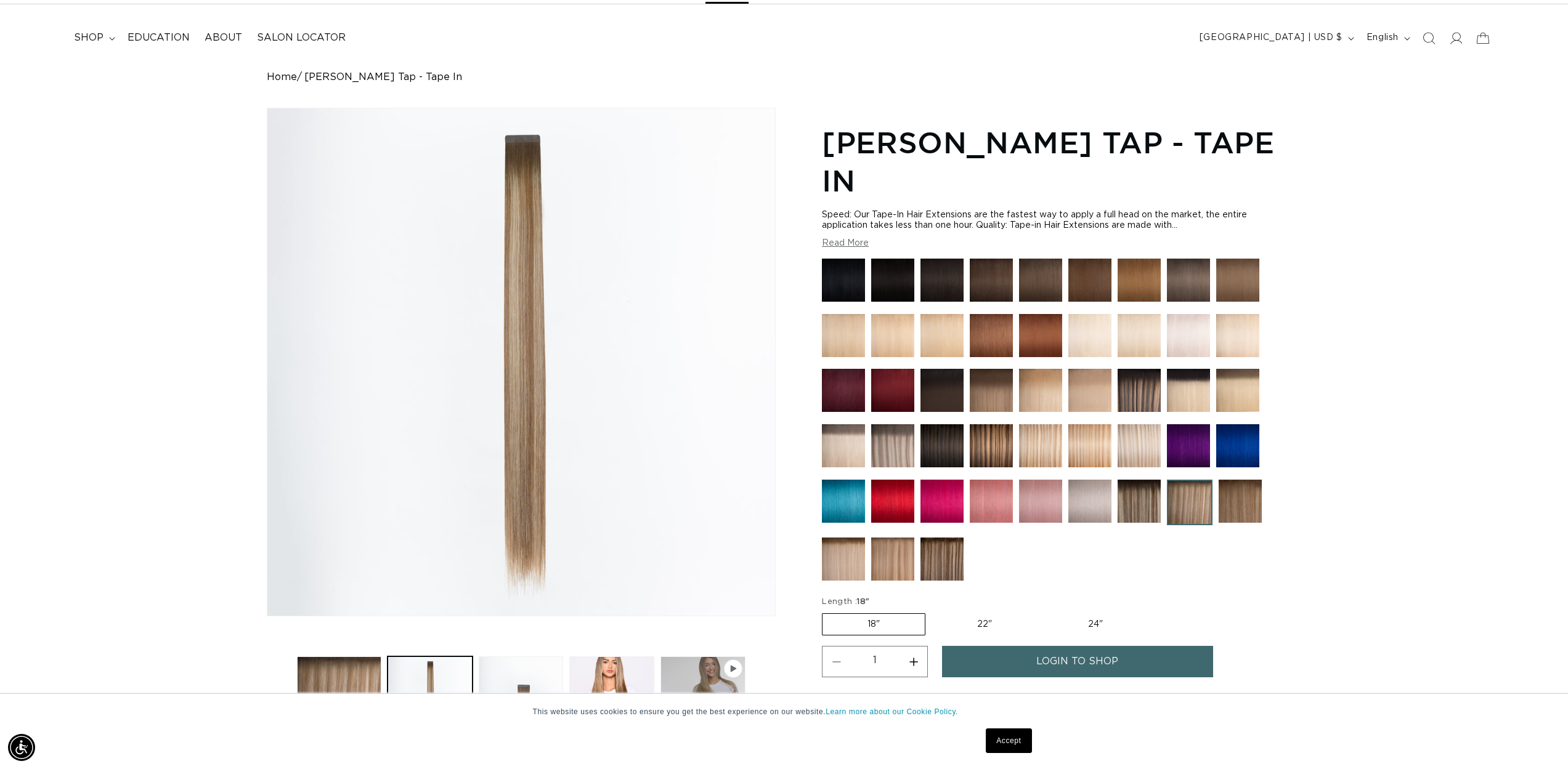
scroll to position [0, 0]
click at [1243, 480] on img at bounding box center [1240, 501] width 43 height 43
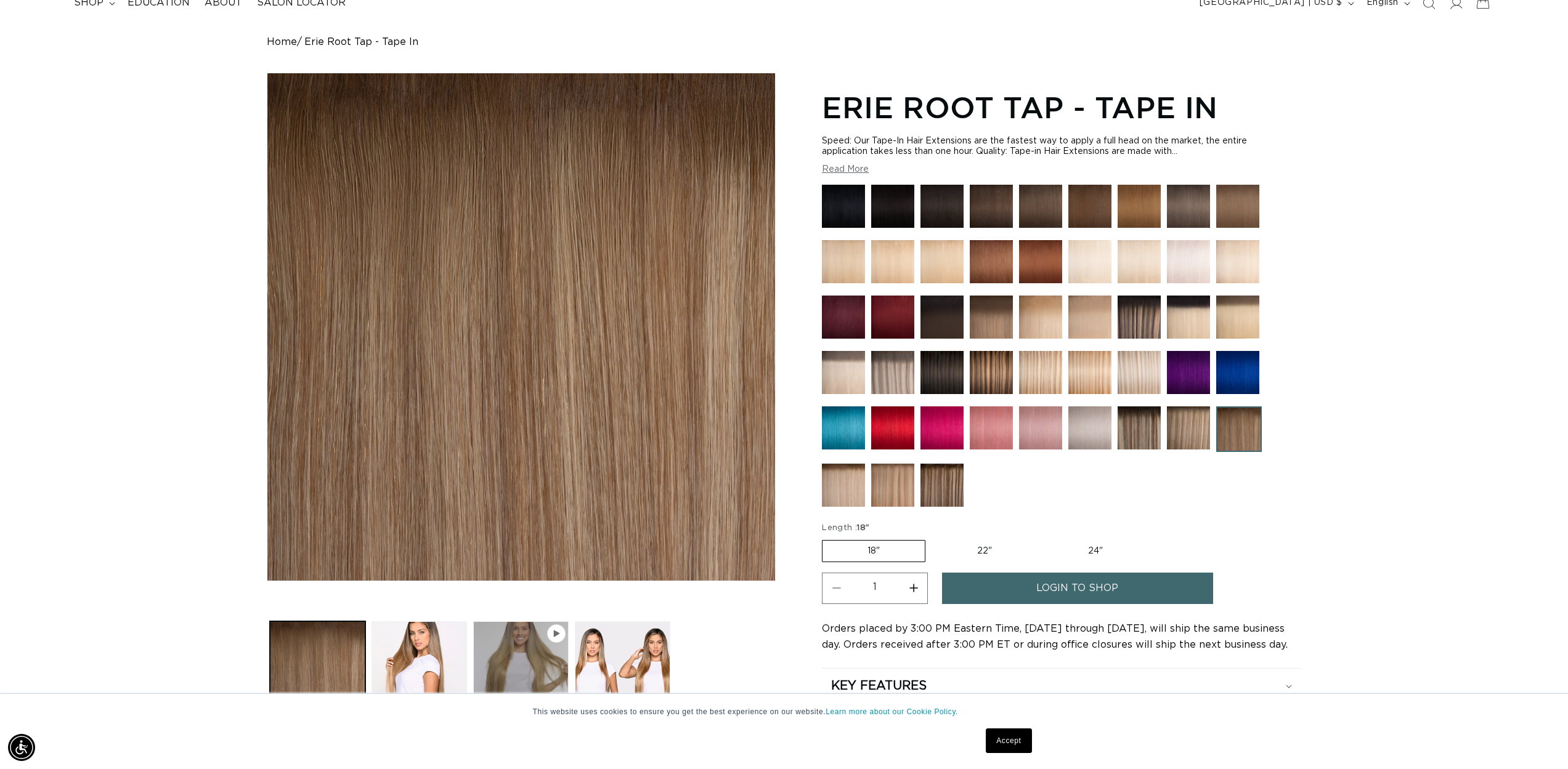
click at [837, 479] on img at bounding box center [842, 485] width 43 height 43
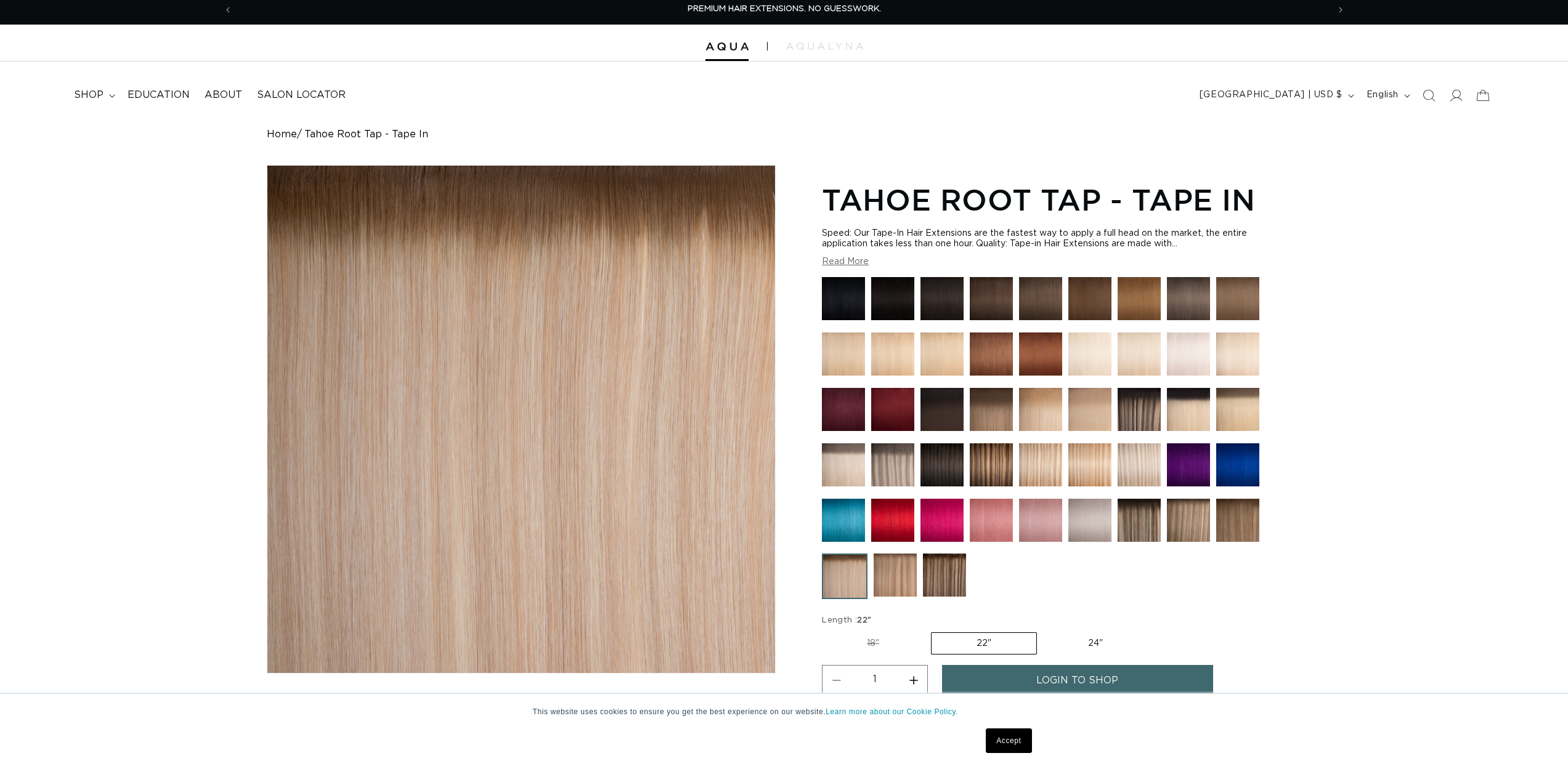
click at [901, 566] on img at bounding box center [895, 575] width 43 height 43
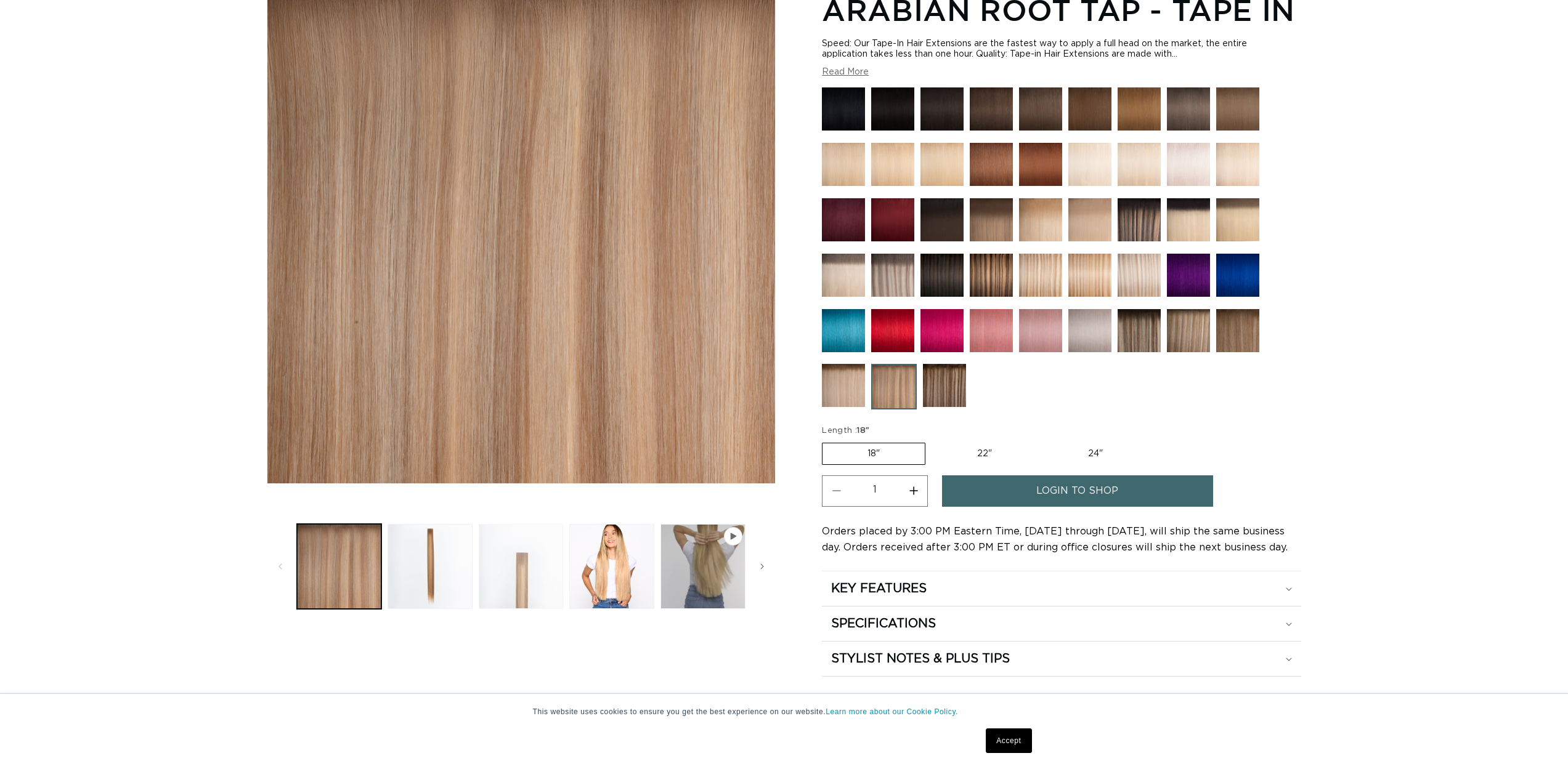
click at [519, 575] on button "Load image 3 in gallery view" at bounding box center [521, 566] width 85 height 85
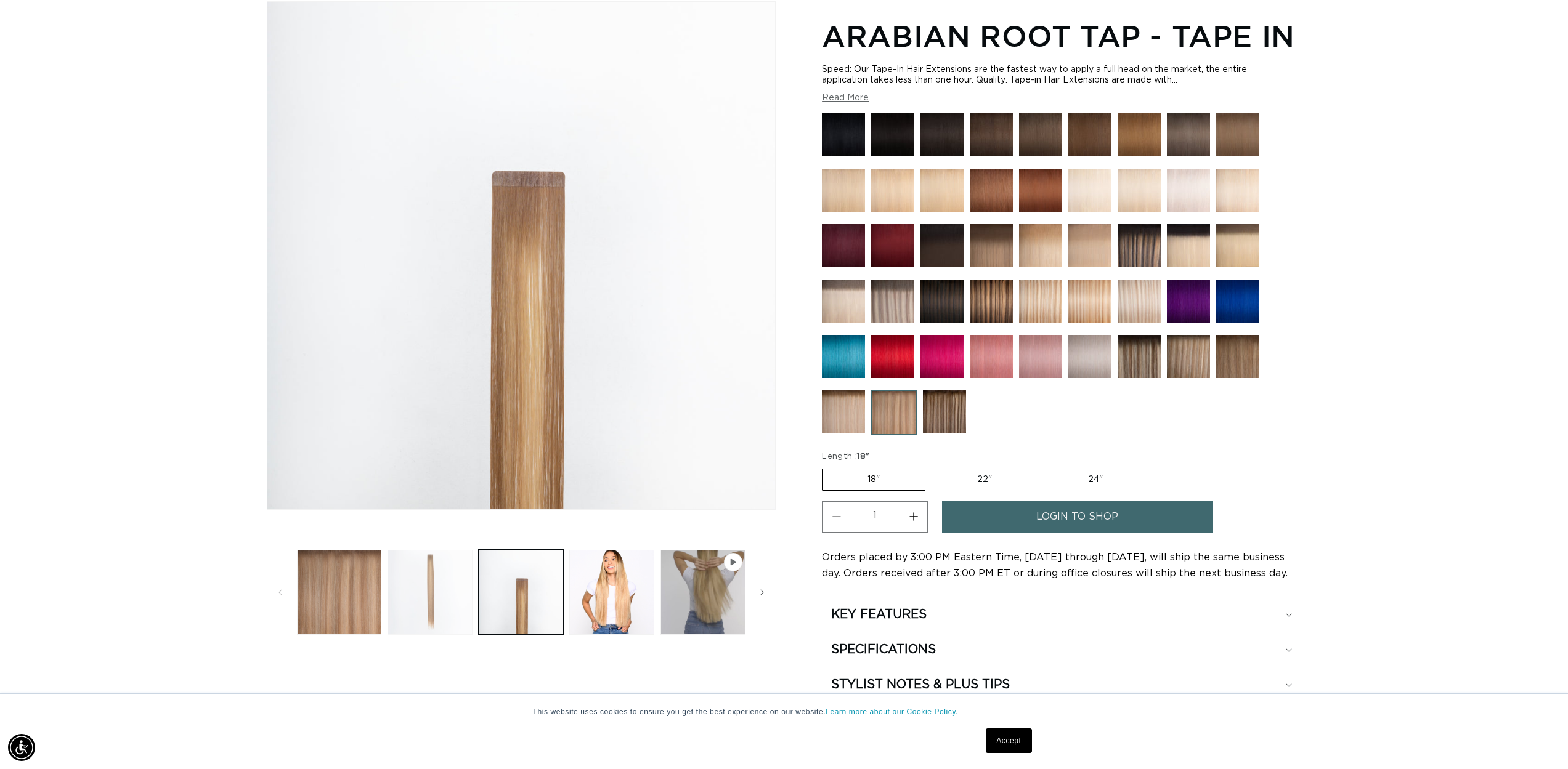
scroll to position [0, 1095]
click at [444, 573] on button "Load image 2 in gallery view" at bounding box center [429, 592] width 85 height 85
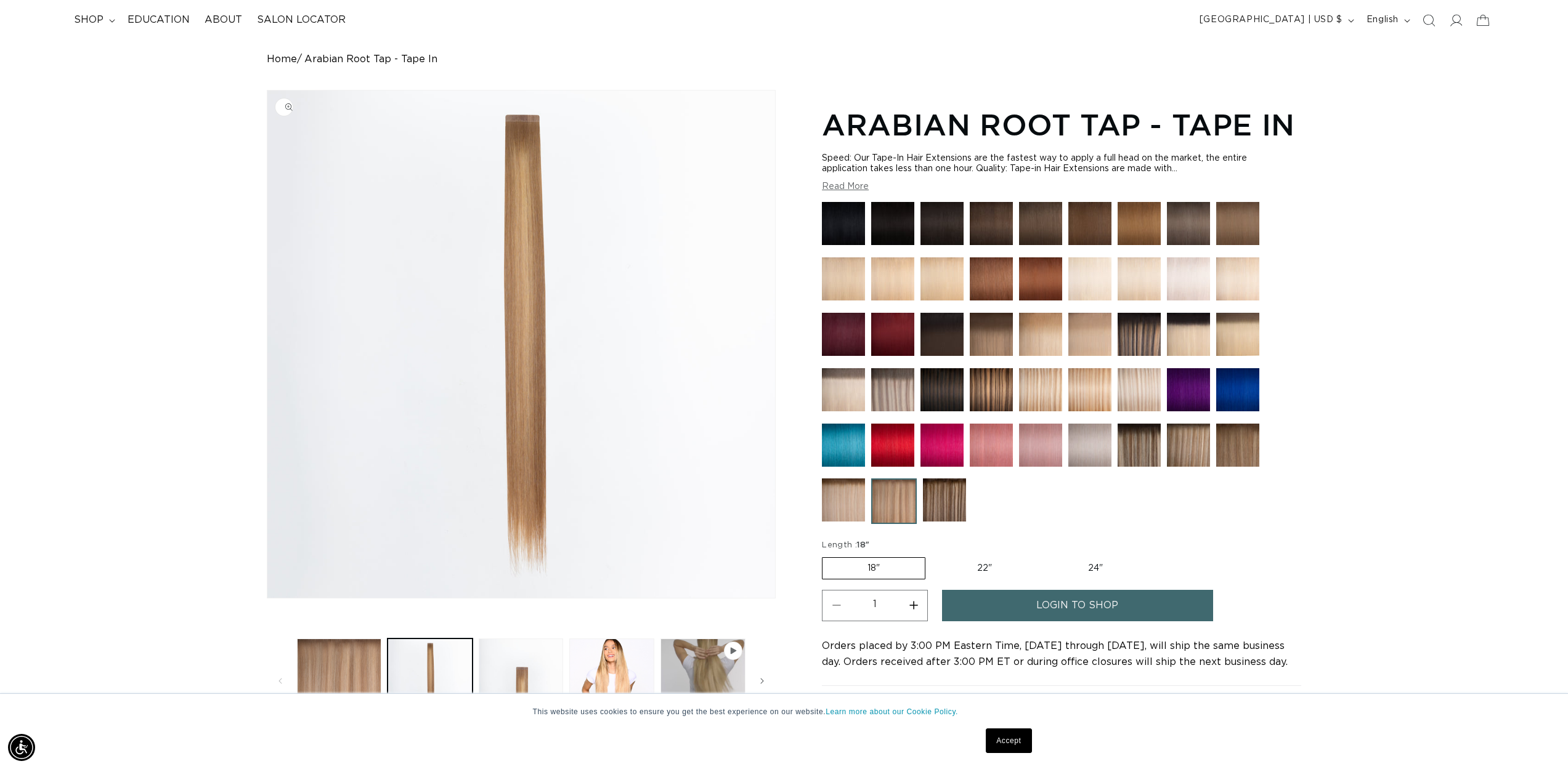
scroll to position [172, 0]
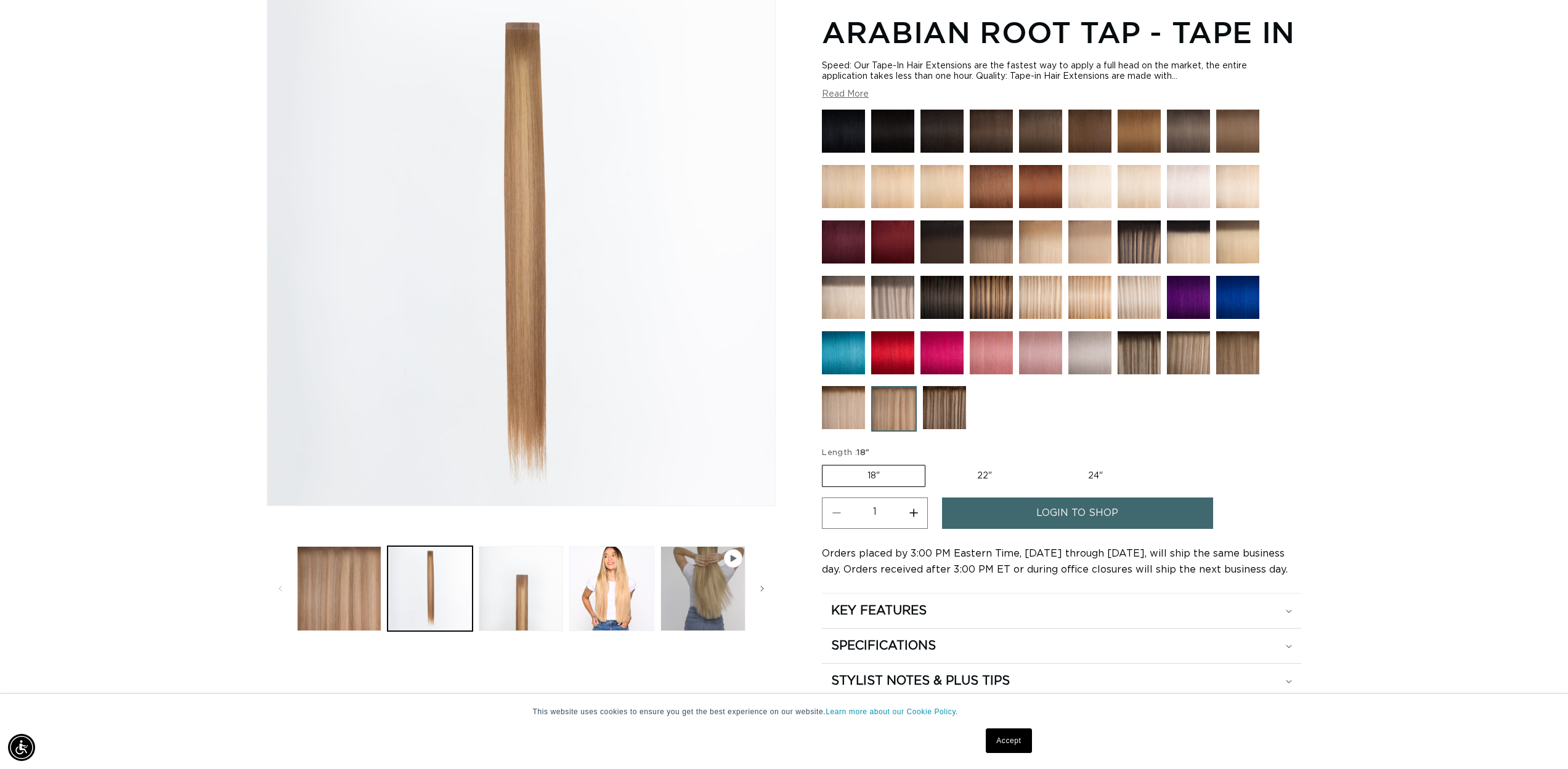
click at [946, 412] on img at bounding box center [943, 407] width 43 height 43
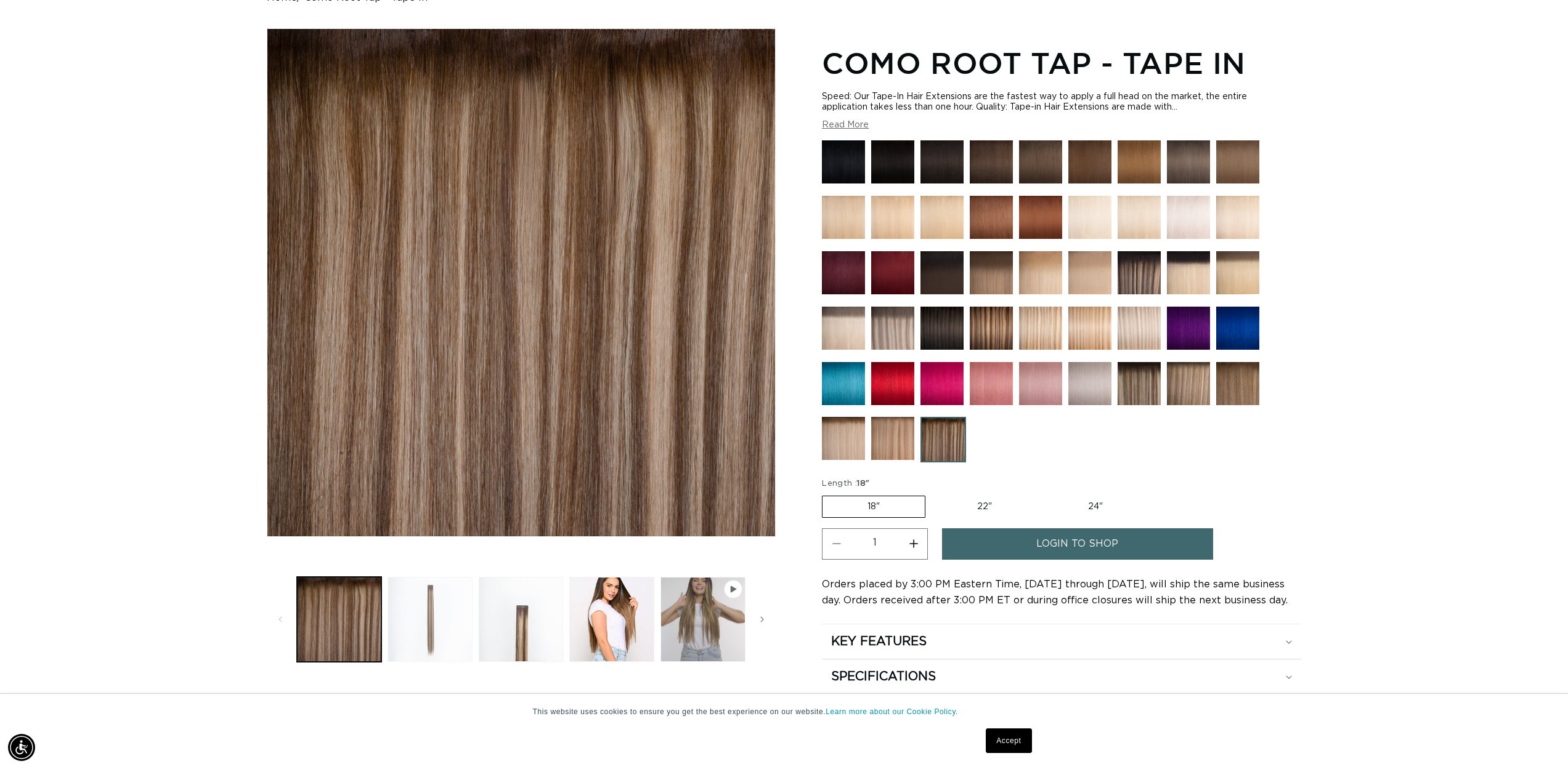
click at [444, 610] on button "Load image 2 in gallery view" at bounding box center [429, 619] width 85 height 85
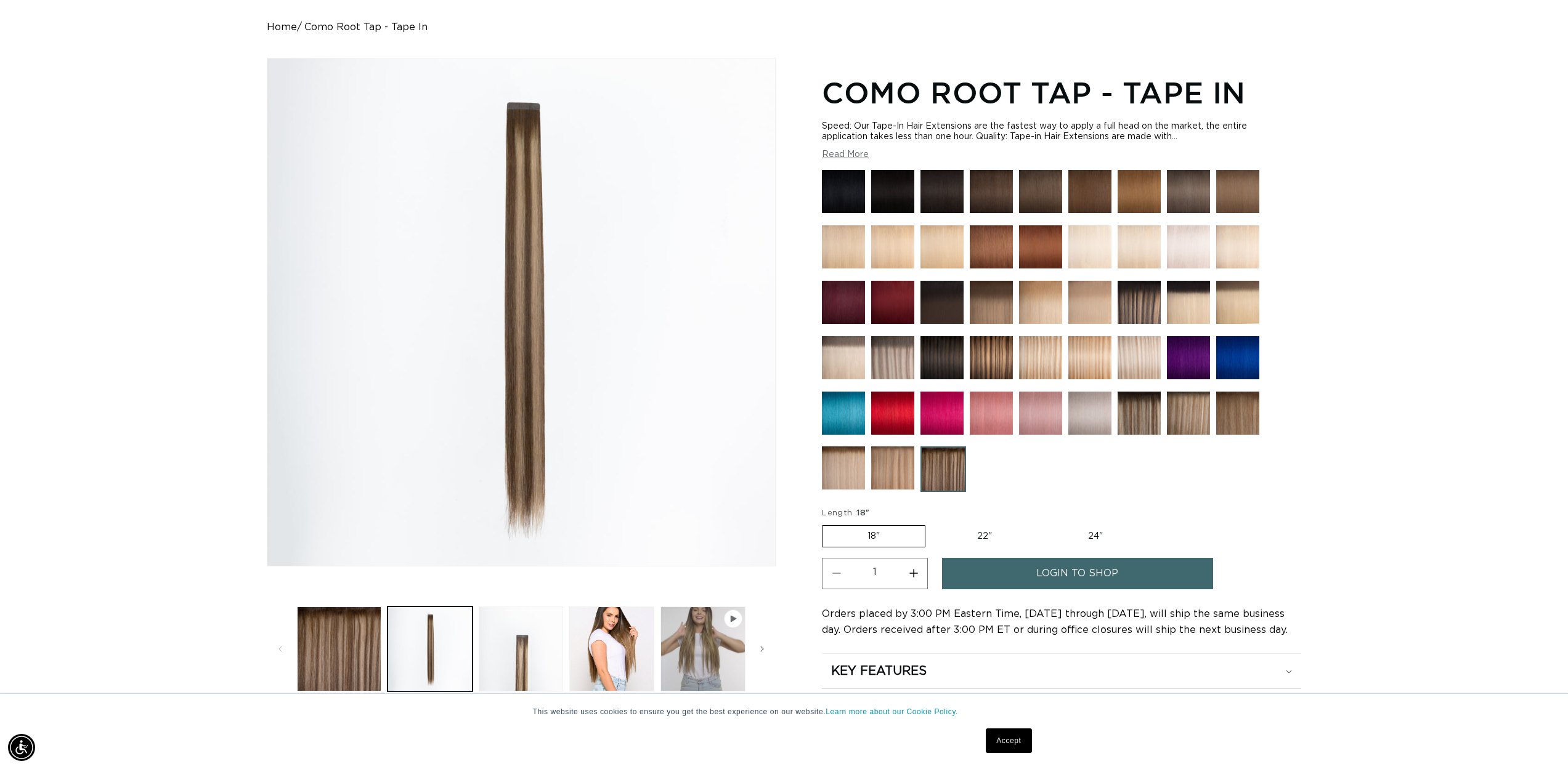
click at [885, 357] on img at bounding box center [892, 358] width 43 height 43
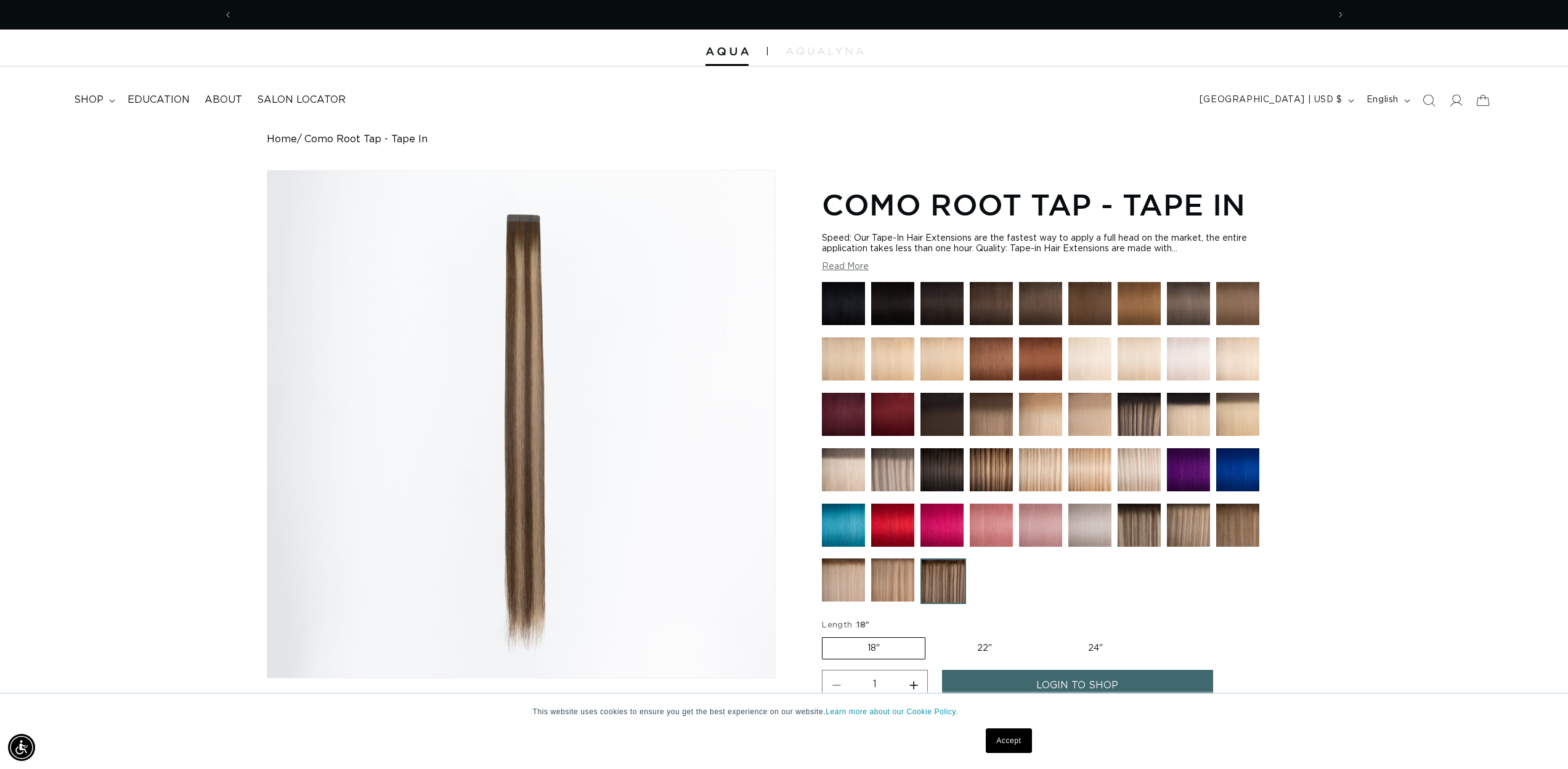
scroll to position [0, 2191]
click at [359, 141] on span "Como Root Tap - Tape In" at bounding box center [366, 140] width 123 height 12
click at [82, 98] on span "shop" at bounding box center [88, 99] width 29 height 13
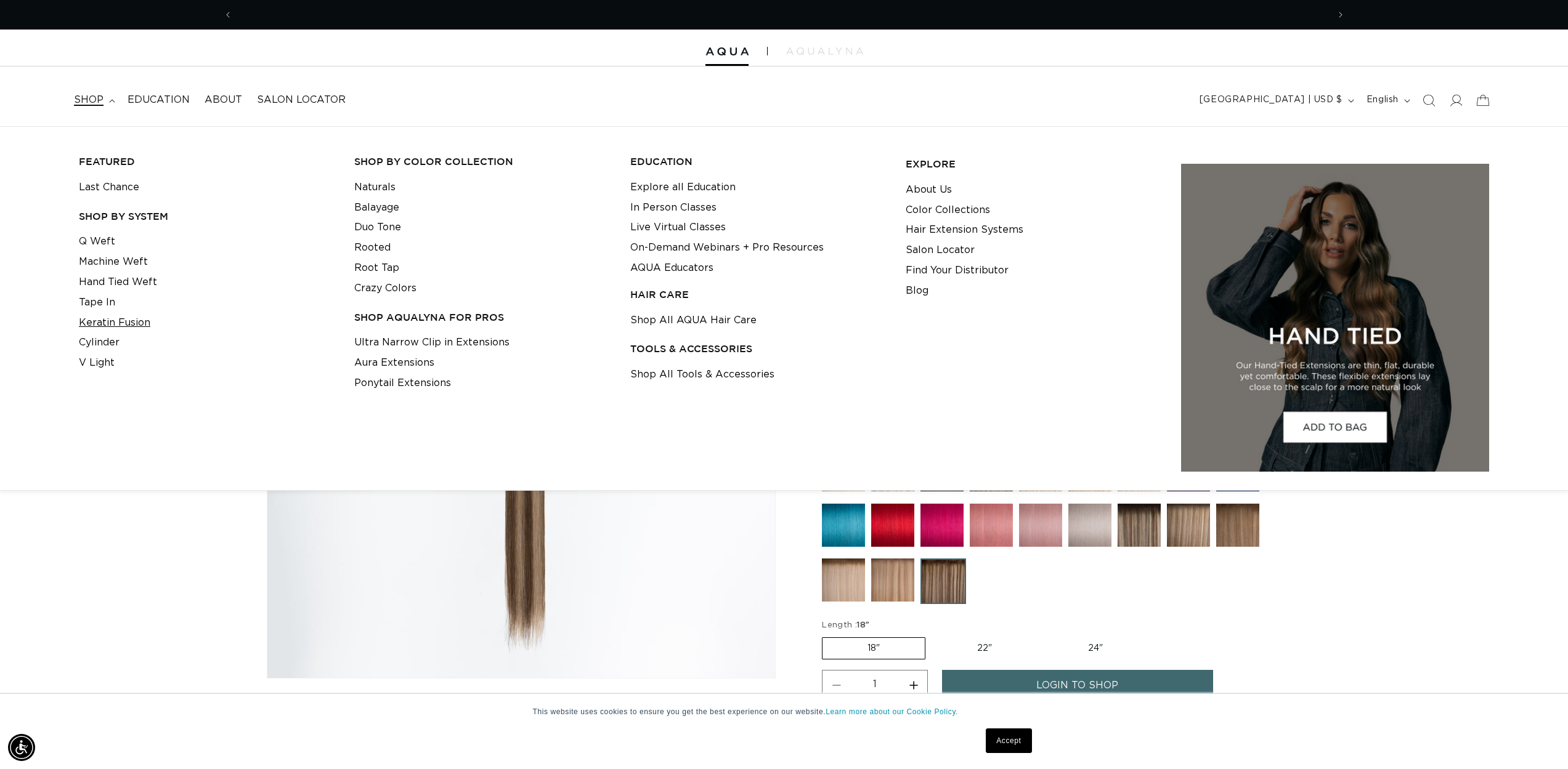
scroll to position [0, 1095]
click at [96, 298] on link "Tape In" at bounding box center [97, 303] width 36 height 20
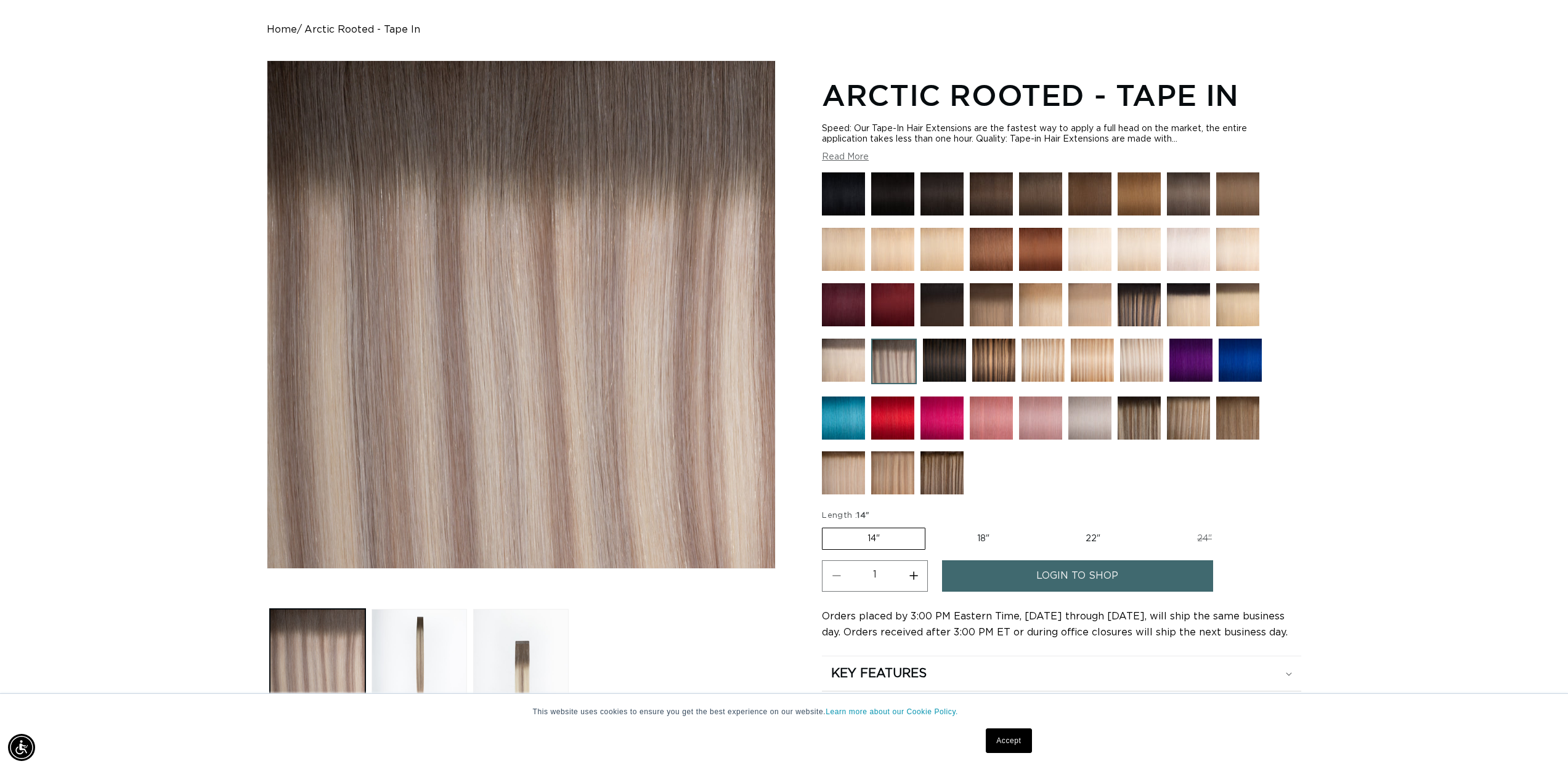
scroll to position [0, 1095]
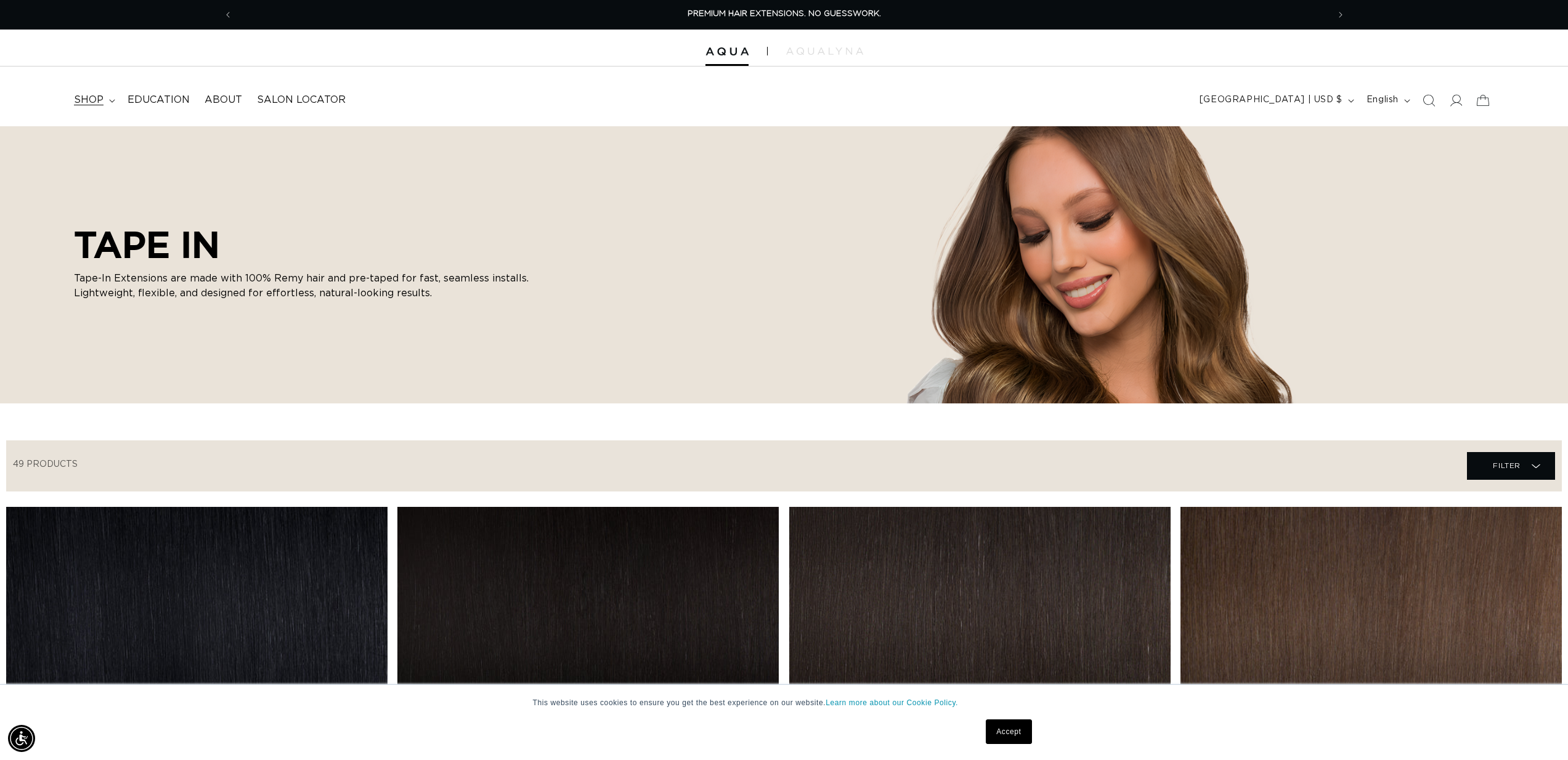
click at [107, 93] on summary "shop" at bounding box center [93, 99] width 54 height 28
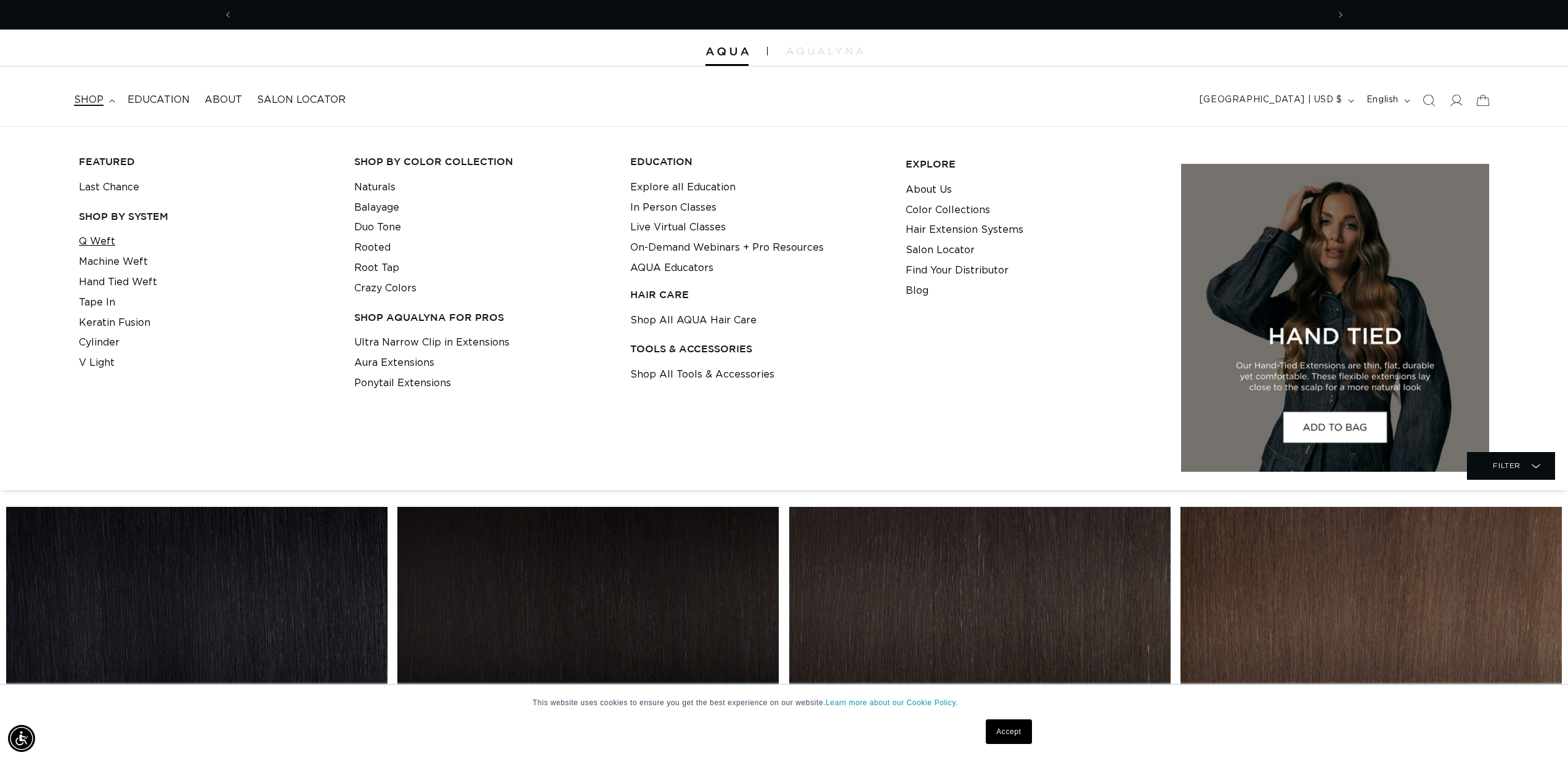
scroll to position [0, 1095]
click at [96, 242] on link "Q Weft" at bounding box center [97, 242] width 36 height 20
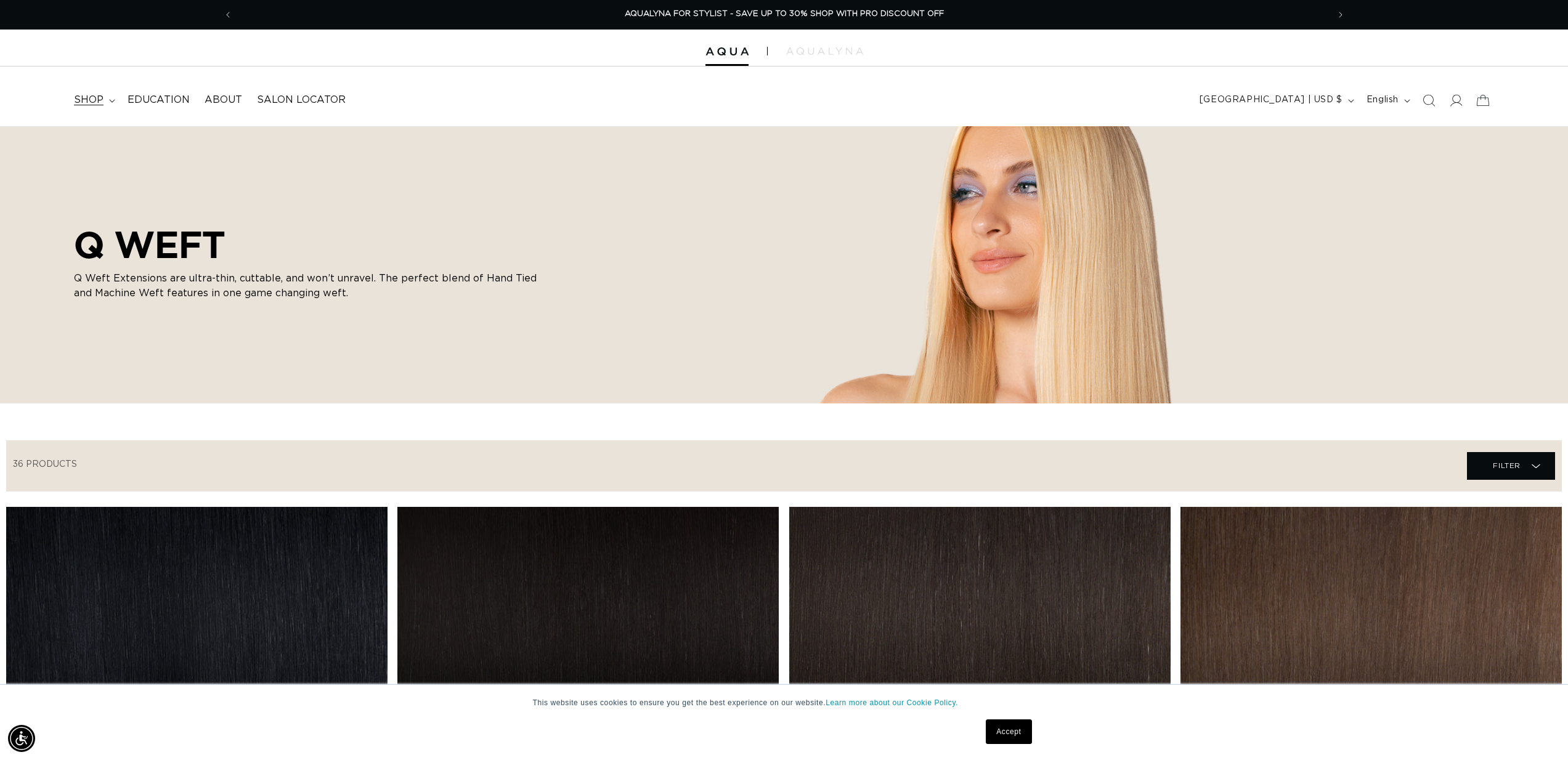
click at [111, 91] on summary "shop" at bounding box center [93, 99] width 54 height 28
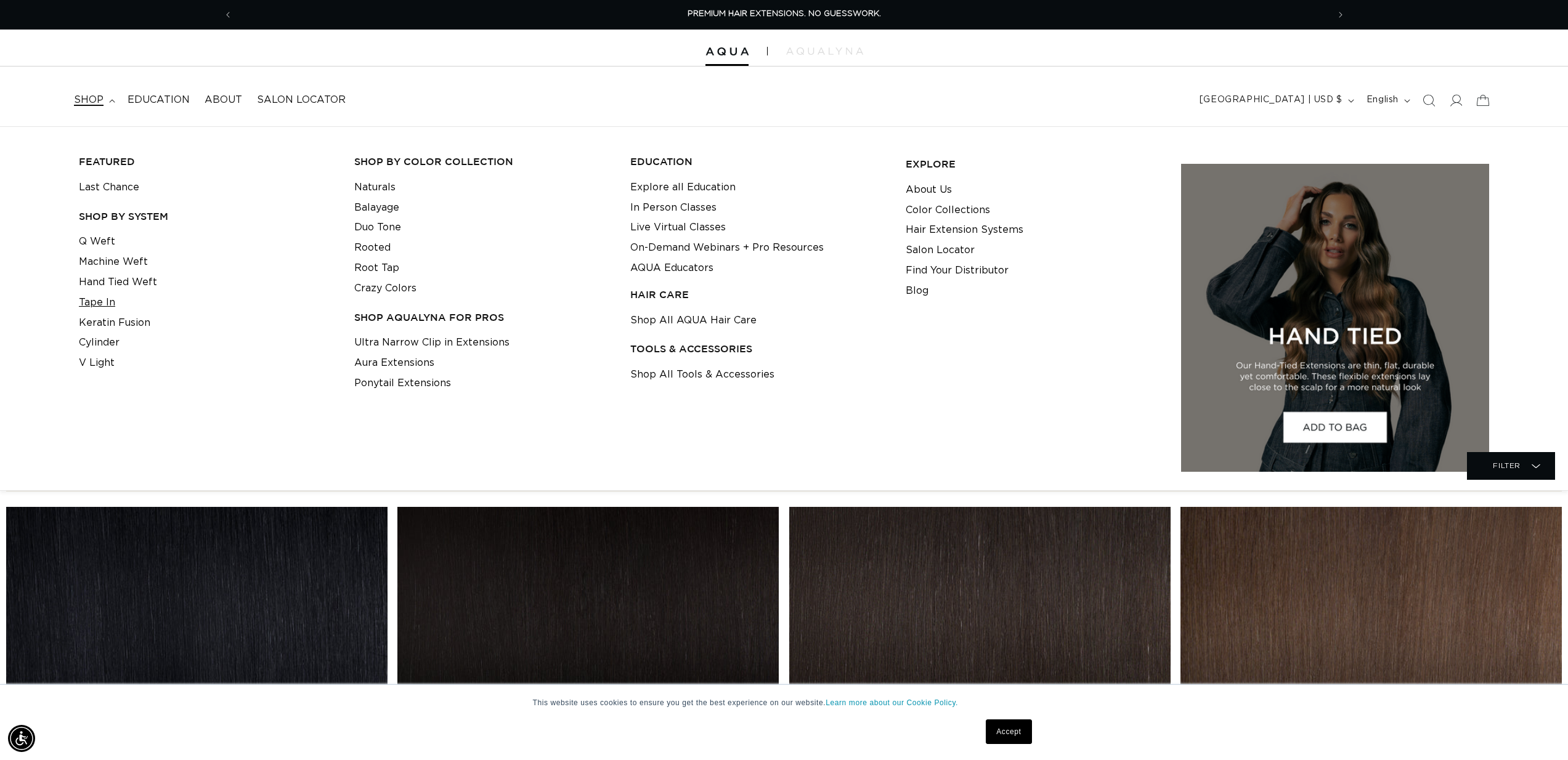
click at [91, 293] on link "Tape In" at bounding box center [97, 303] width 36 height 20
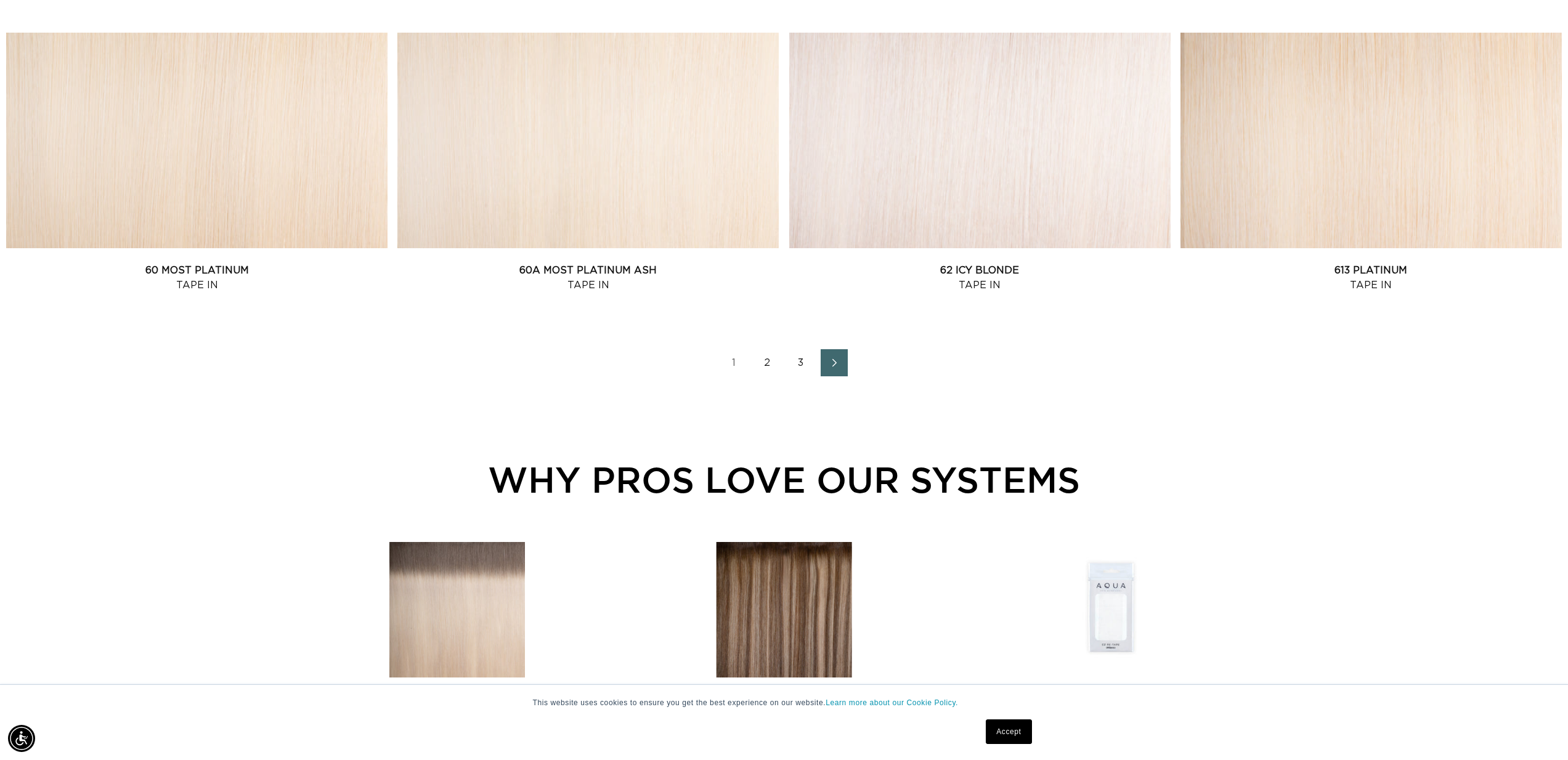
scroll to position [0, 2191]
click at [835, 365] on span "Next page" at bounding box center [834, 363] width 8 height 15
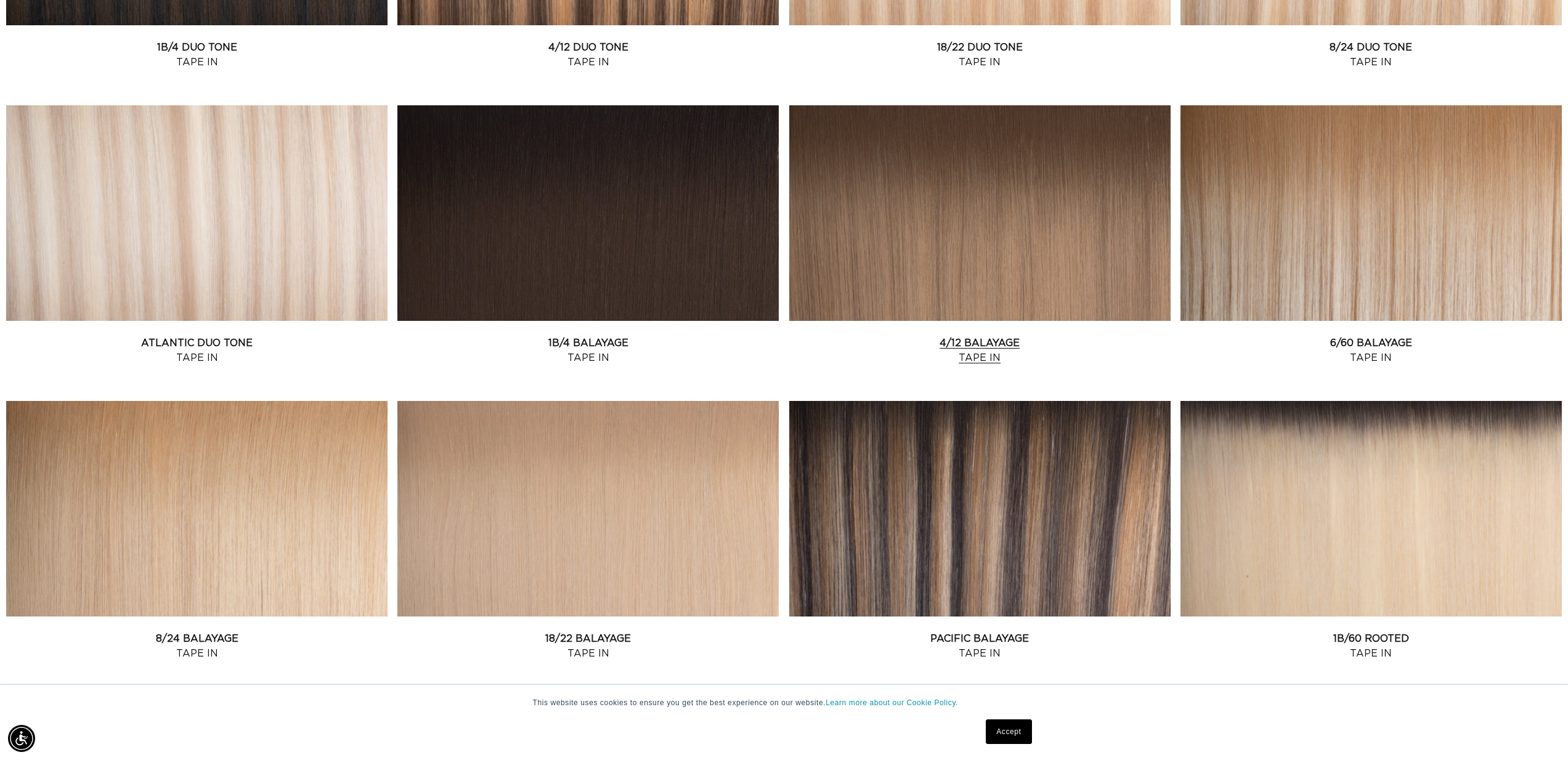
scroll to position [0, 2191]
click at [932, 336] on link "4/12 Balayage Tape In" at bounding box center [980, 350] width 381 height 29
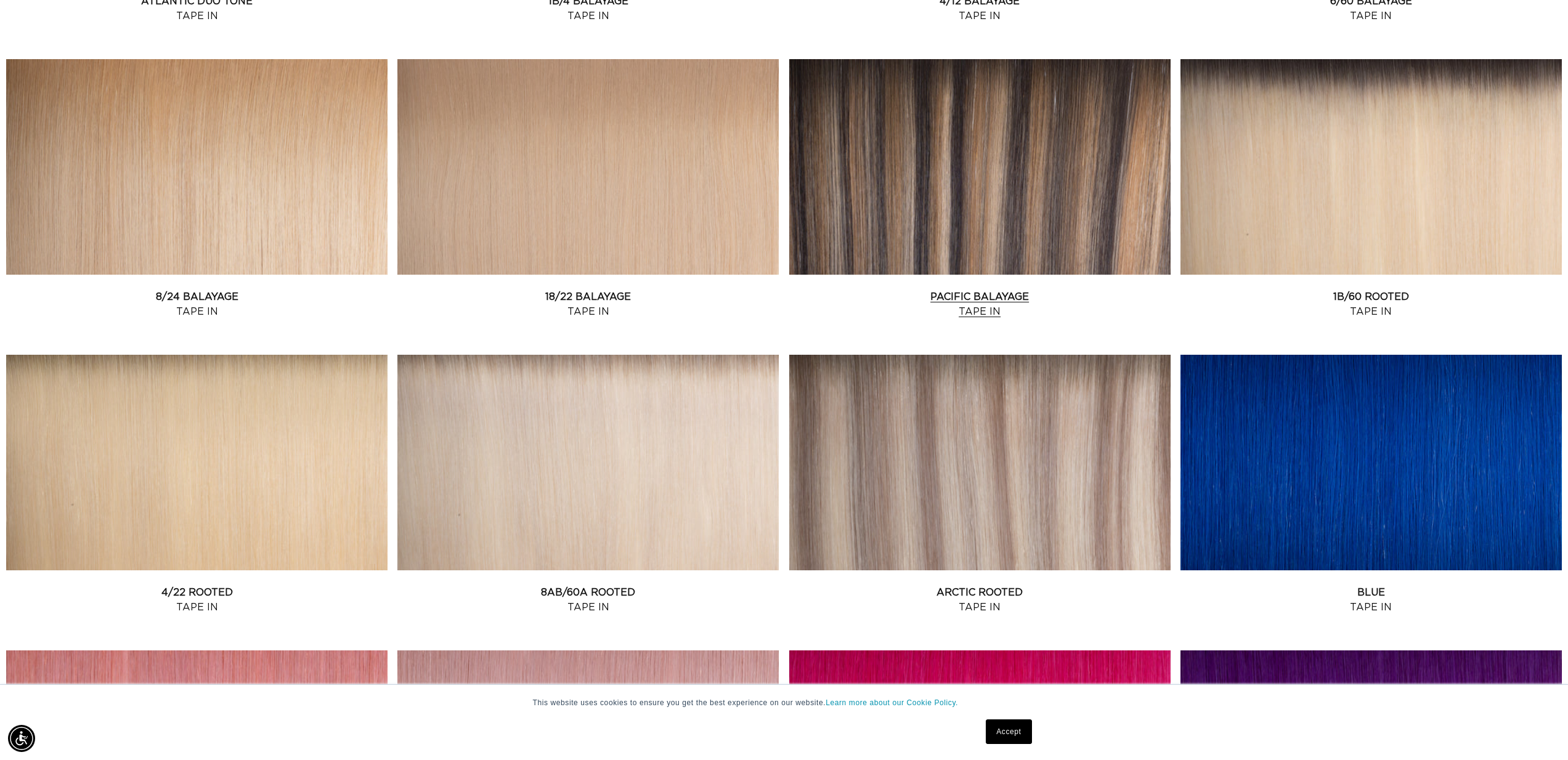
scroll to position [1072, 0]
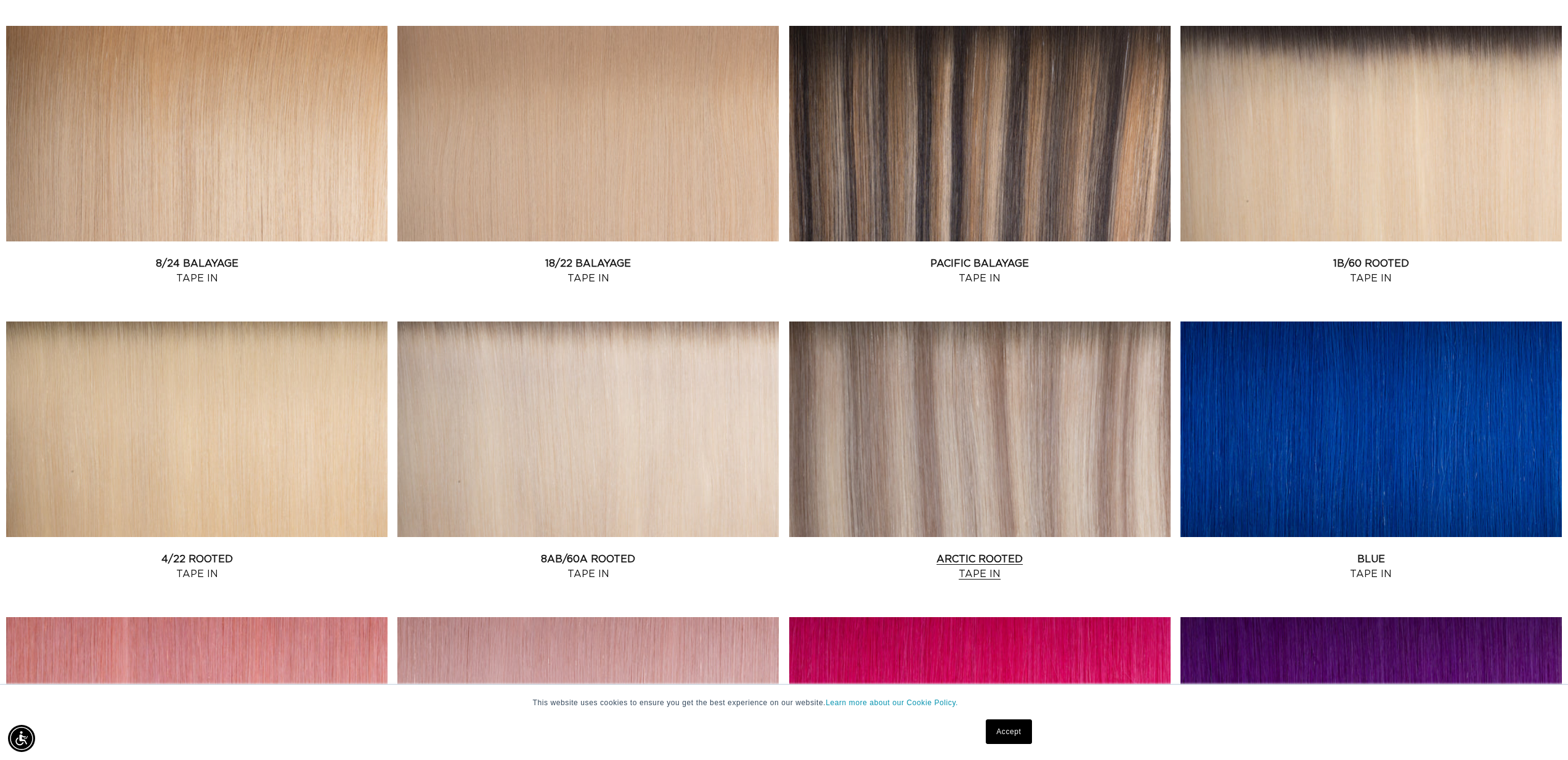
click at [922, 552] on link "Arctic Rooted Tape In" at bounding box center [980, 566] width 381 height 29
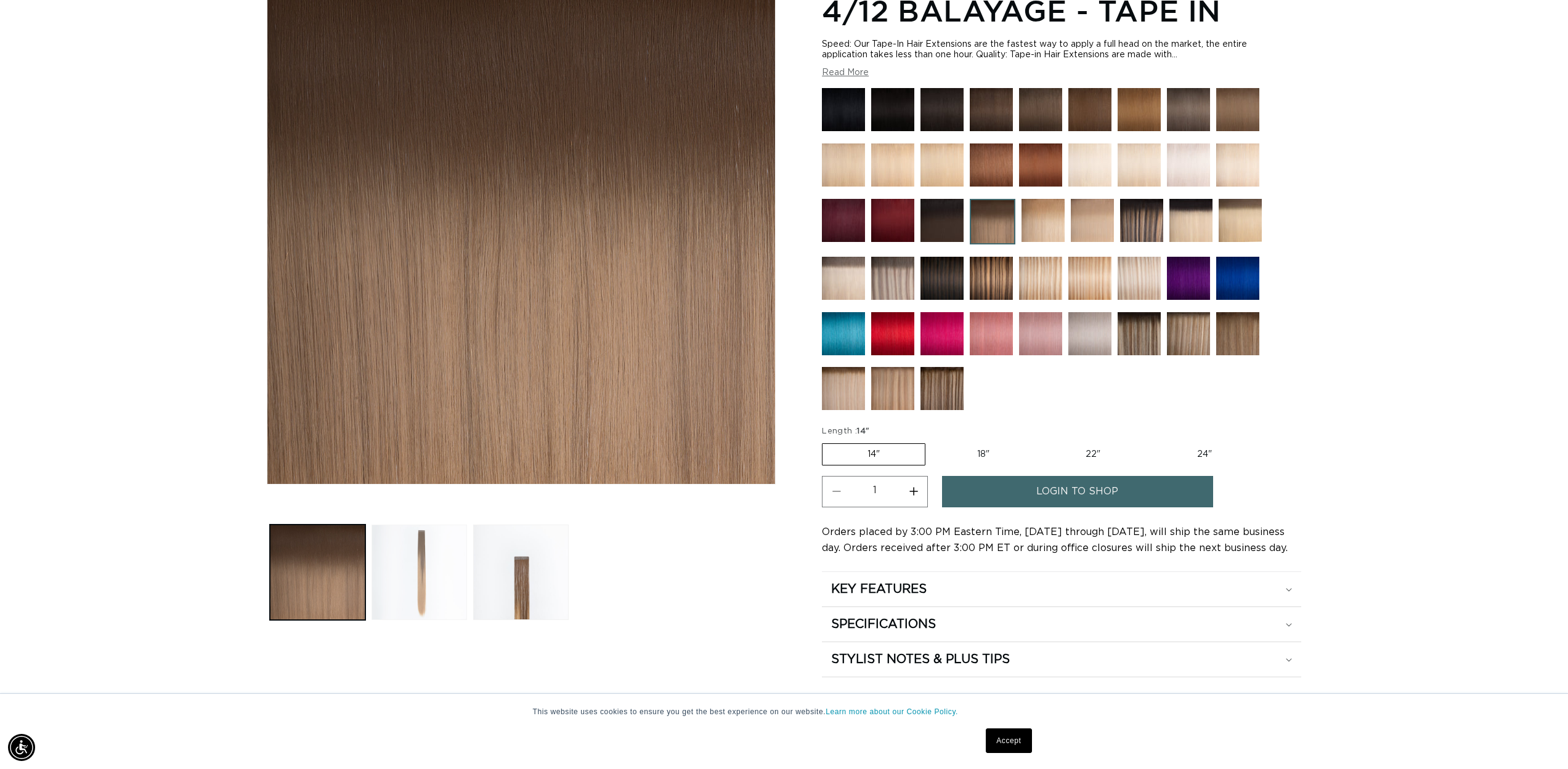
click at [454, 583] on button "Load image 2 in gallery view" at bounding box center [418, 572] width 95 height 95
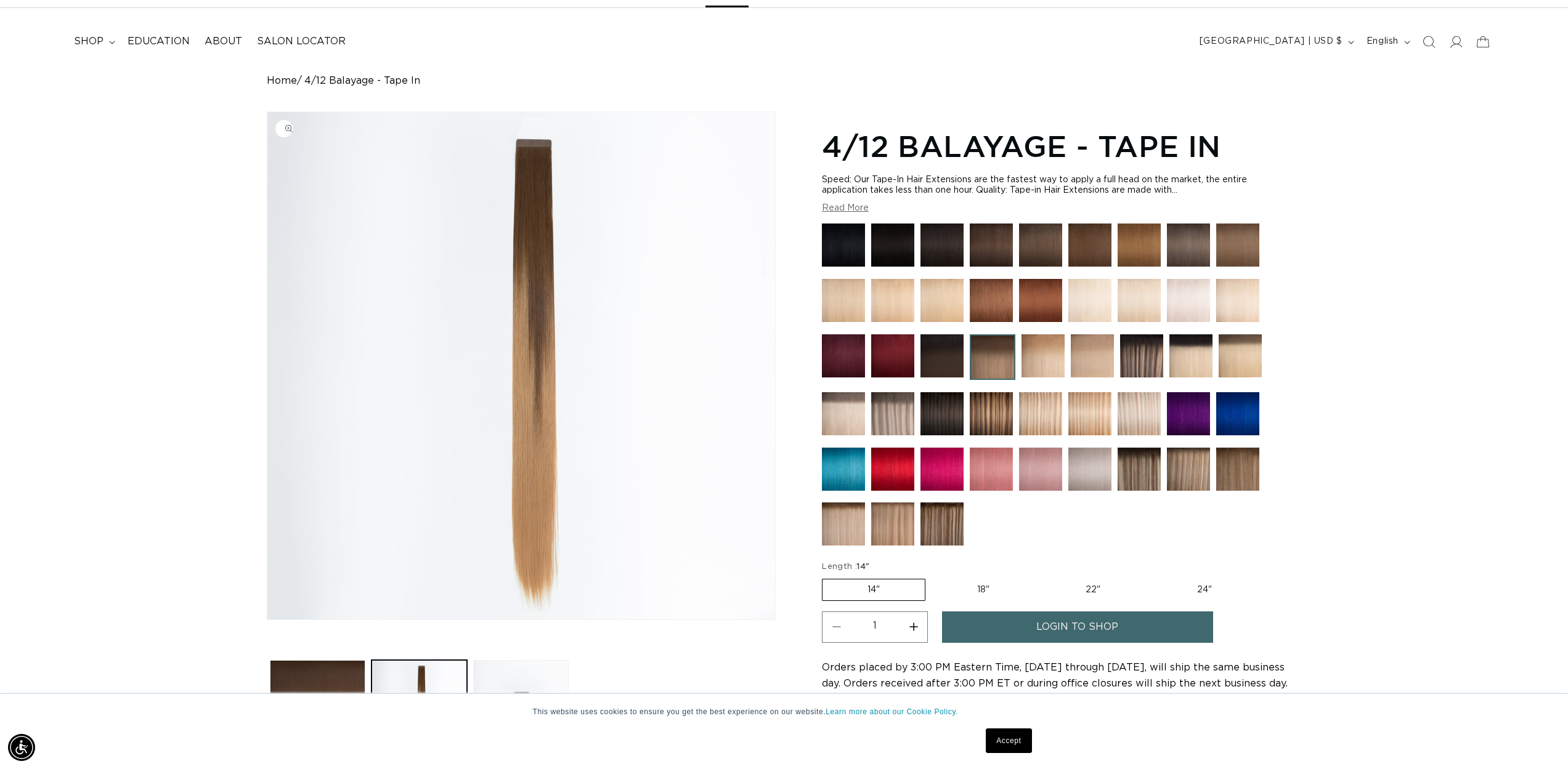
scroll to position [0, 2191]
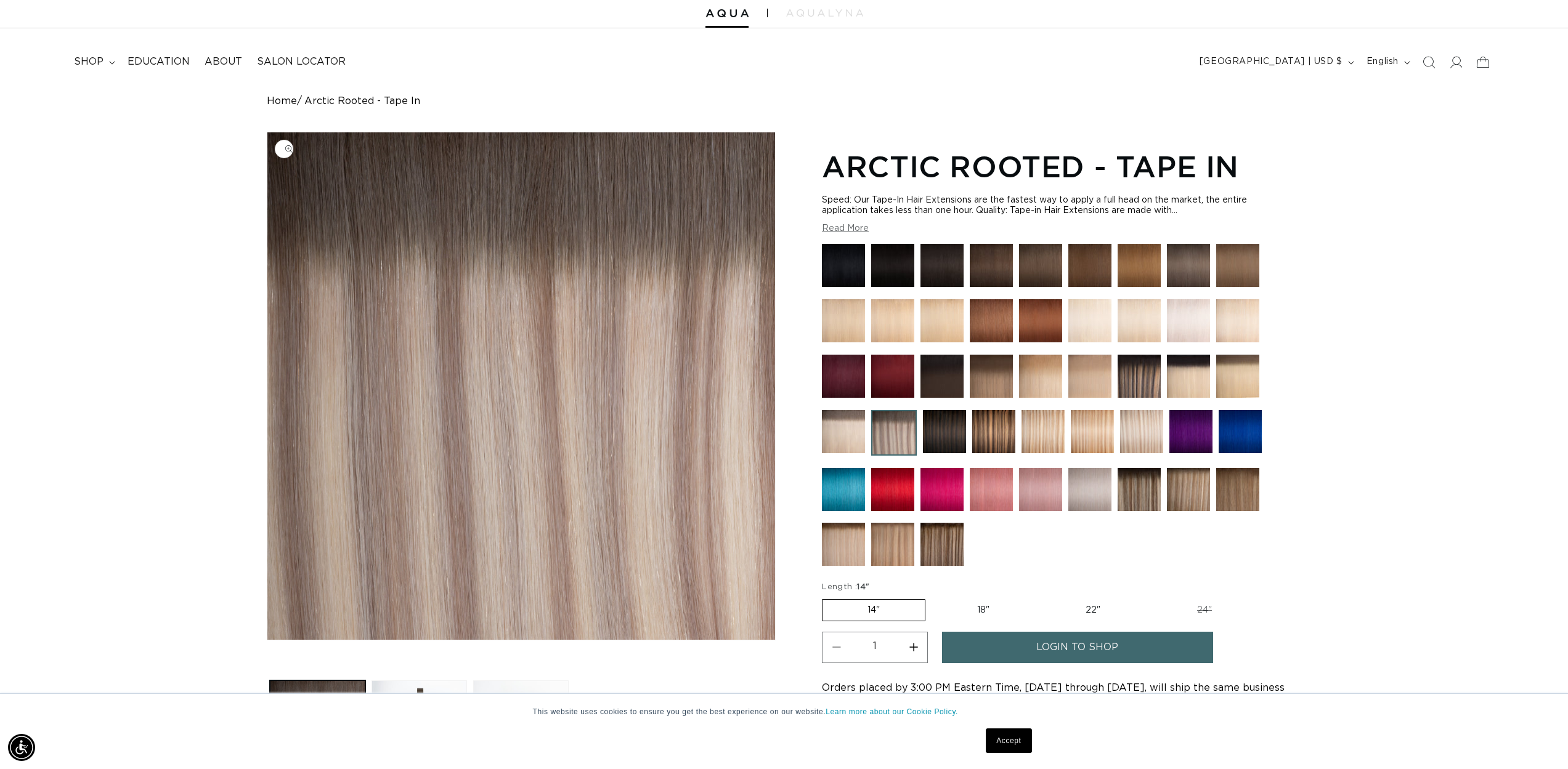
click at [534, 176] on img "Gallery Viewer" at bounding box center [521, 385] width 508 height 507
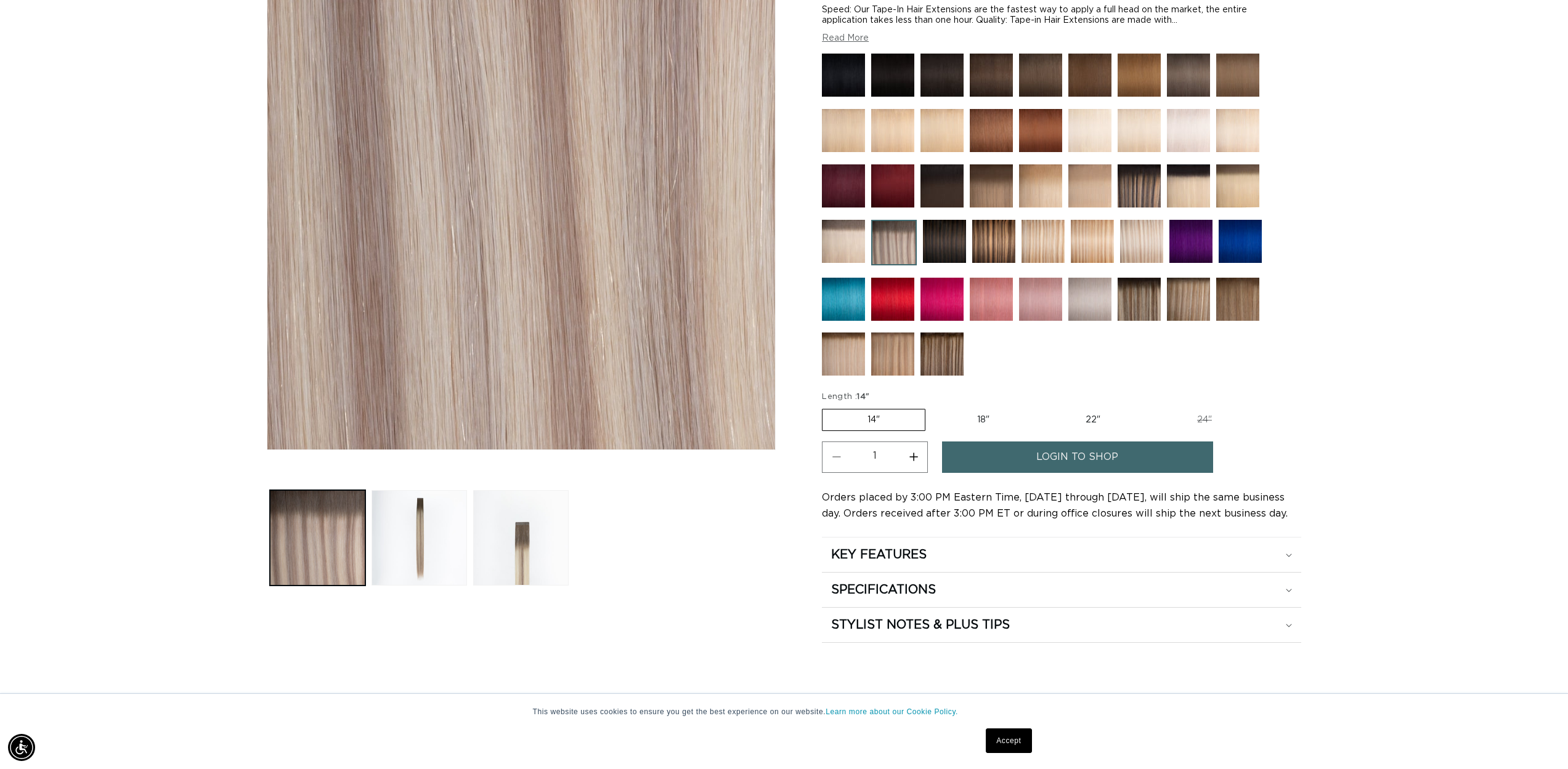
scroll to position [0, 1095]
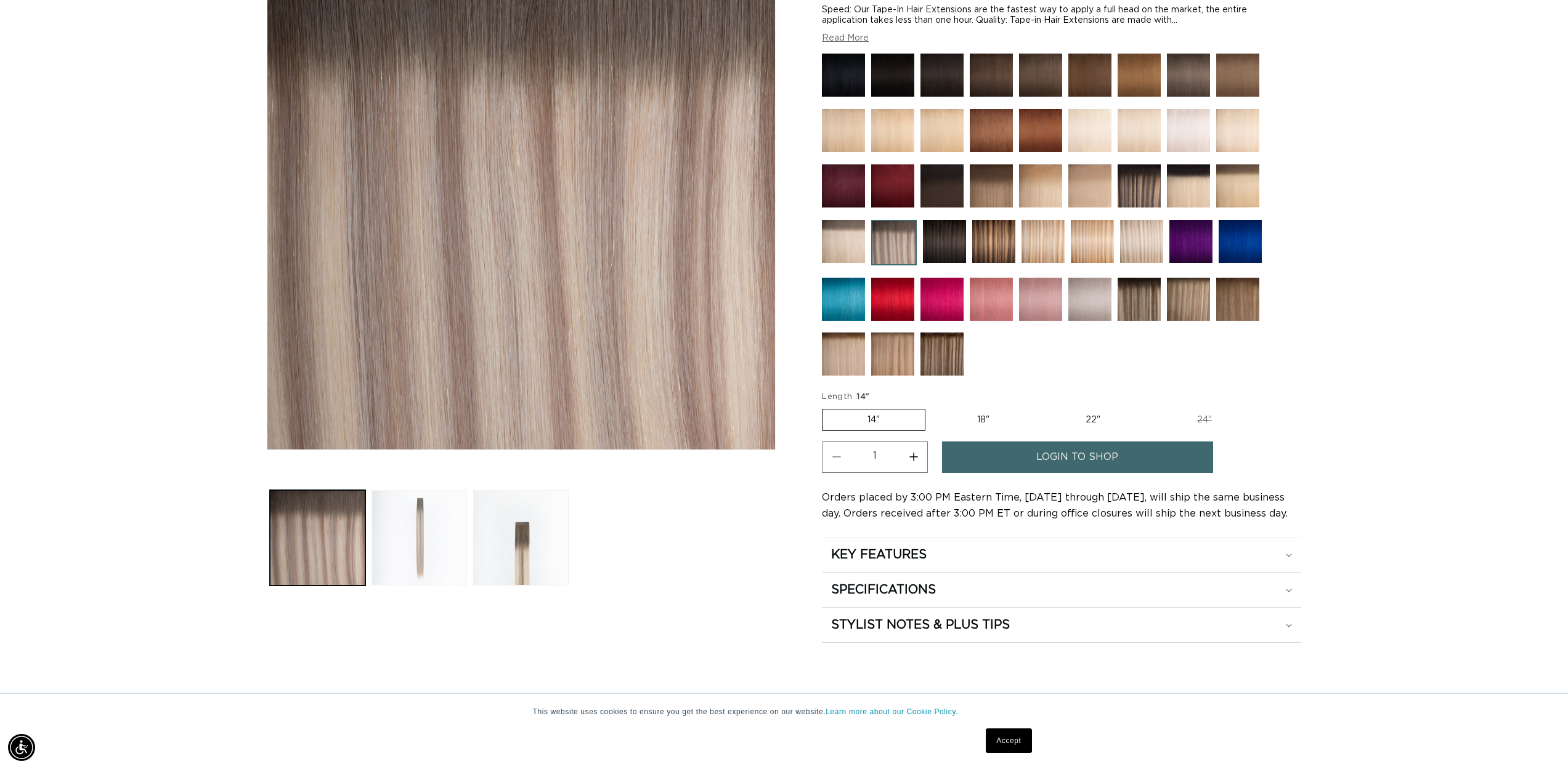
click at [411, 554] on button "Load image 2 in gallery view" at bounding box center [418, 538] width 95 height 95
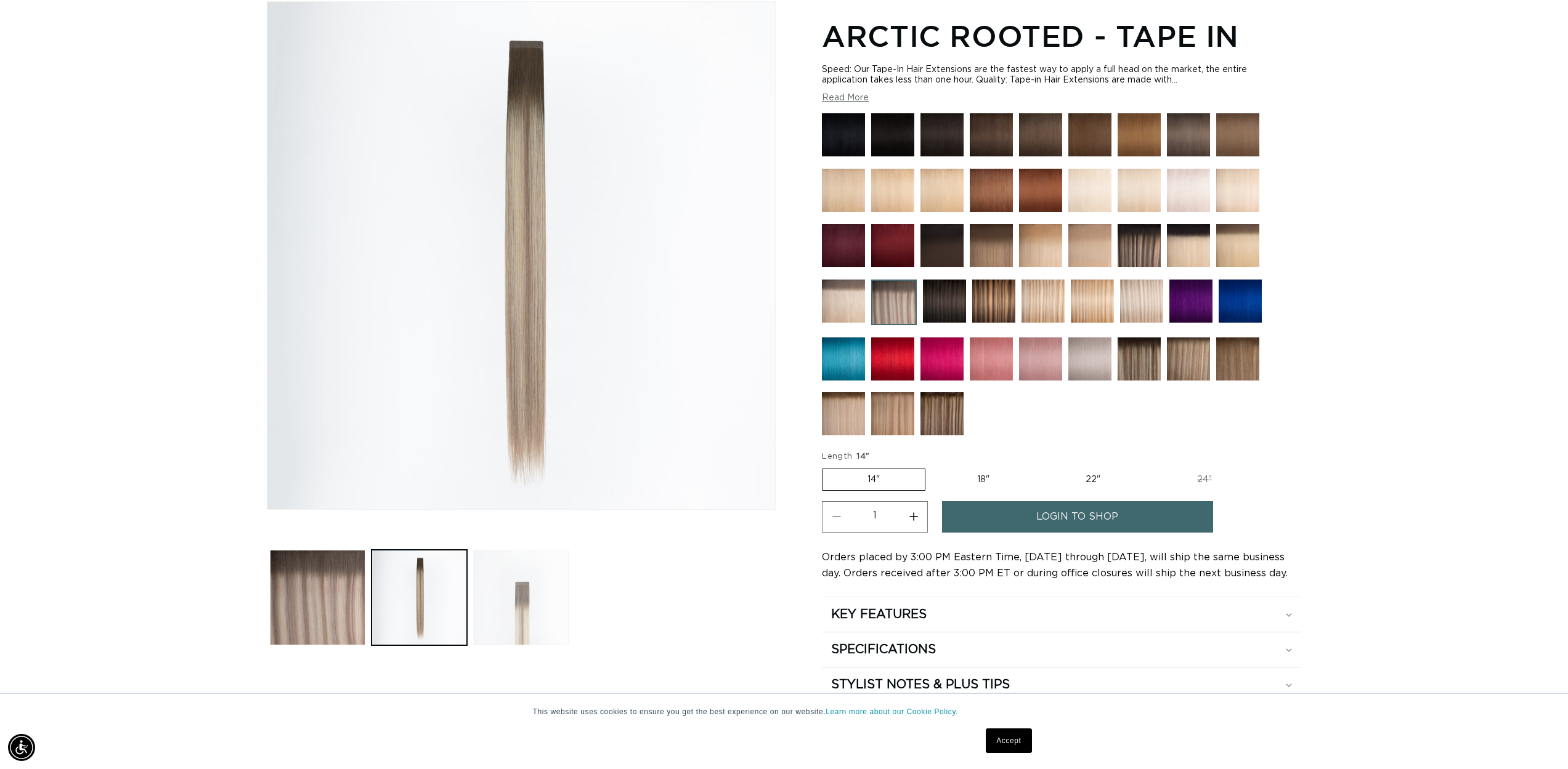
click at [556, 597] on button "Load image 3 in gallery view" at bounding box center [520, 597] width 95 height 95
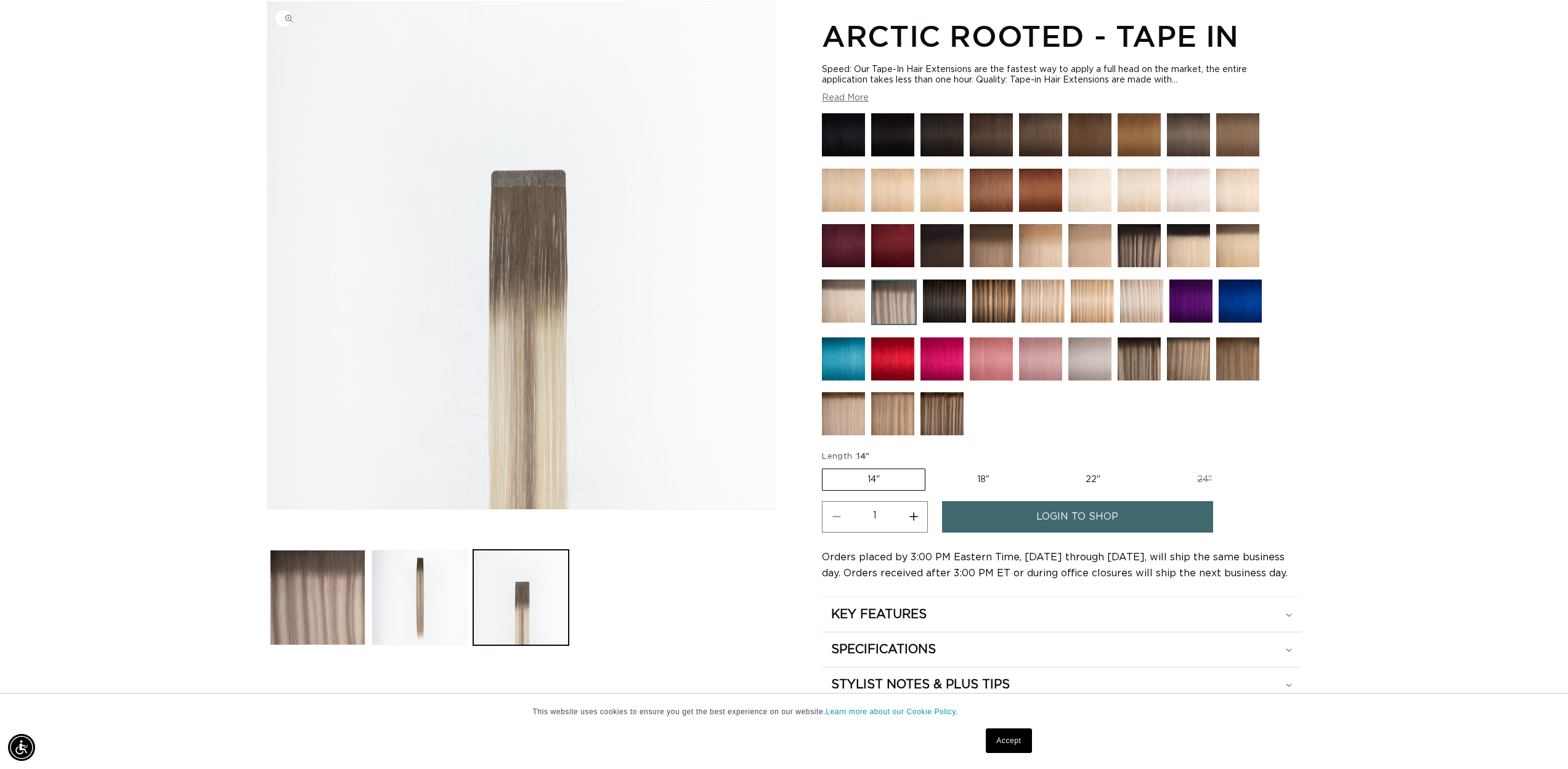
scroll to position [0, 2191]
click at [387, 621] on button "Load image 2 in gallery view" at bounding box center [418, 597] width 95 height 95
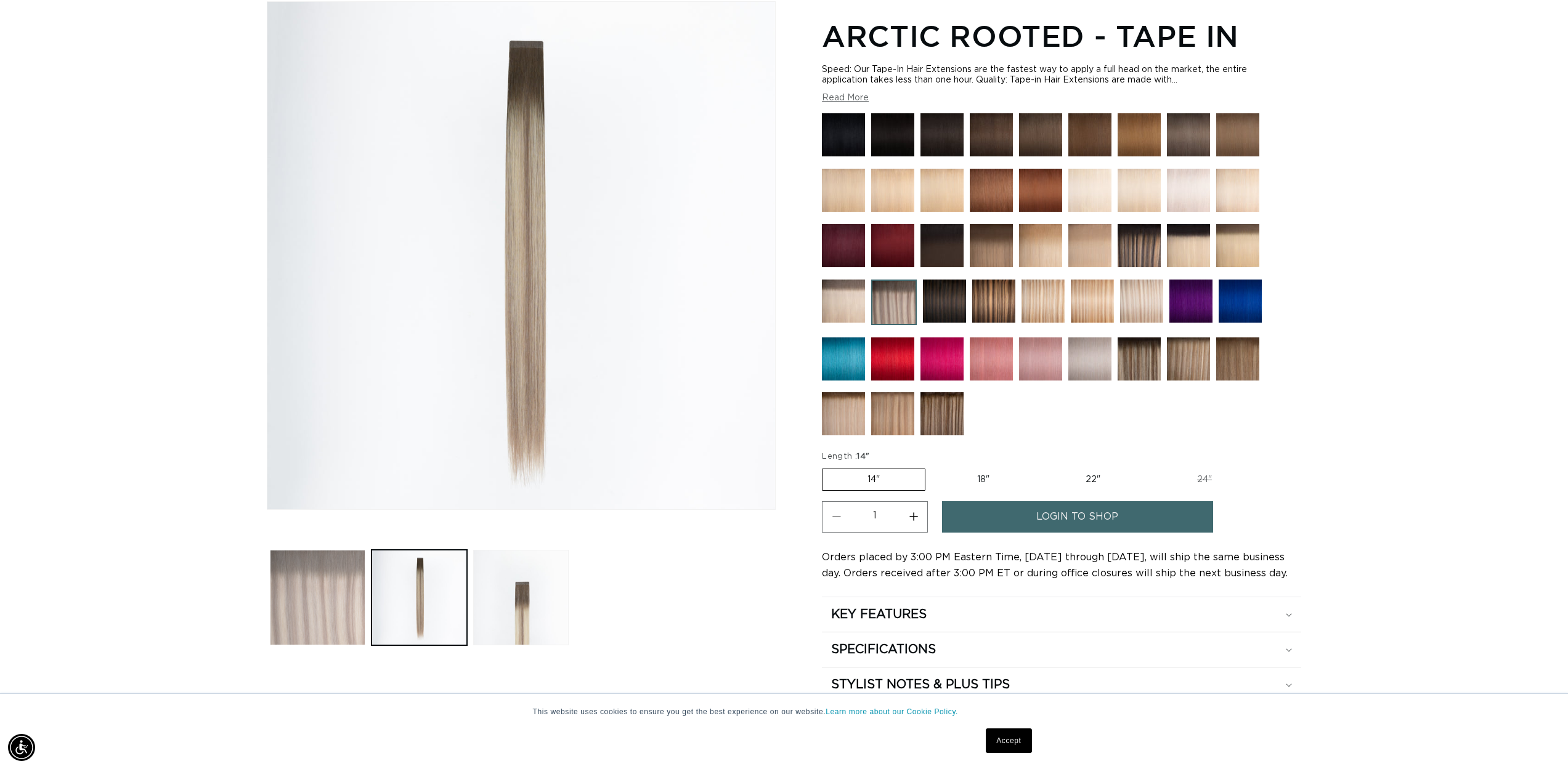
click at [337, 617] on button "Load image 1 in gallery view" at bounding box center [317, 597] width 95 height 95
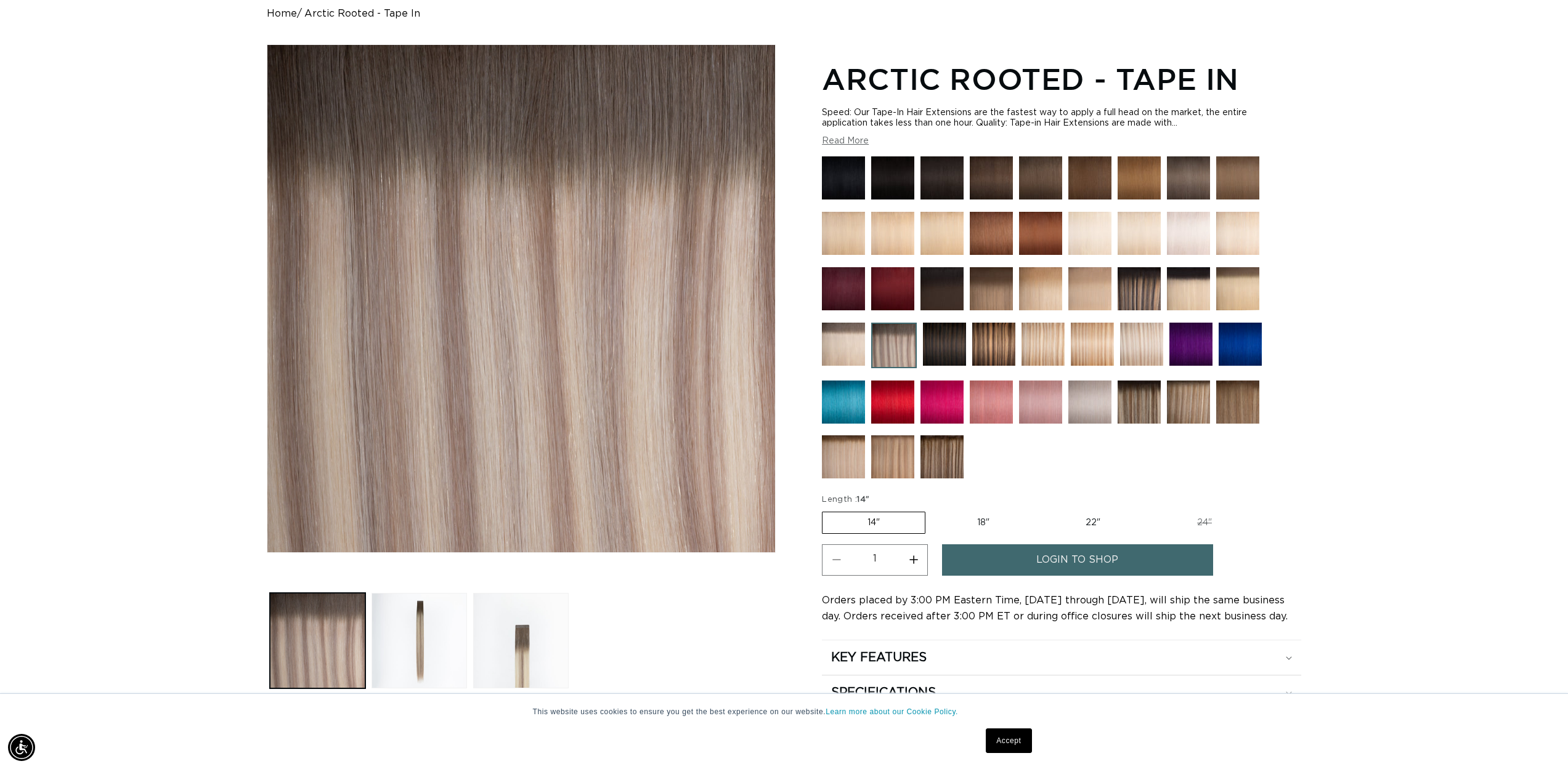
click at [1251, 277] on img at bounding box center [1237, 289] width 43 height 43
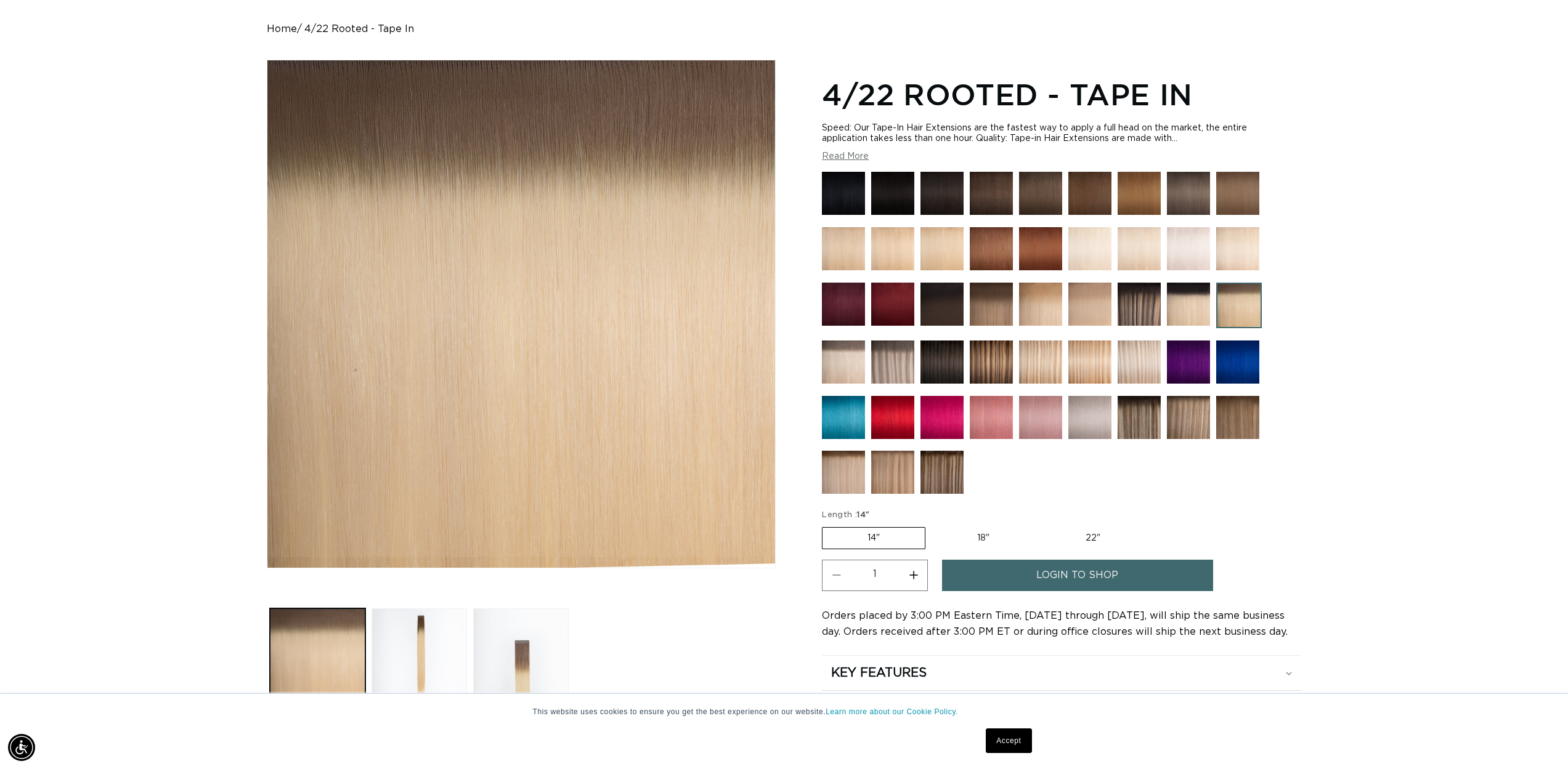
scroll to position [132, 0]
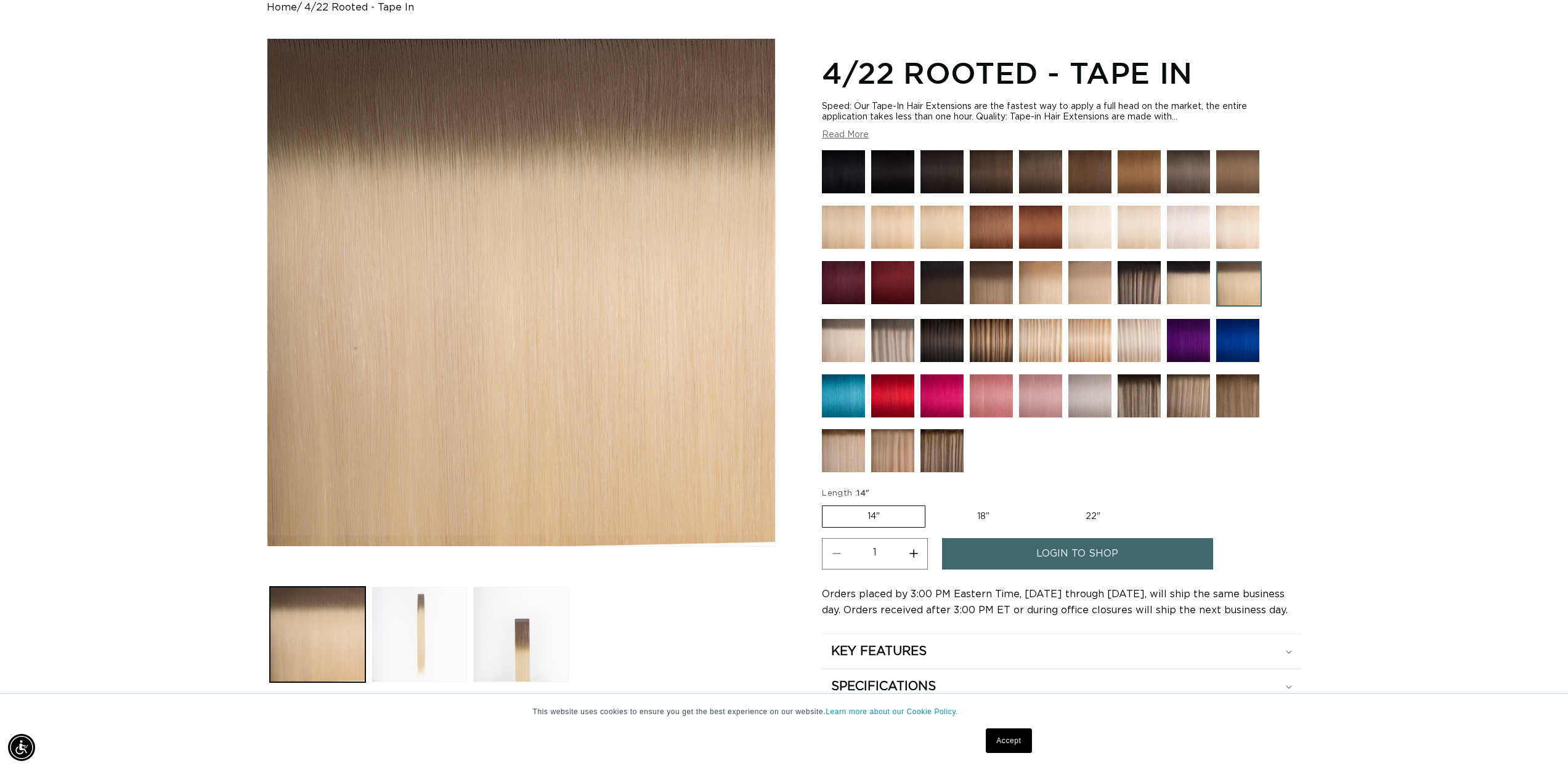
drag, startPoint x: 465, startPoint y: 628, endPoint x: 459, endPoint y: 628, distance: 6.0
click at [465, 628] on button "Load image 2 in gallery view" at bounding box center [418, 634] width 95 height 95
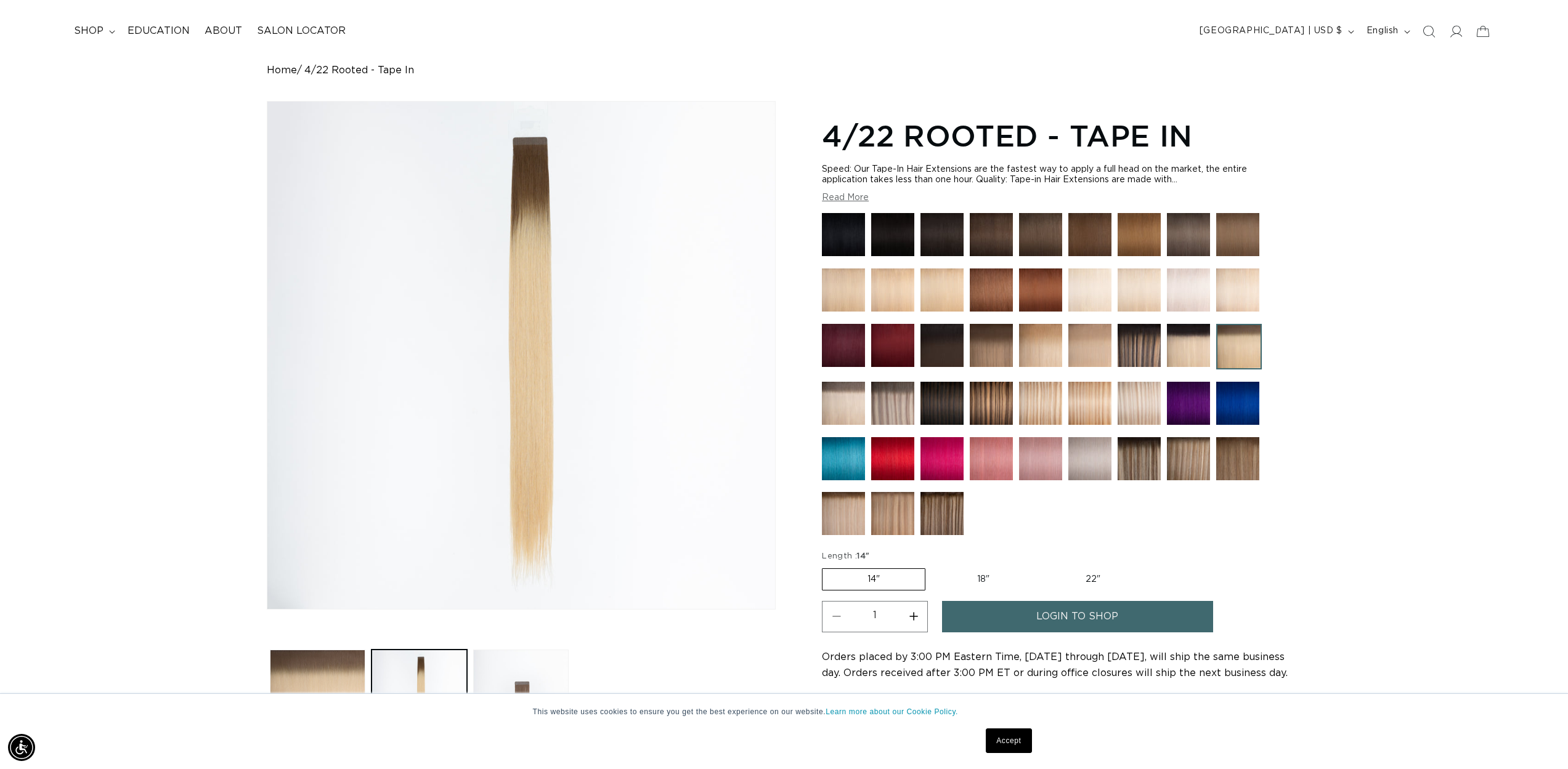
scroll to position [0, 2191]
click at [945, 511] on img at bounding box center [941, 513] width 43 height 43
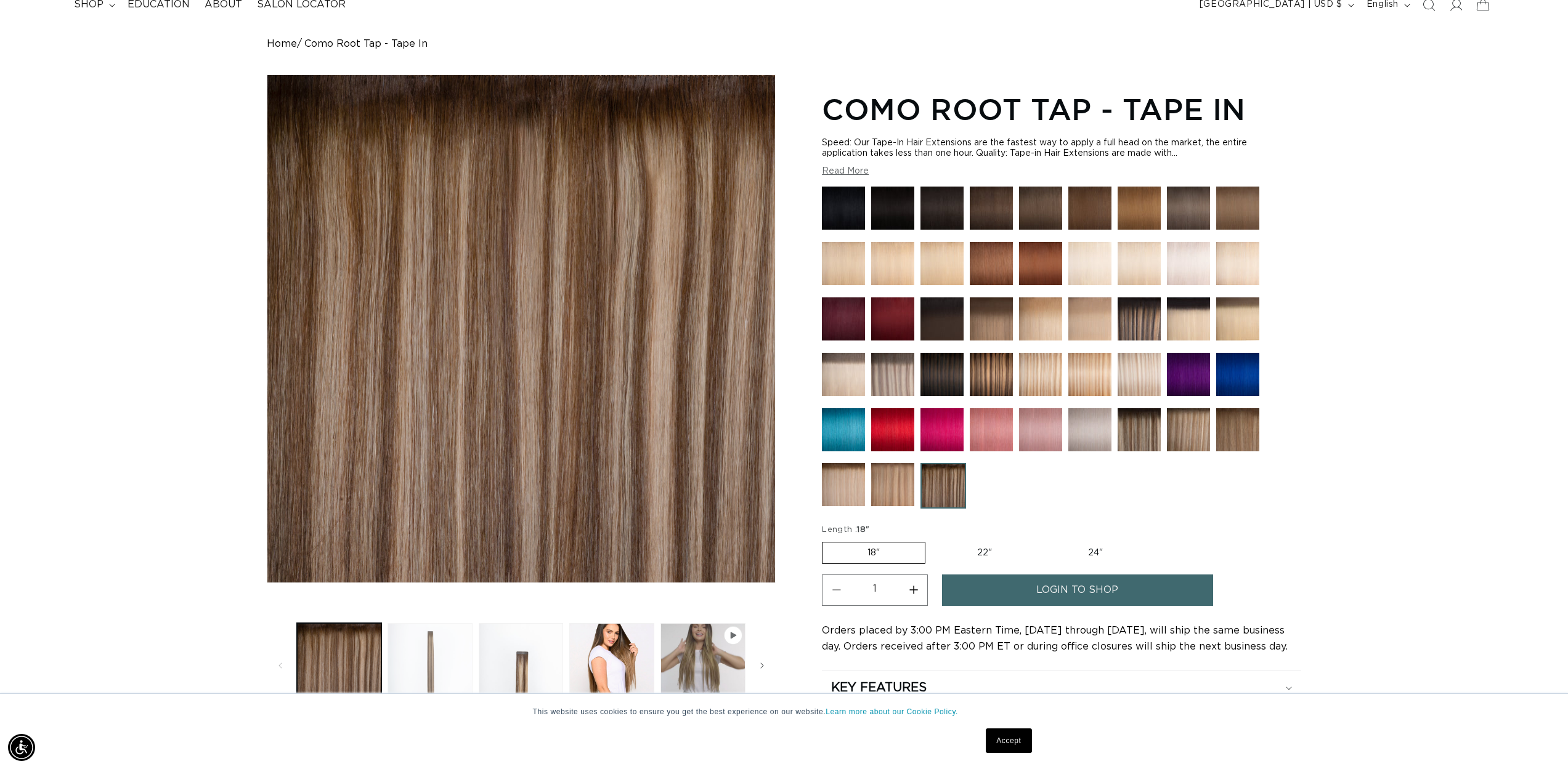
click at [447, 650] on button "Load image 2 in gallery view" at bounding box center [429, 666] width 85 height 85
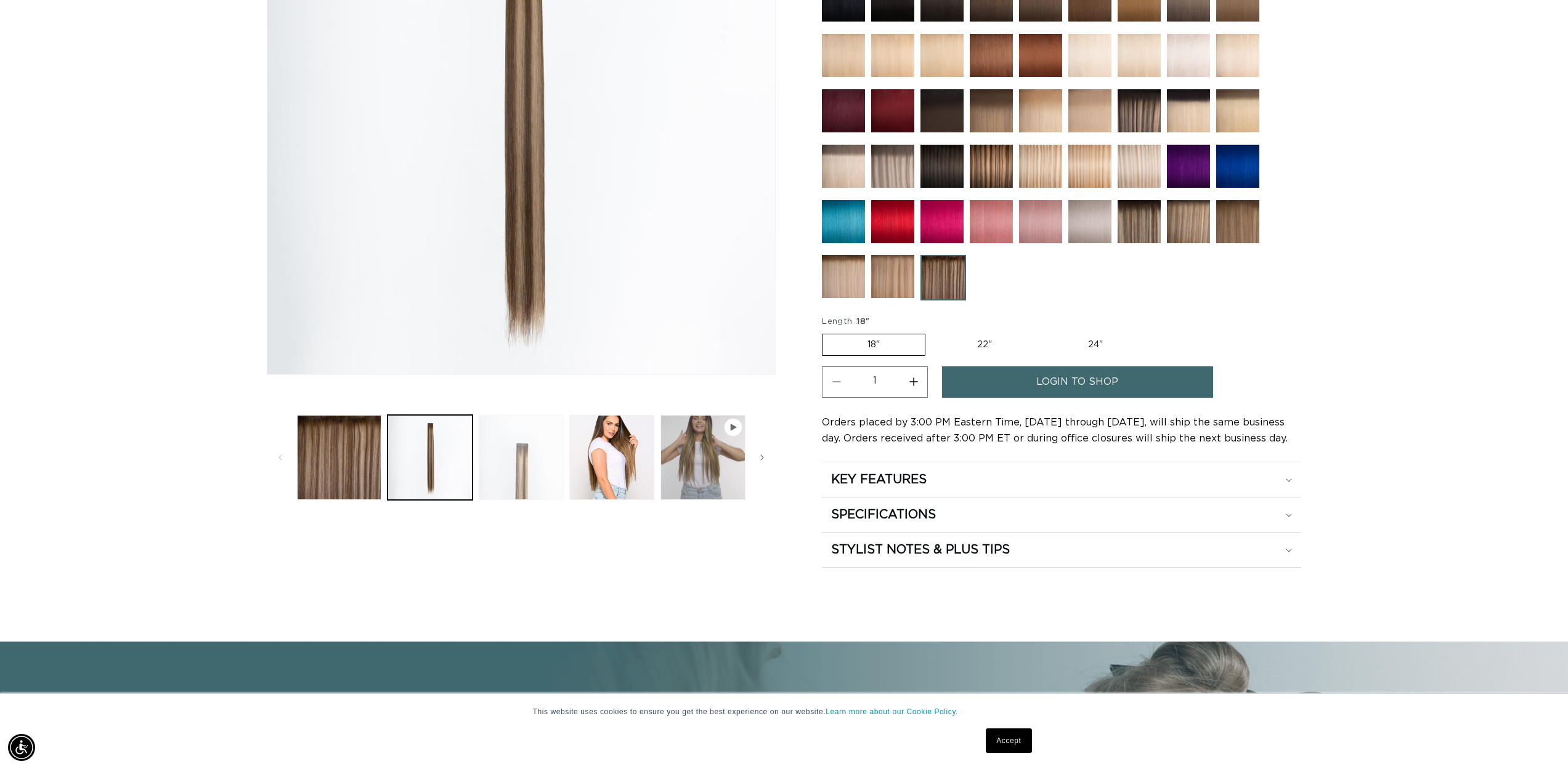
scroll to position [0, 1095]
click at [537, 483] on button "Load image 3 in gallery view" at bounding box center [521, 457] width 85 height 85
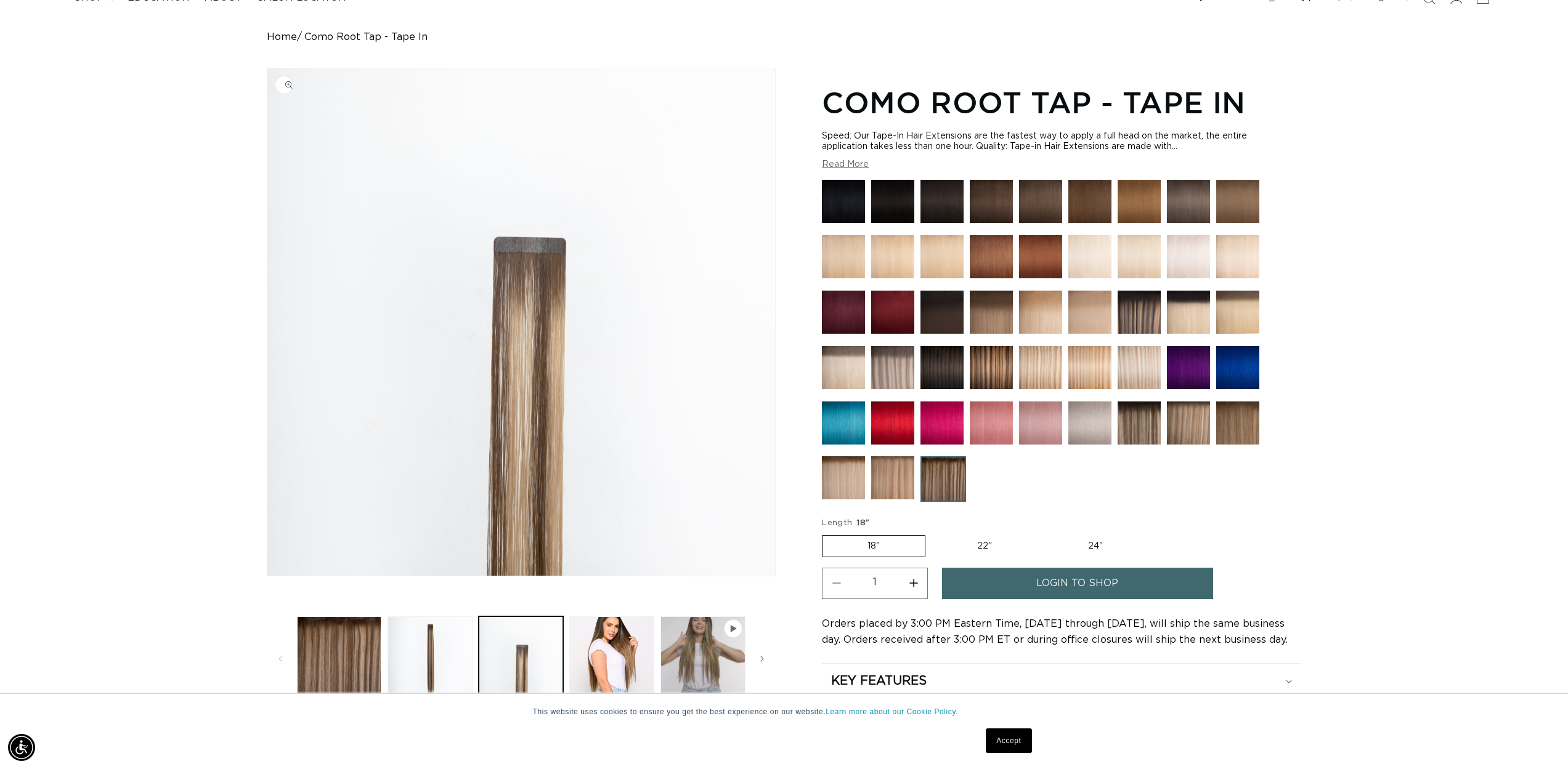
scroll to position [192, 0]
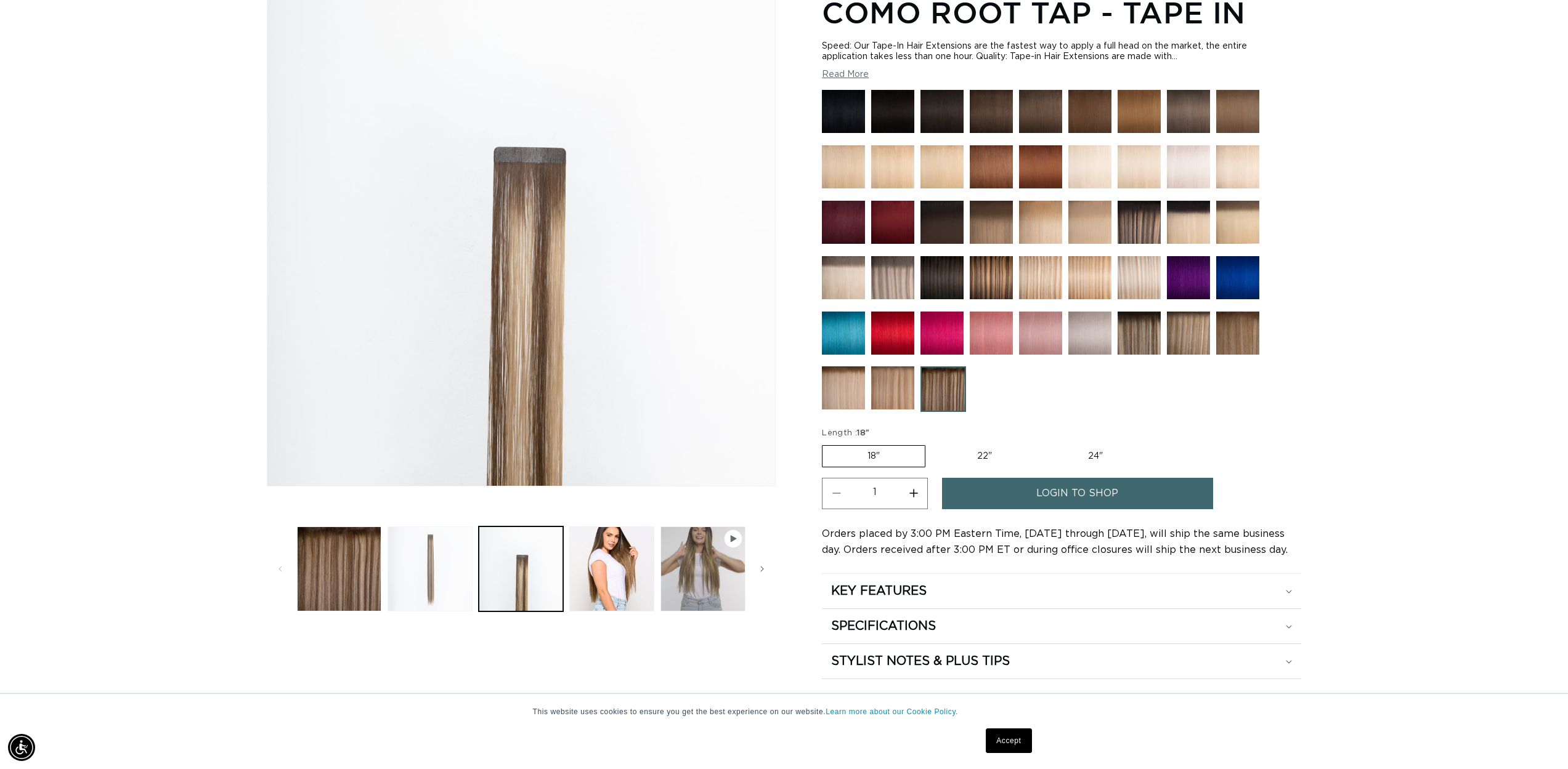
click at [455, 554] on button "Load image 2 in gallery view" at bounding box center [429, 569] width 85 height 85
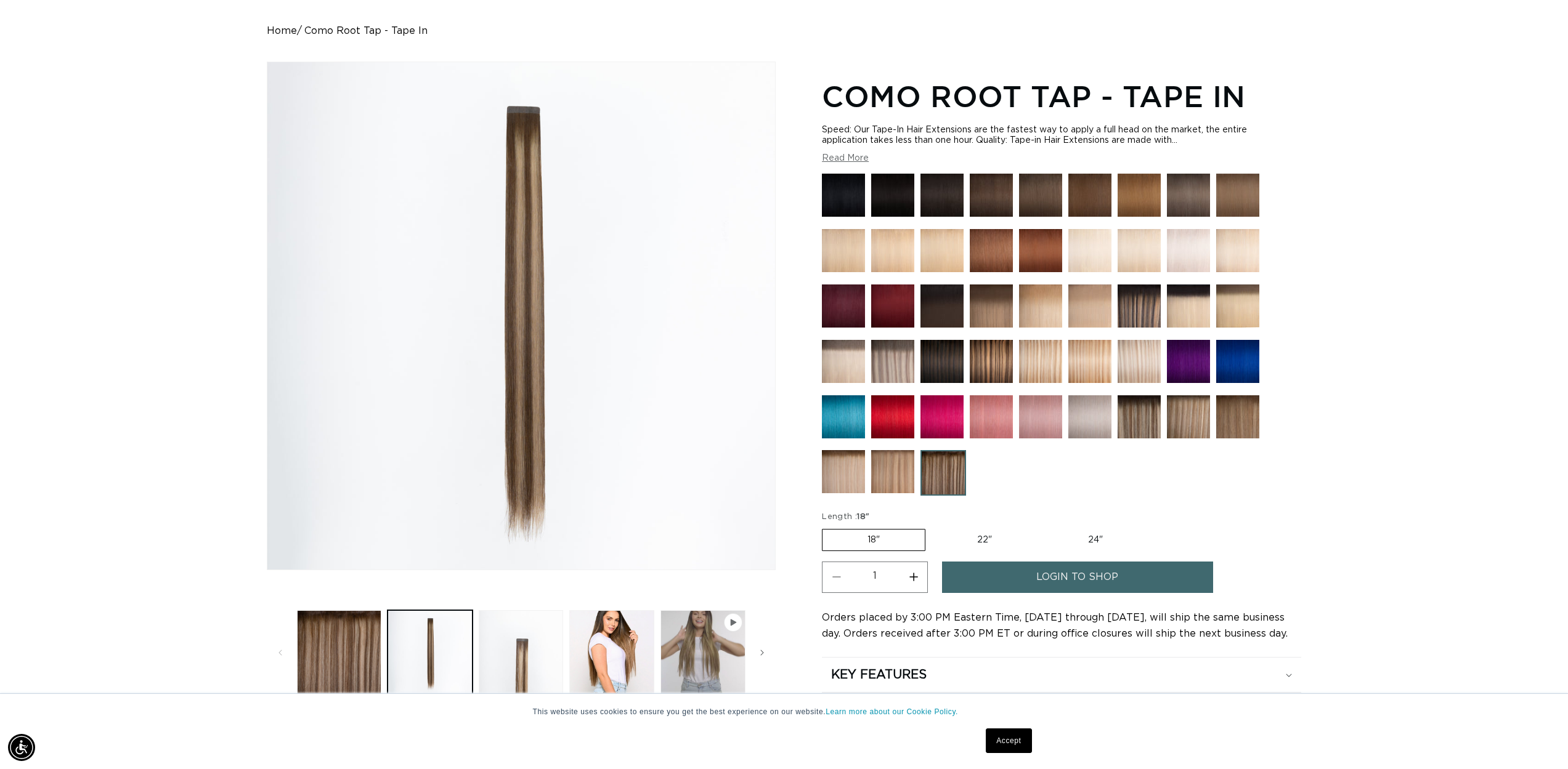
scroll to position [0, 0]
click at [1233, 309] on img at bounding box center [1237, 305] width 43 height 43
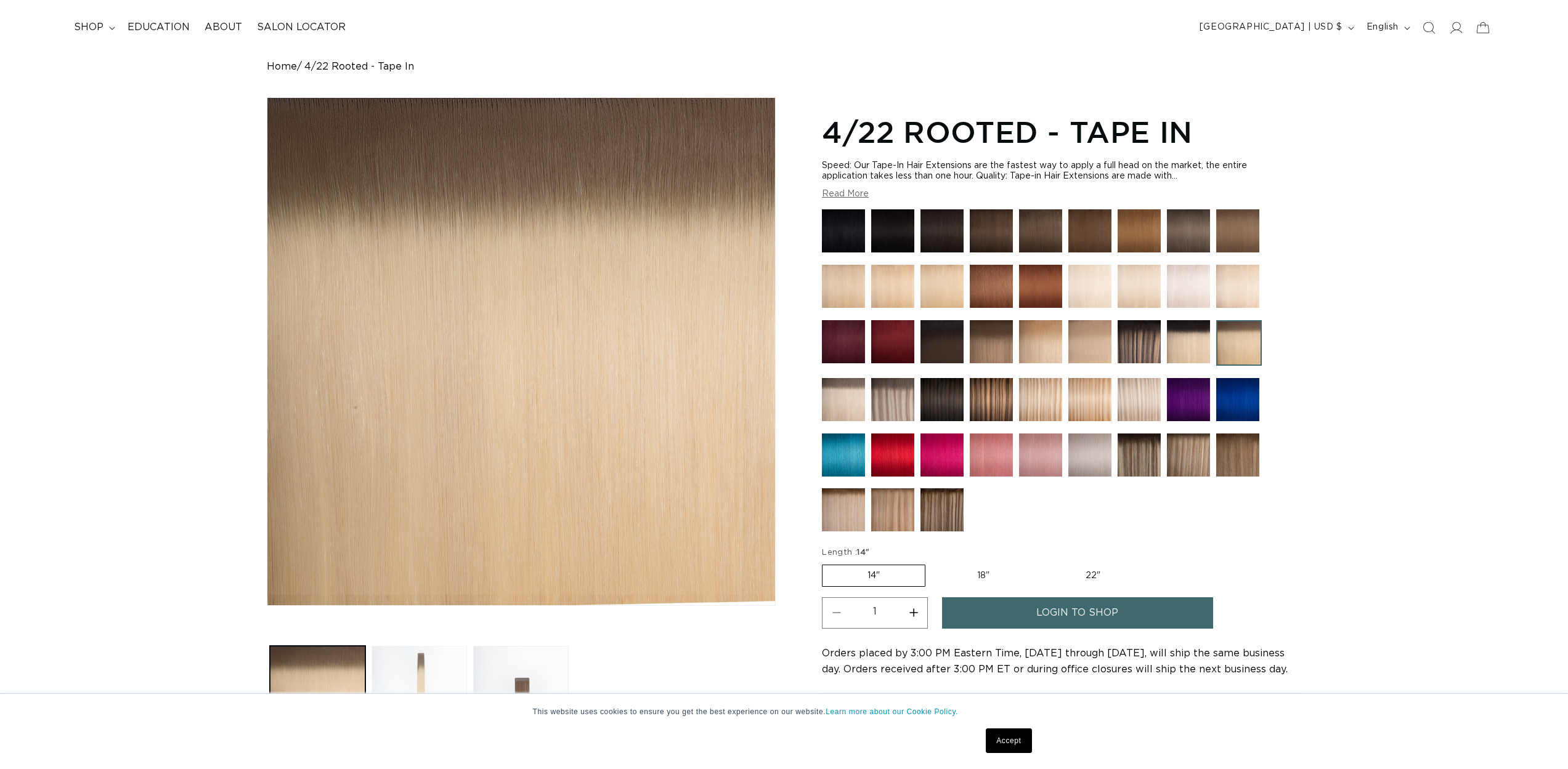
scroll to position [72, 0]
click at [444, 672] on button "Load image 2 in gallery view" at bounding box center [418, 693] width 95 height 95
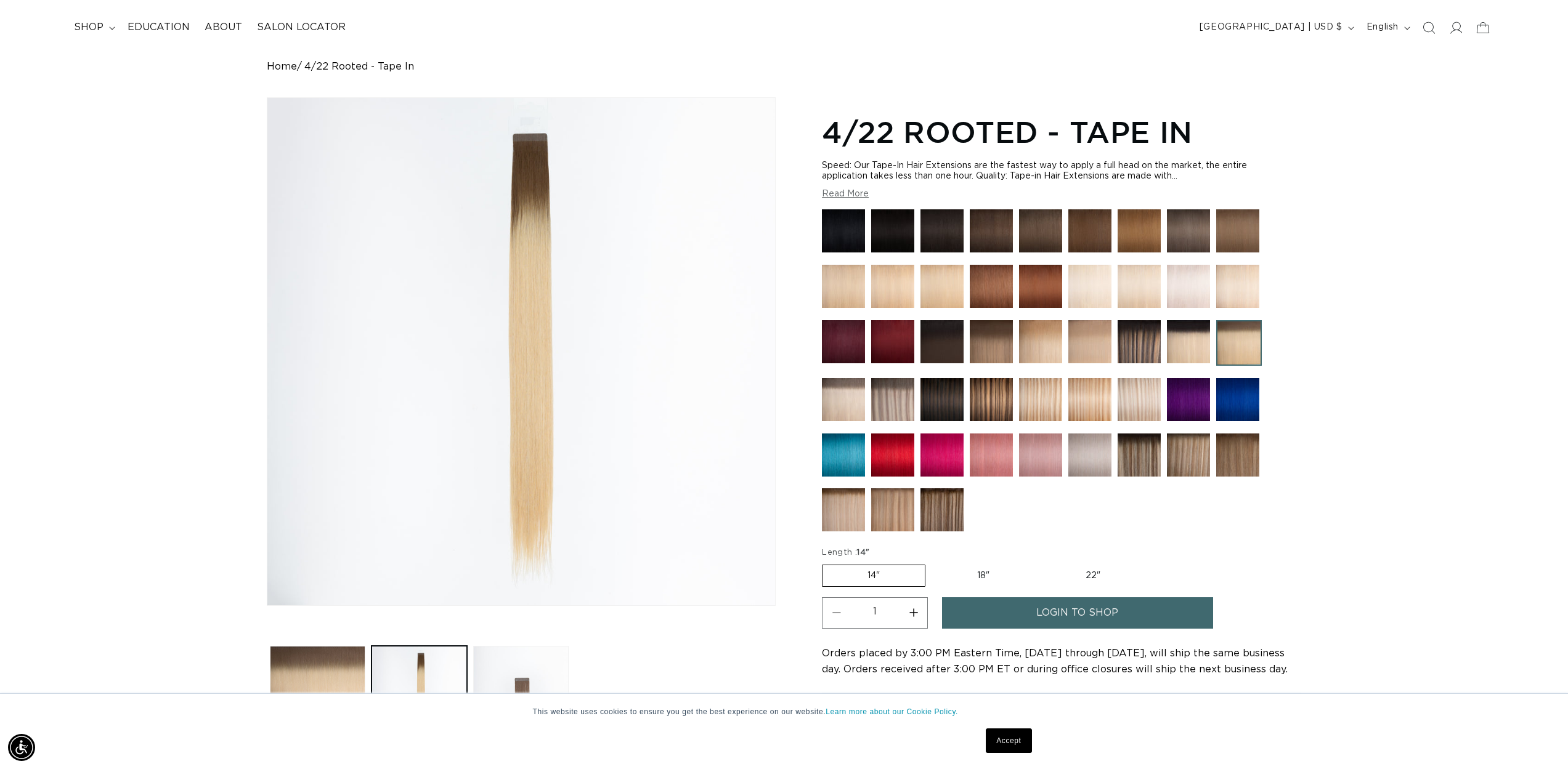
scroll to position [0, 1095]
click at [1204, 343] on img at bounding box center [1188, 342] width 43 height 43
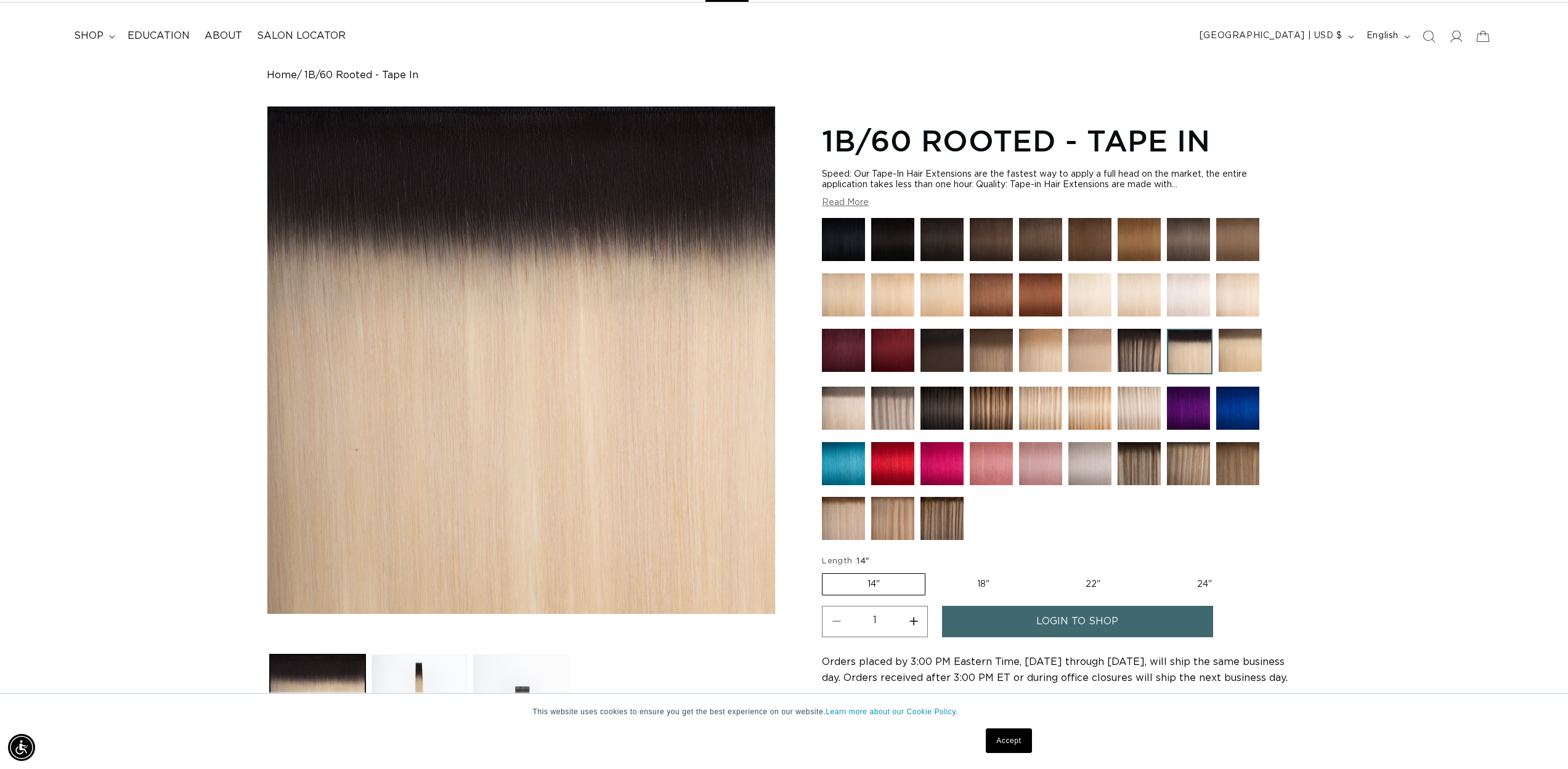
scroll to position [0, 1095]
click at [944, 509] on img at bounding box center [941, 518] width 43 height 43
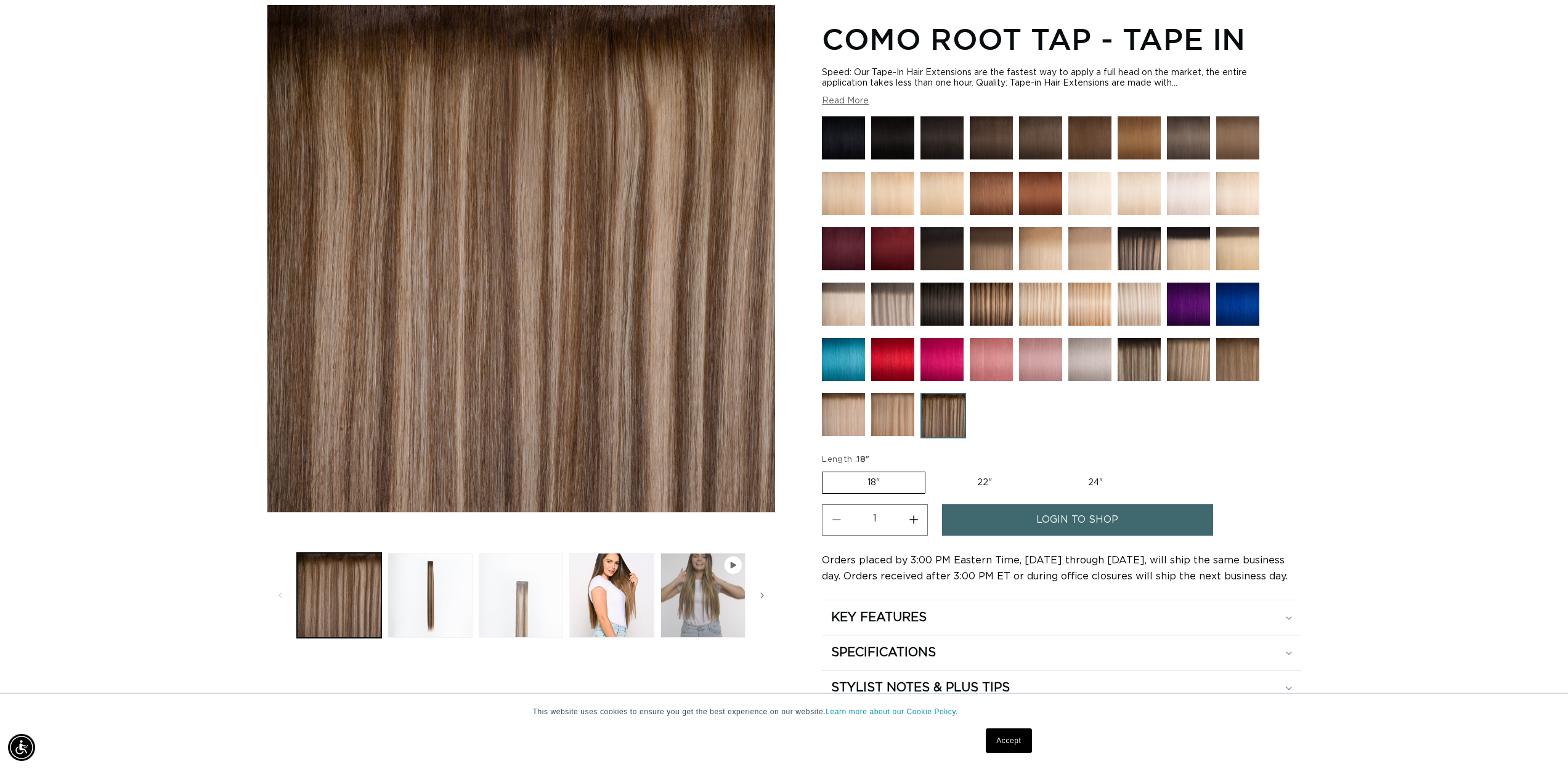
scroll to position [0, 1095]
click at [558, 584] on button "Load image 3 in gallery view" at bounding box center [521, 595] width 85 height 85
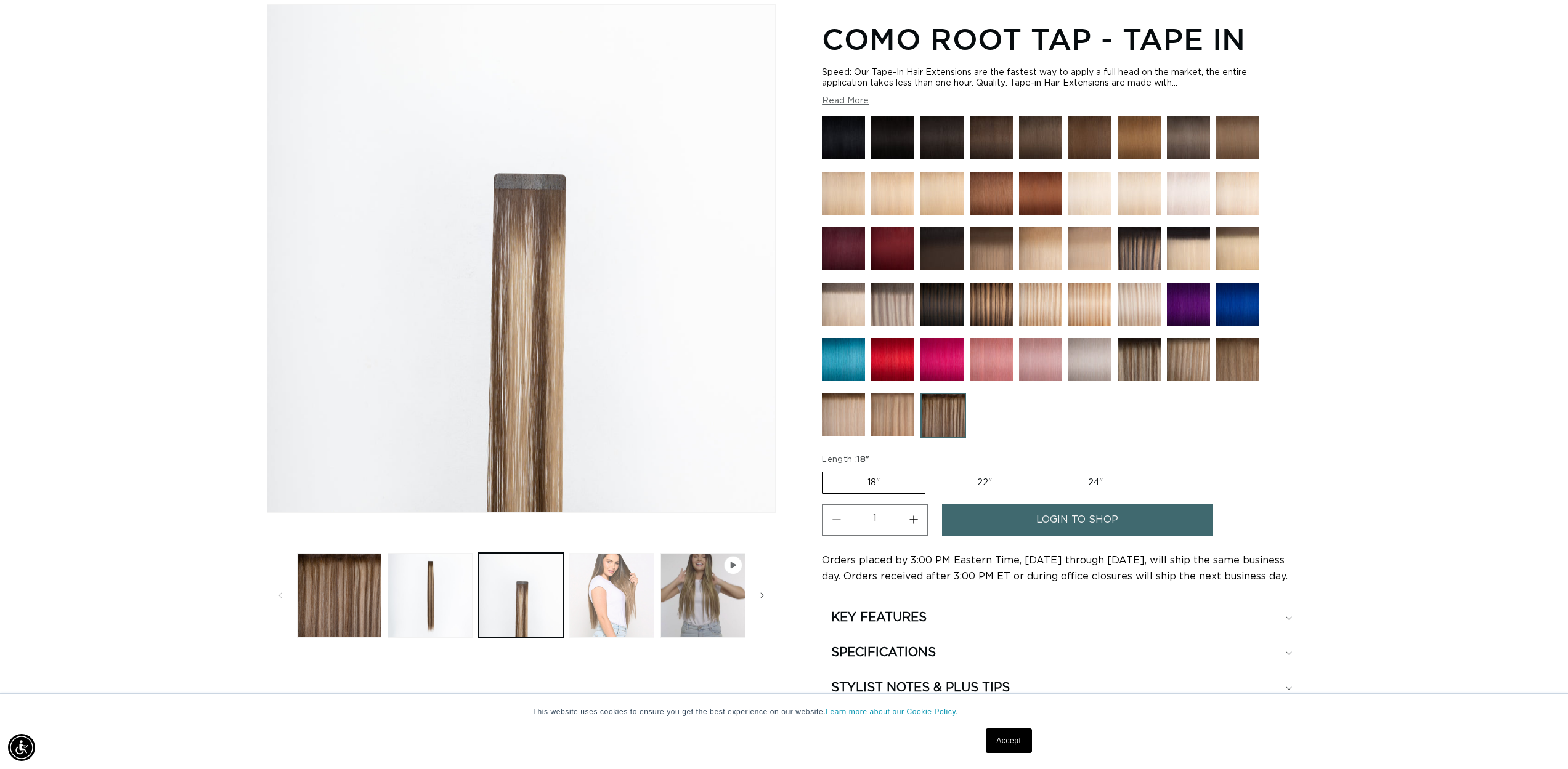
click at [600, 574] on button "Load image 4 in gallery view" at bounding box center [611, 595] width 85 height 85
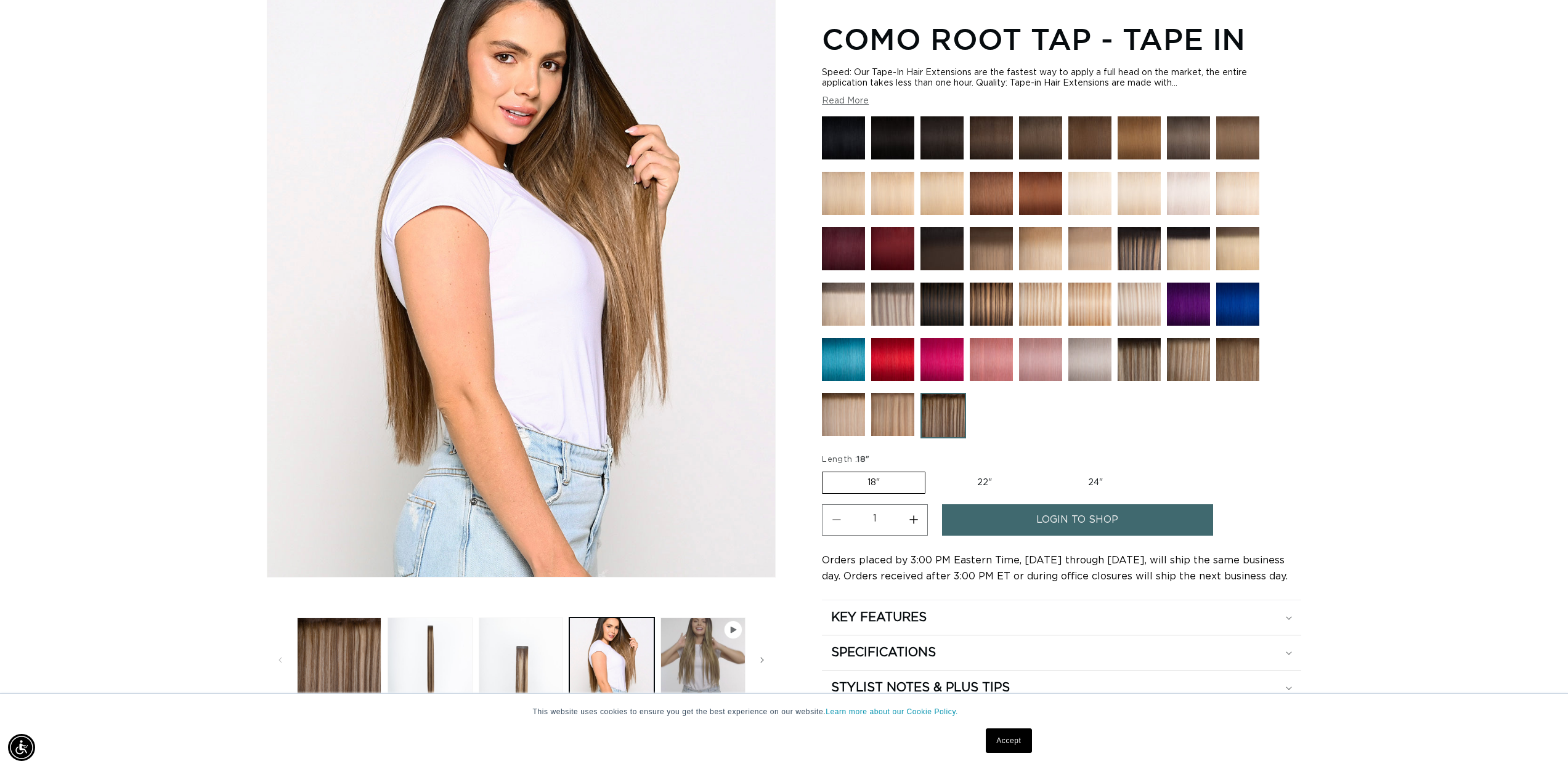
scroll to position [0, 2191]
click at [533, 635] on button "Load image 3 in gallery view" at bounding box center [521, 660] width 85 height 85
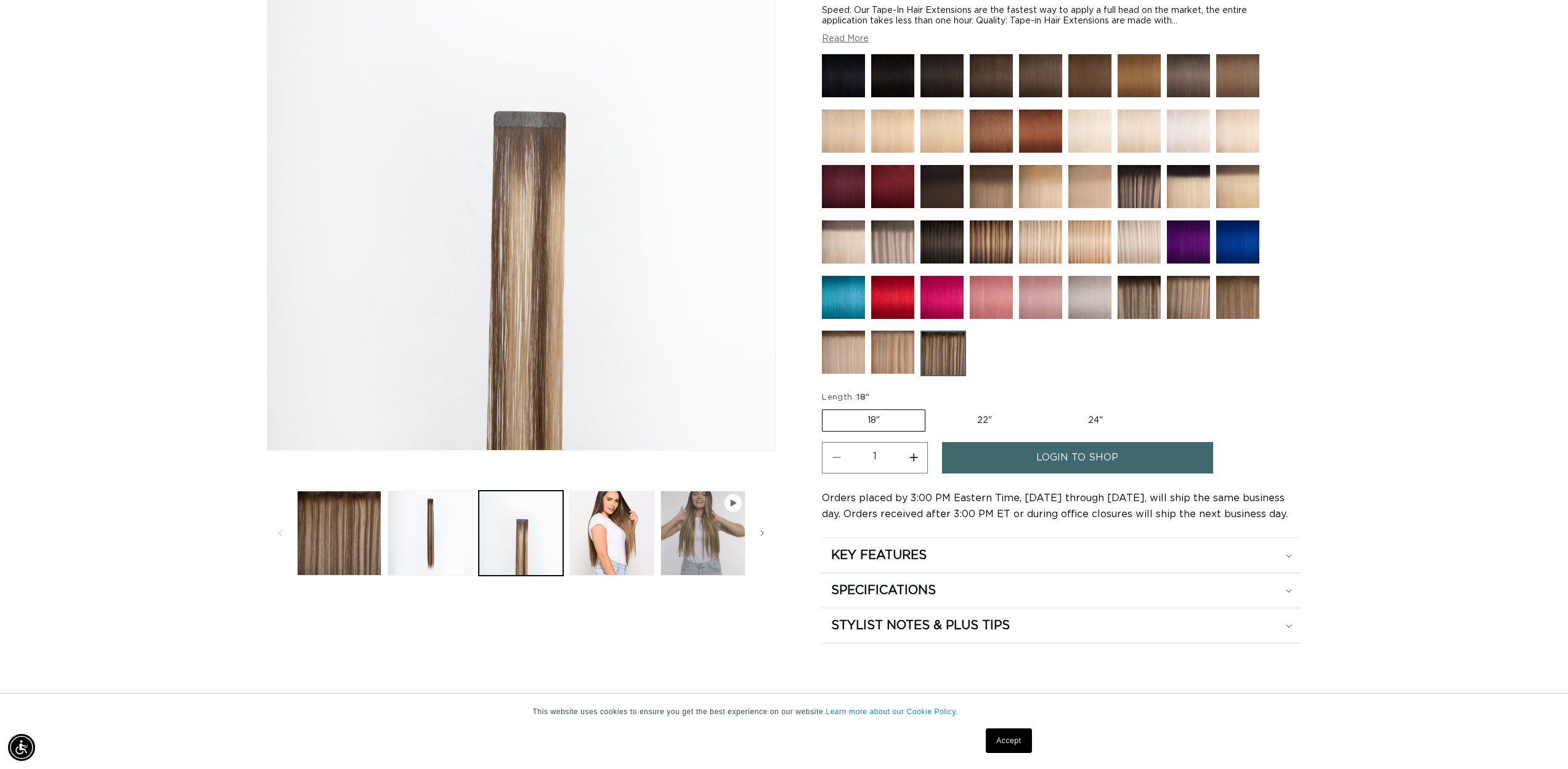
scroll to position [169, 0]
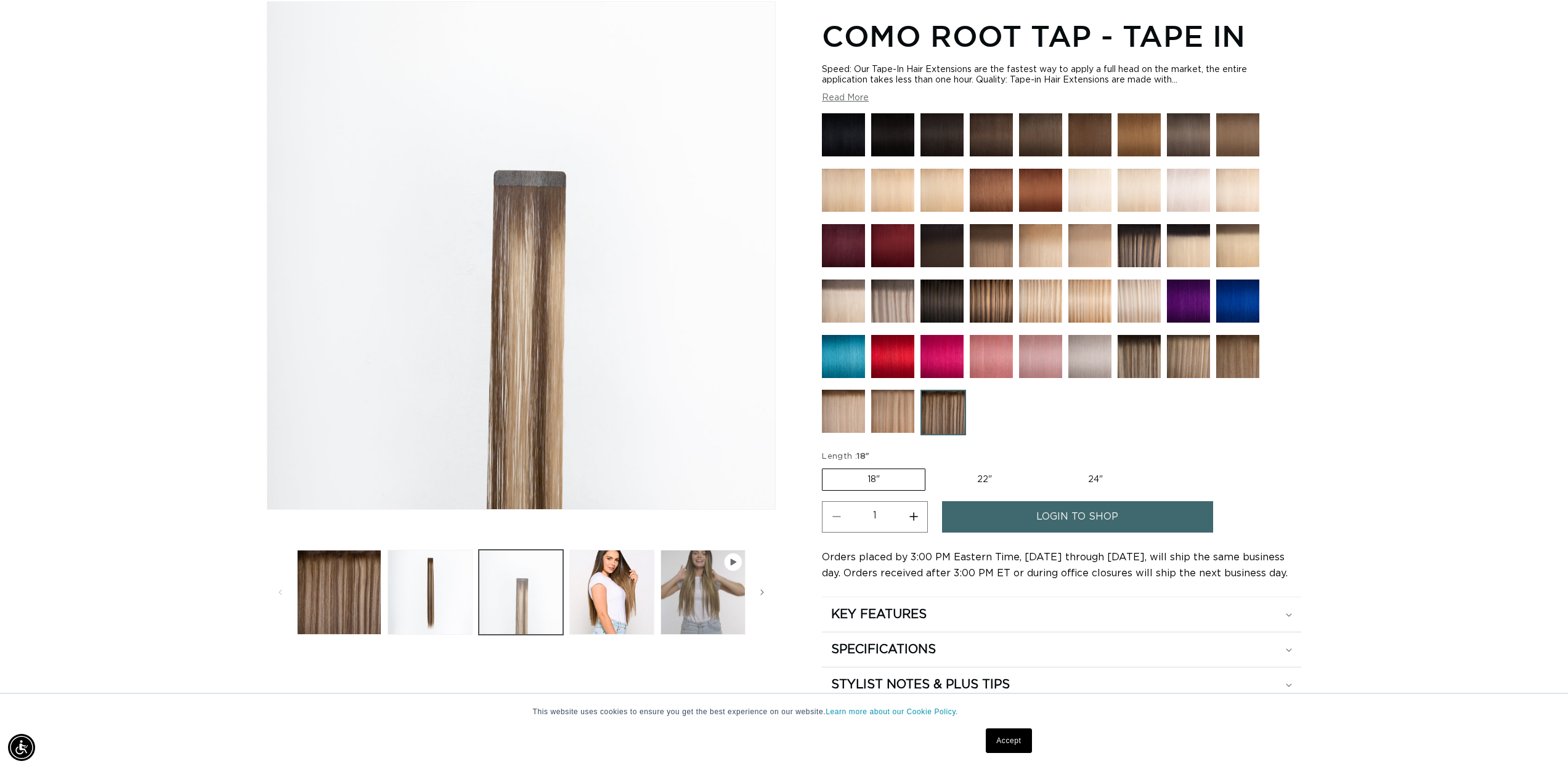
drag, startPoint x: 465, startPoint y: 596, endPoint x: 495, endPoint y: 575, distance: 36.6
click at [465, 596] on button "Load image 2 in gallery view" at bounding box center [429, 592] width 85 height 85
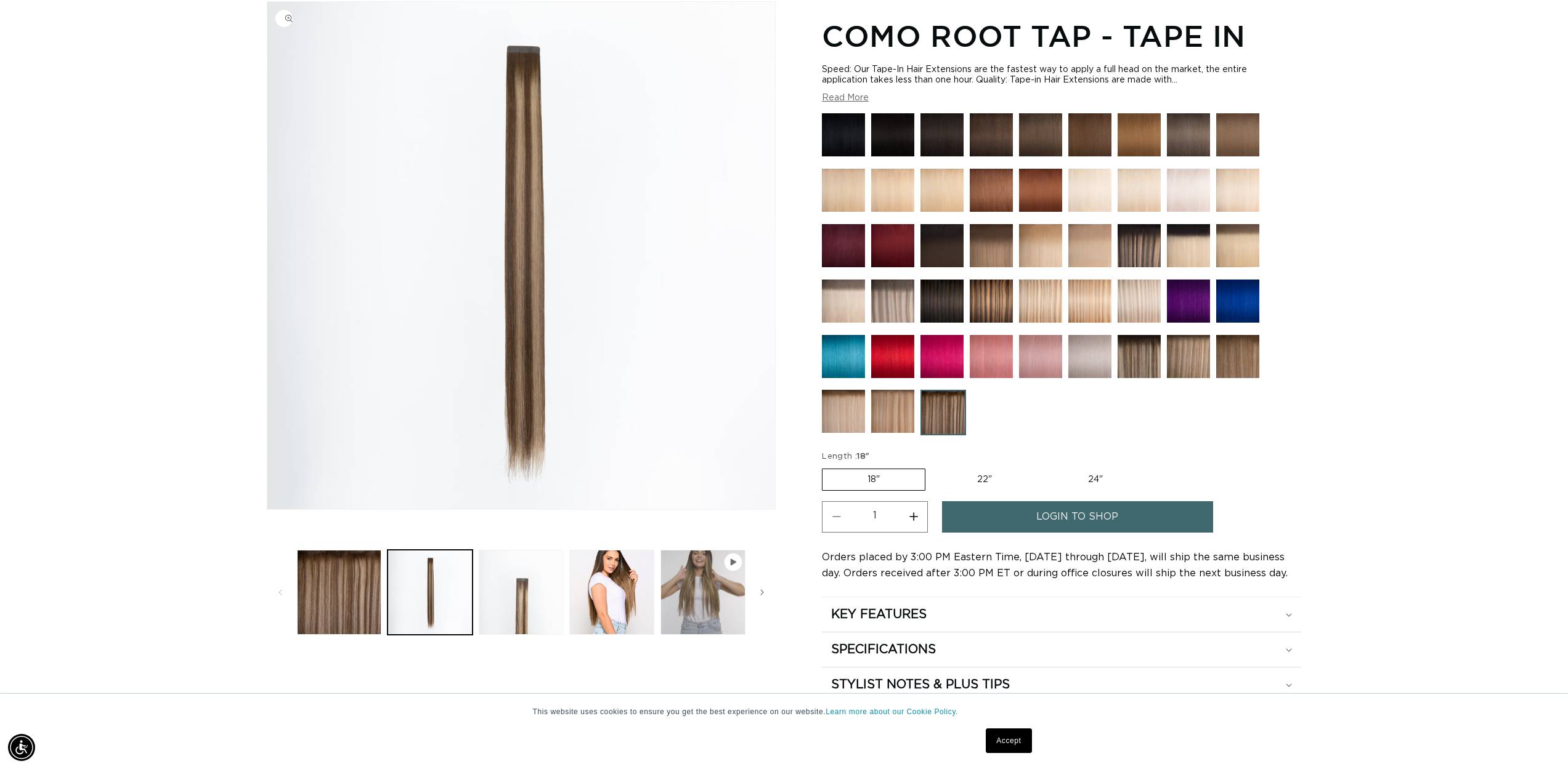
scroll to position [0, 0]
click at [849, 413] on img at bounding box center [842, 411] width 43 height 43
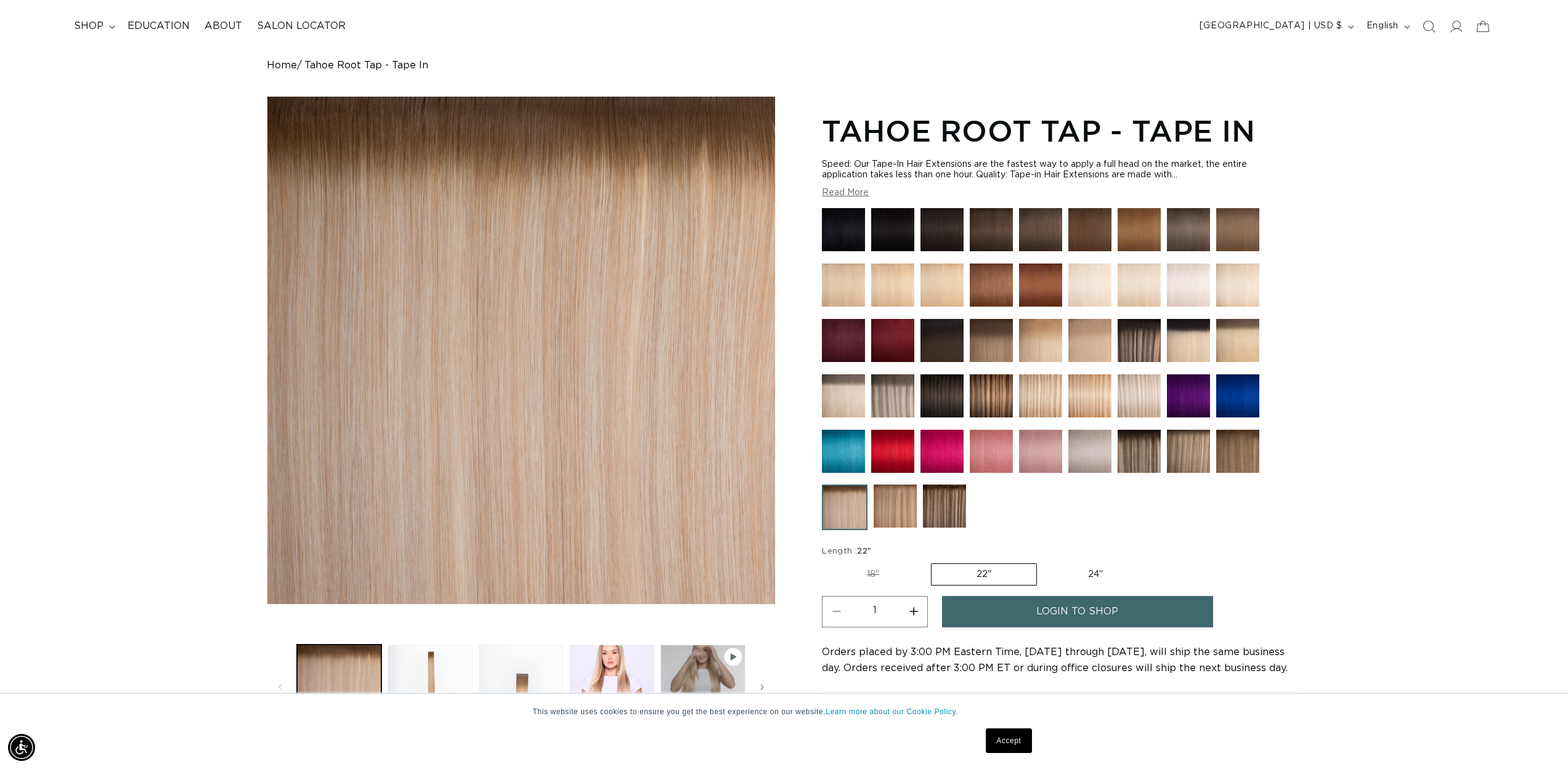
scroll to position [0, 2191]
click at [846, 396] on img at bounding box center [842, 395] width 43 height 43
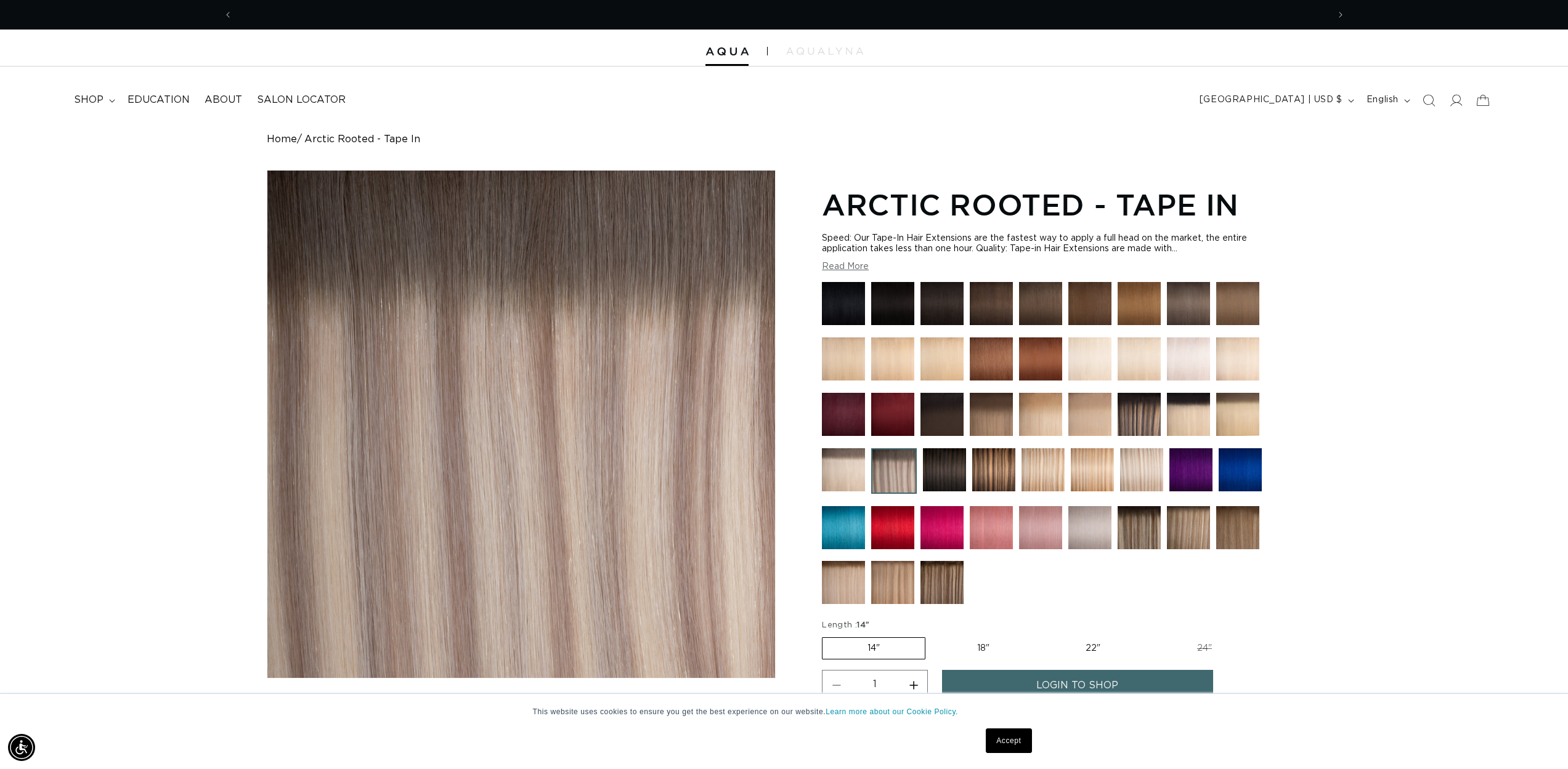
scroll to position [0, 1095]
click at [1003, 422] on img at bounding box center [991, 414] width 43 height 43
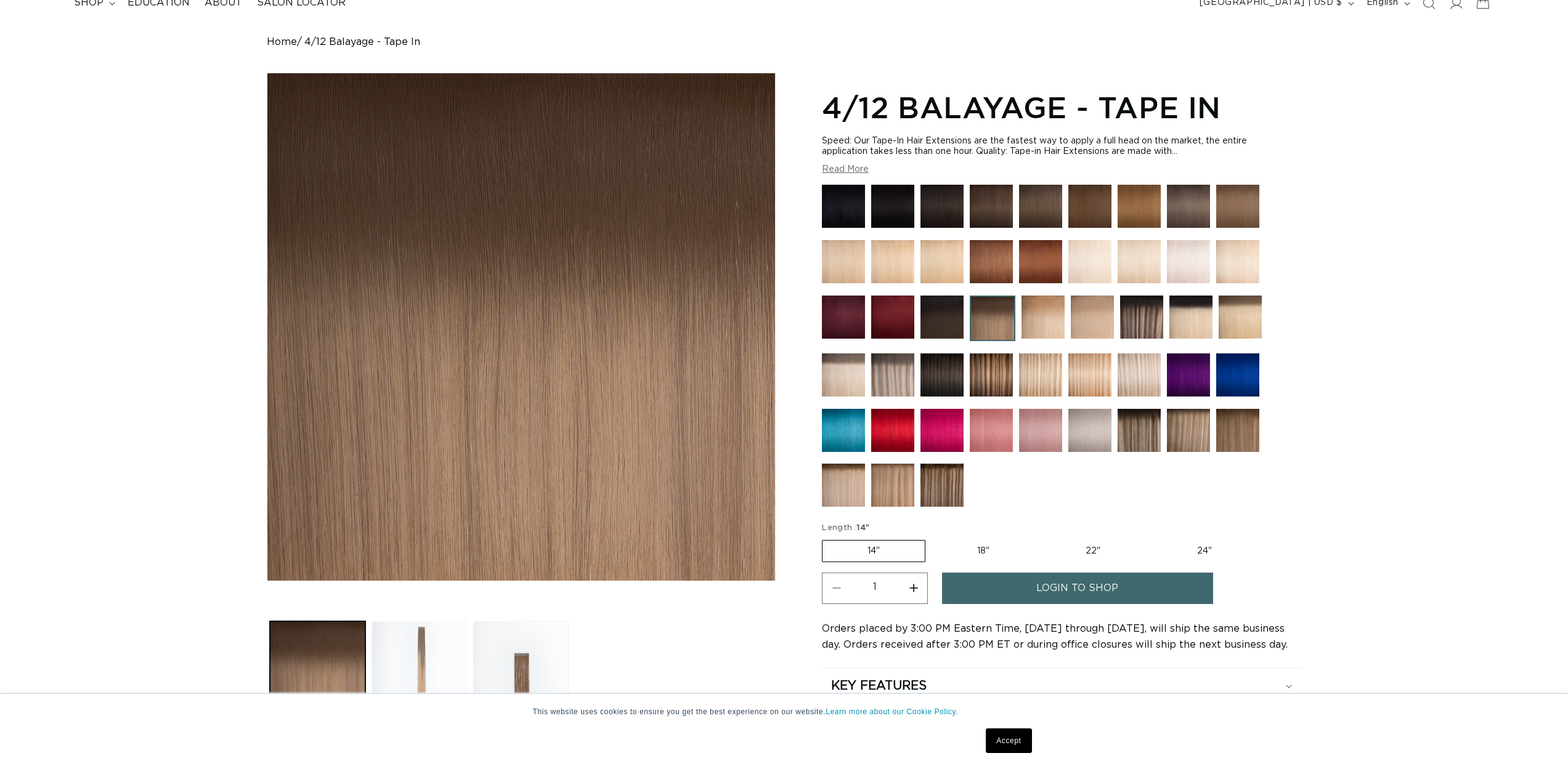
scroll to position [98, 0]
click at [443, 635] on button "Load image 2 in gallery view" at bounding box center [418, 668] width 95 height 95
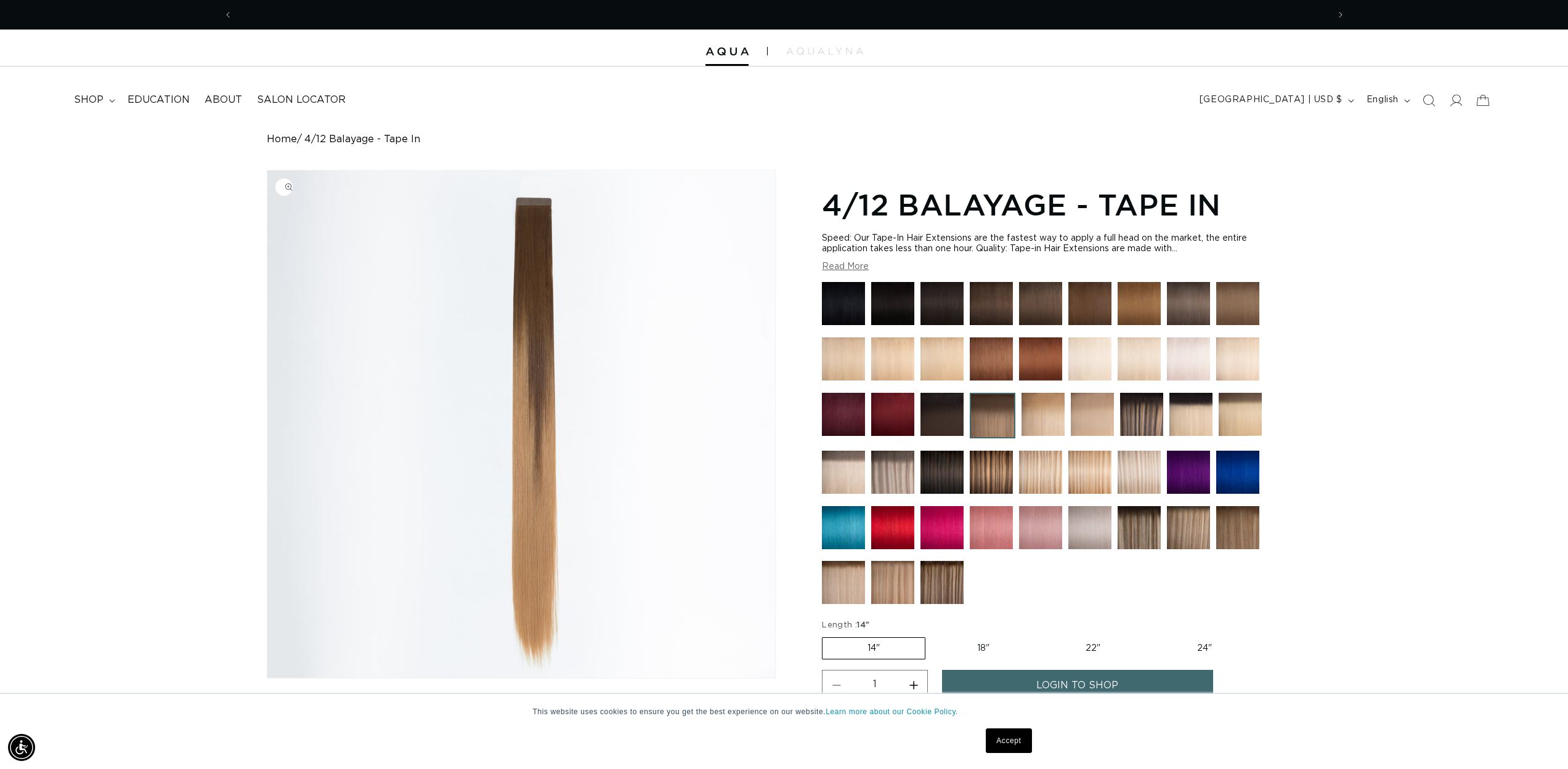
scroll to position [0, 1095]
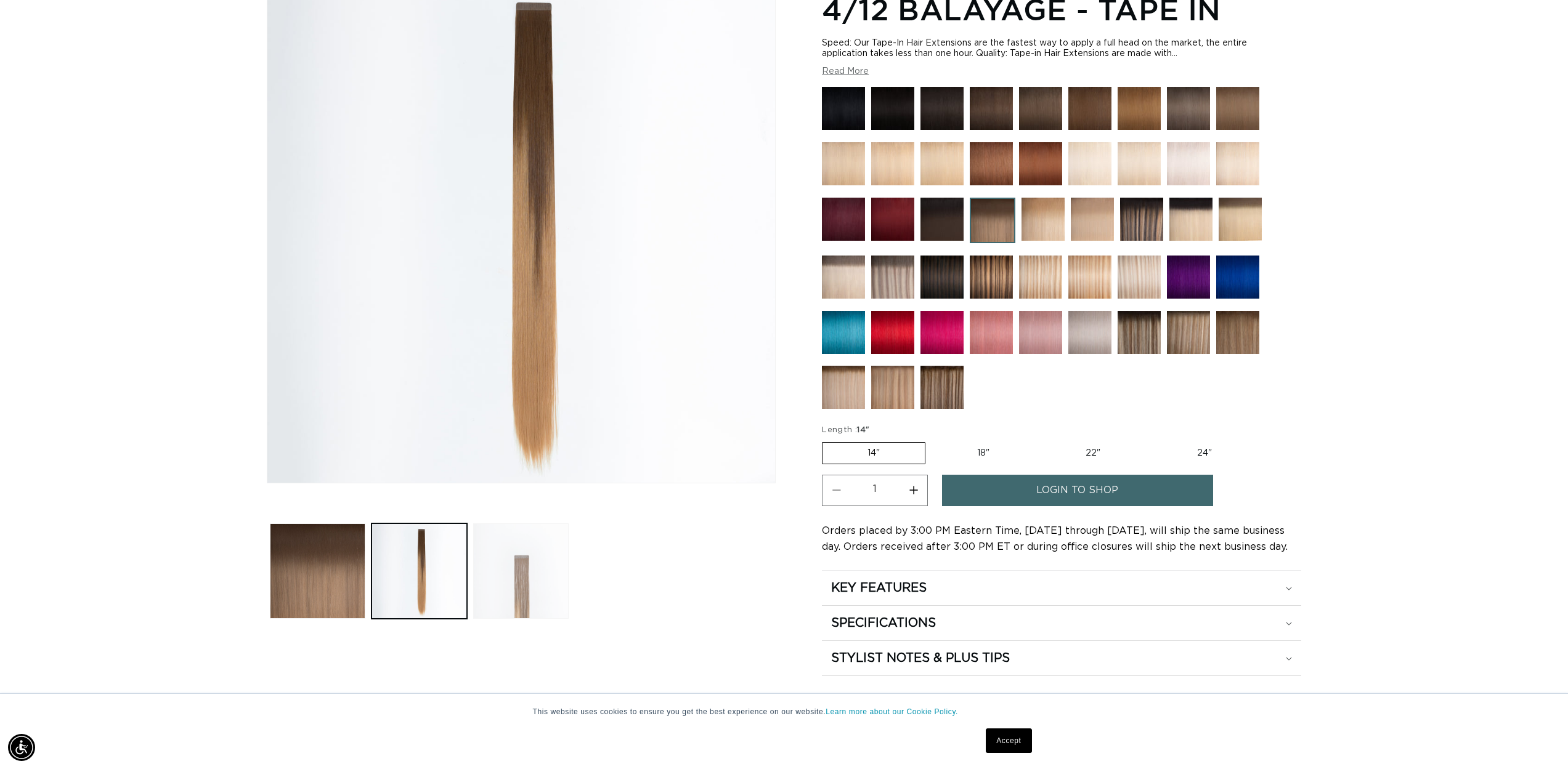
click at [536, 551] on button "Load image 3 in gallery view" at bounding box center [520, 570] width 95 height 95
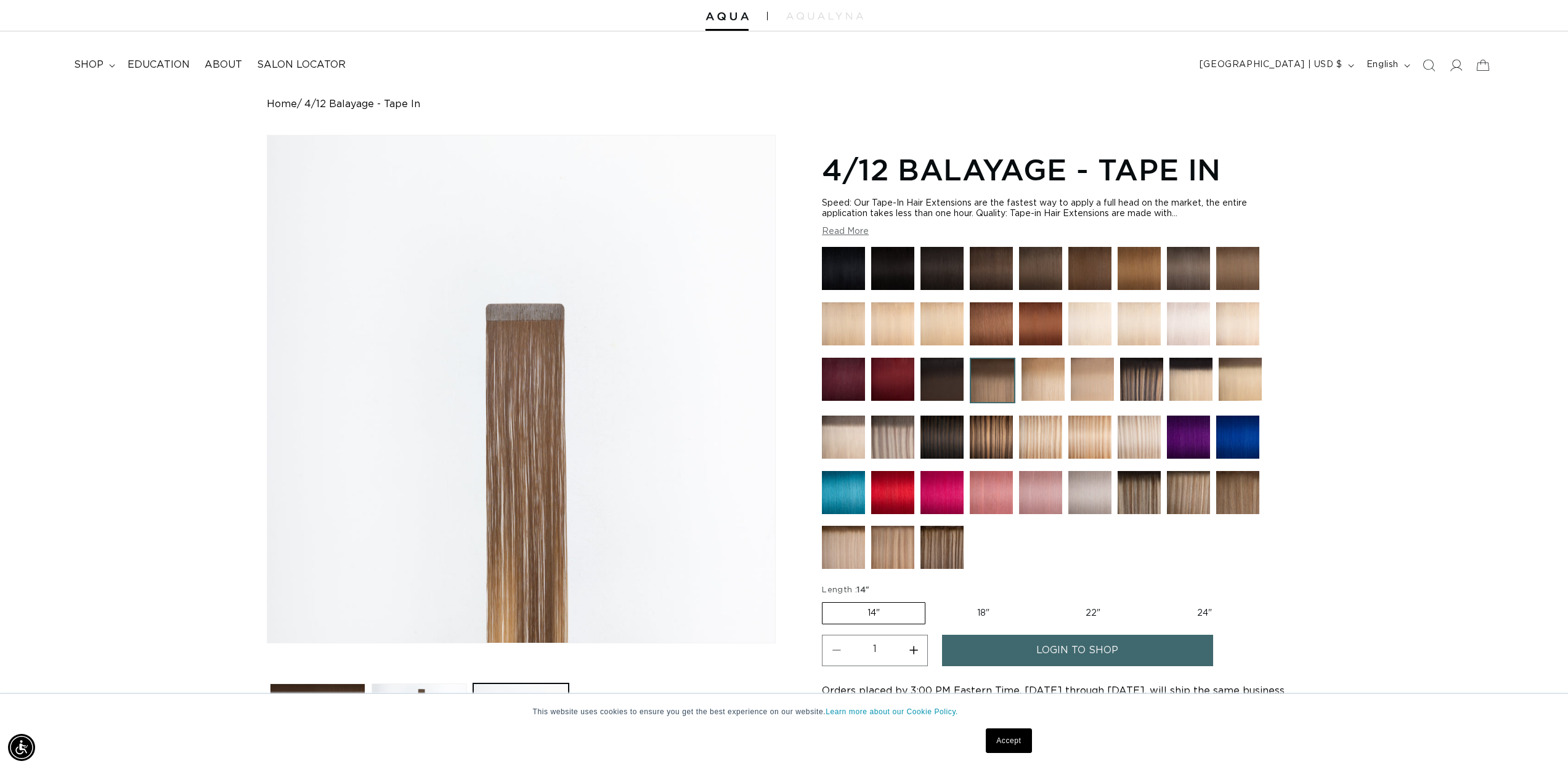
scroll to position [0, 0]
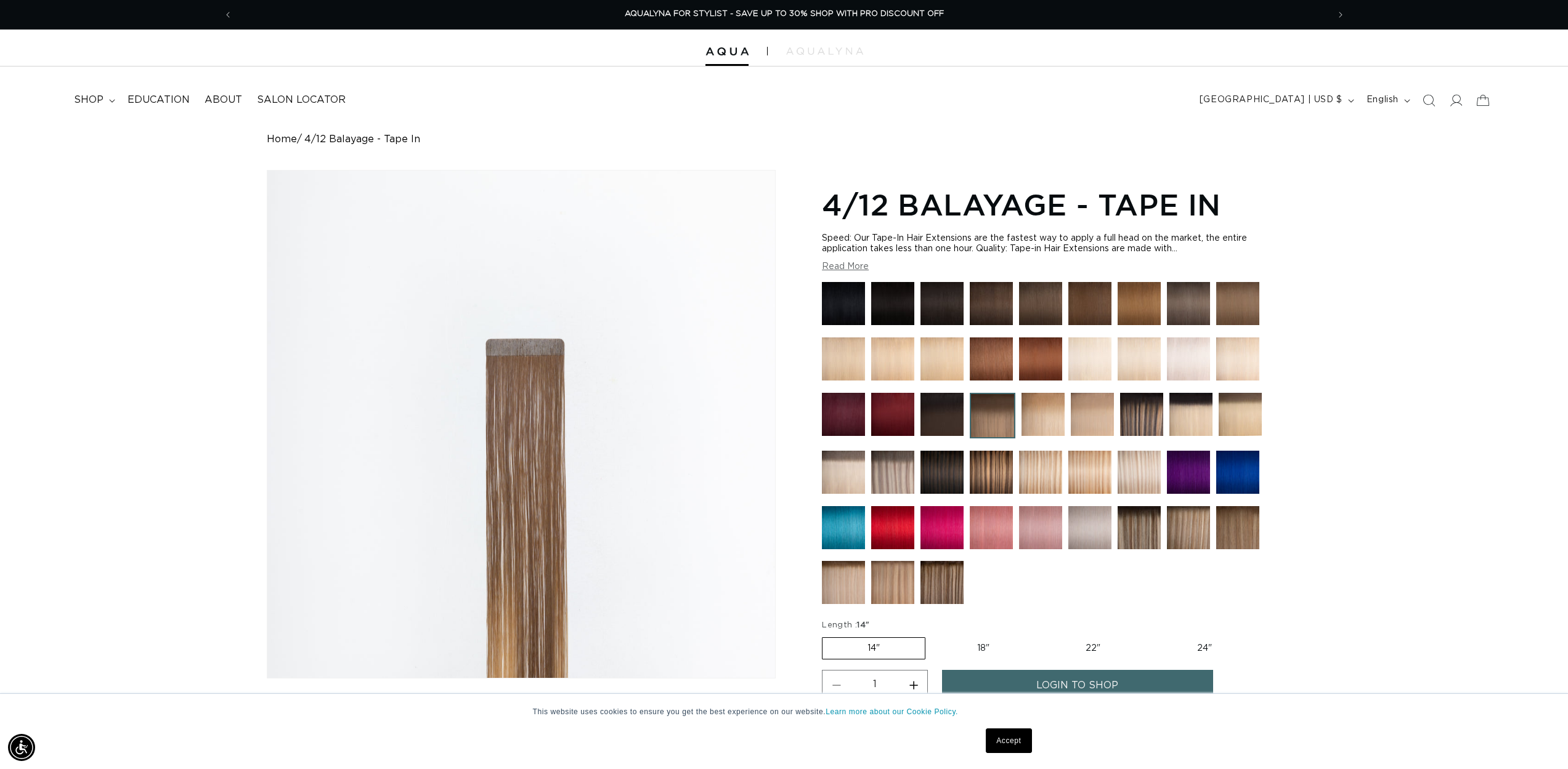
click at [1196, 518] on img at bounding box center [1188, 528] width 43 height 43
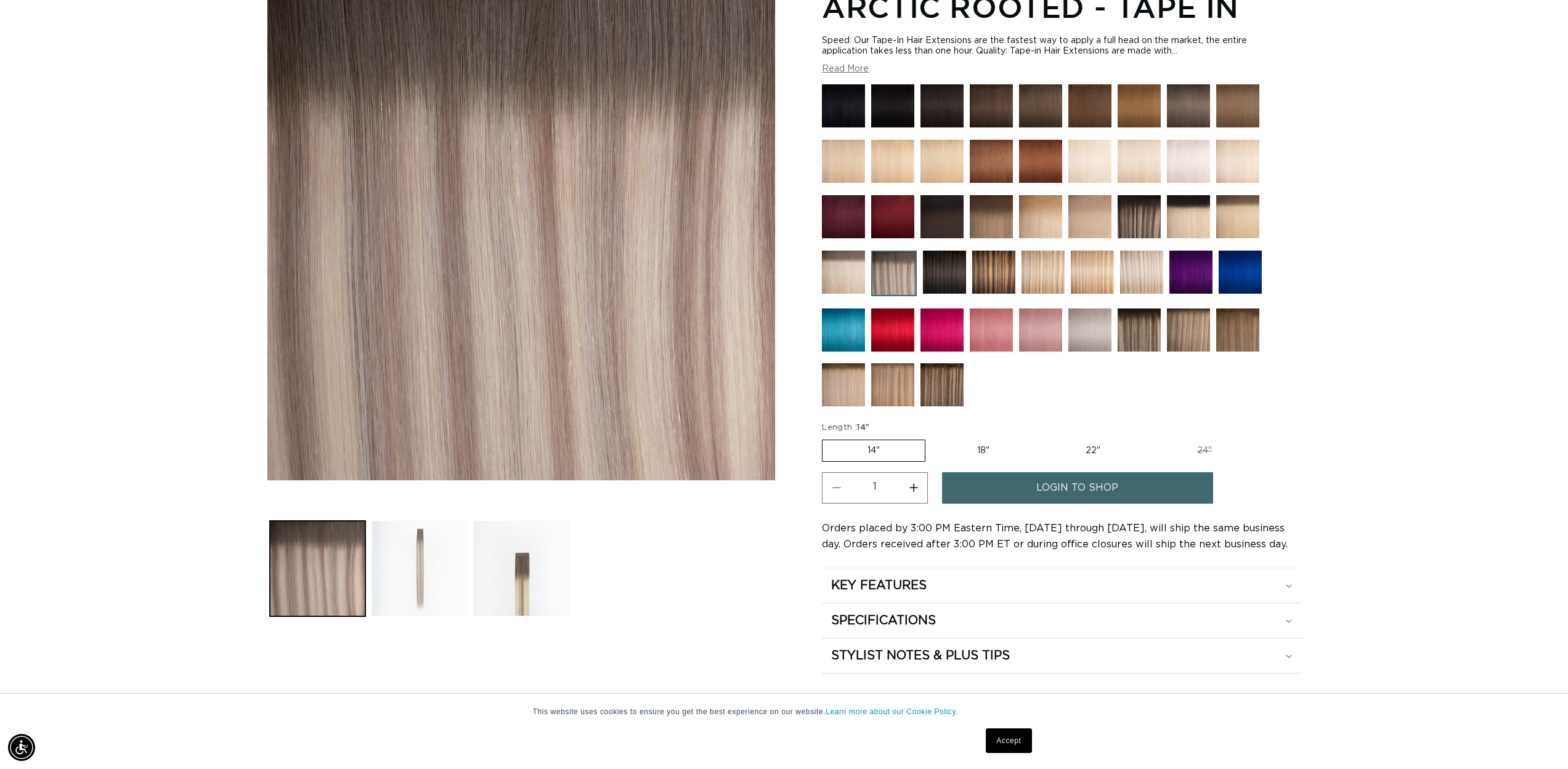
click at [413, 550] on button "Load image 2 in gallery view" at bounding box center [418, 568] width 95 height 95
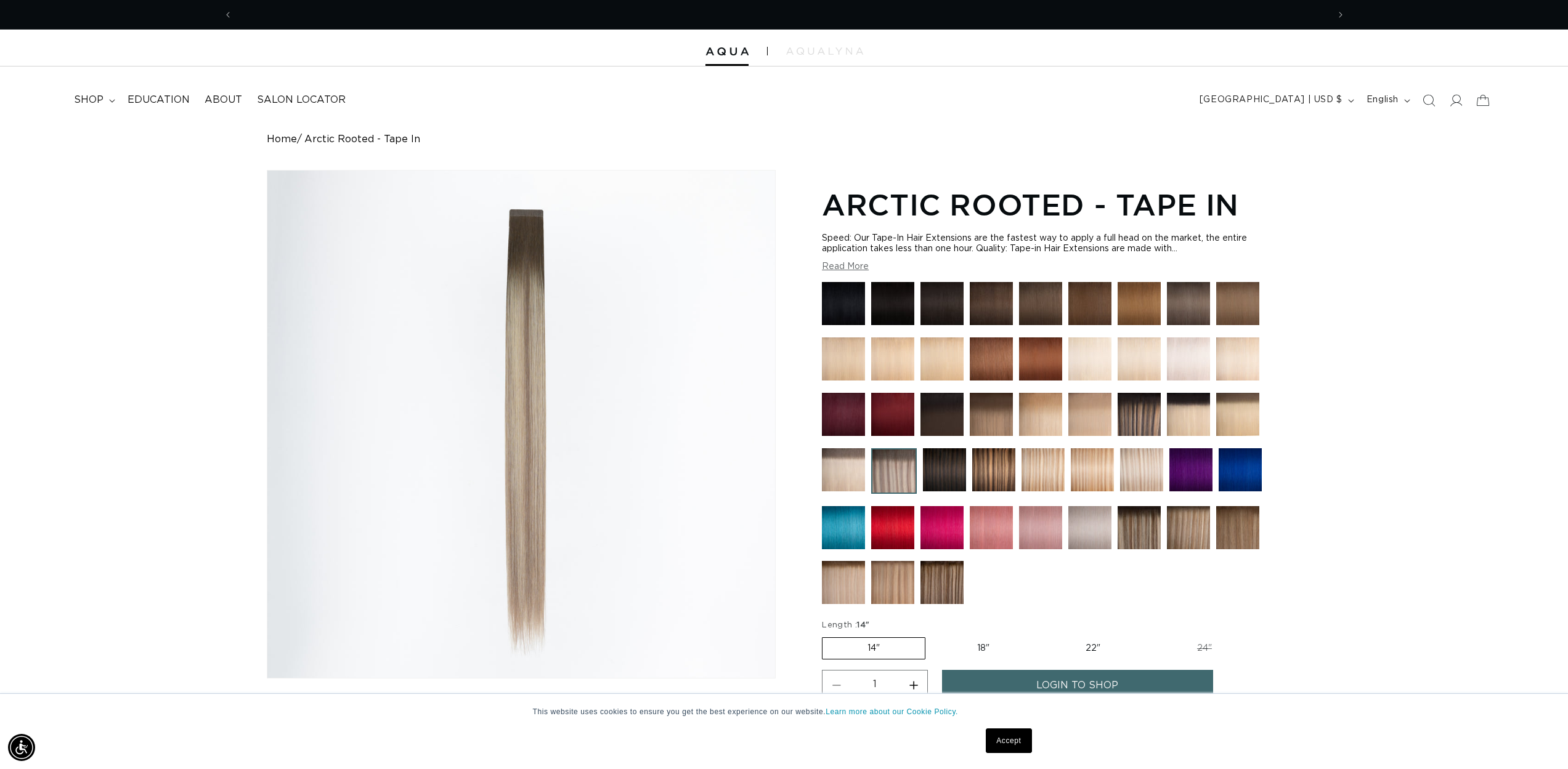
scroll to position [0, 1095]
click at [1193, 528] on img at bounding box center [1188, 528] width 43 height 43
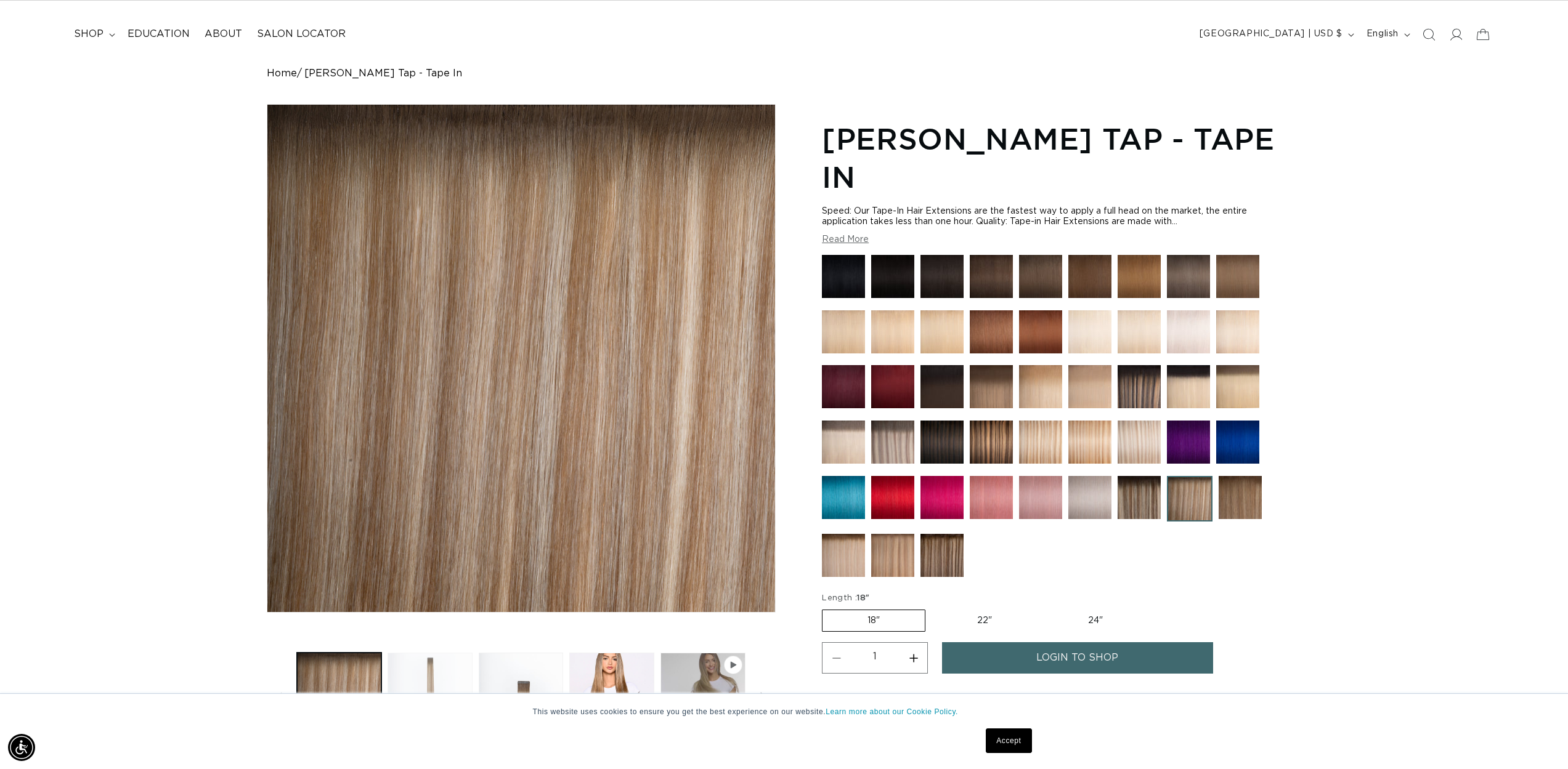
click at [418, 667] on button "Load image 2 in gallery view" at bounding box center [429, 695] width 85 height 85
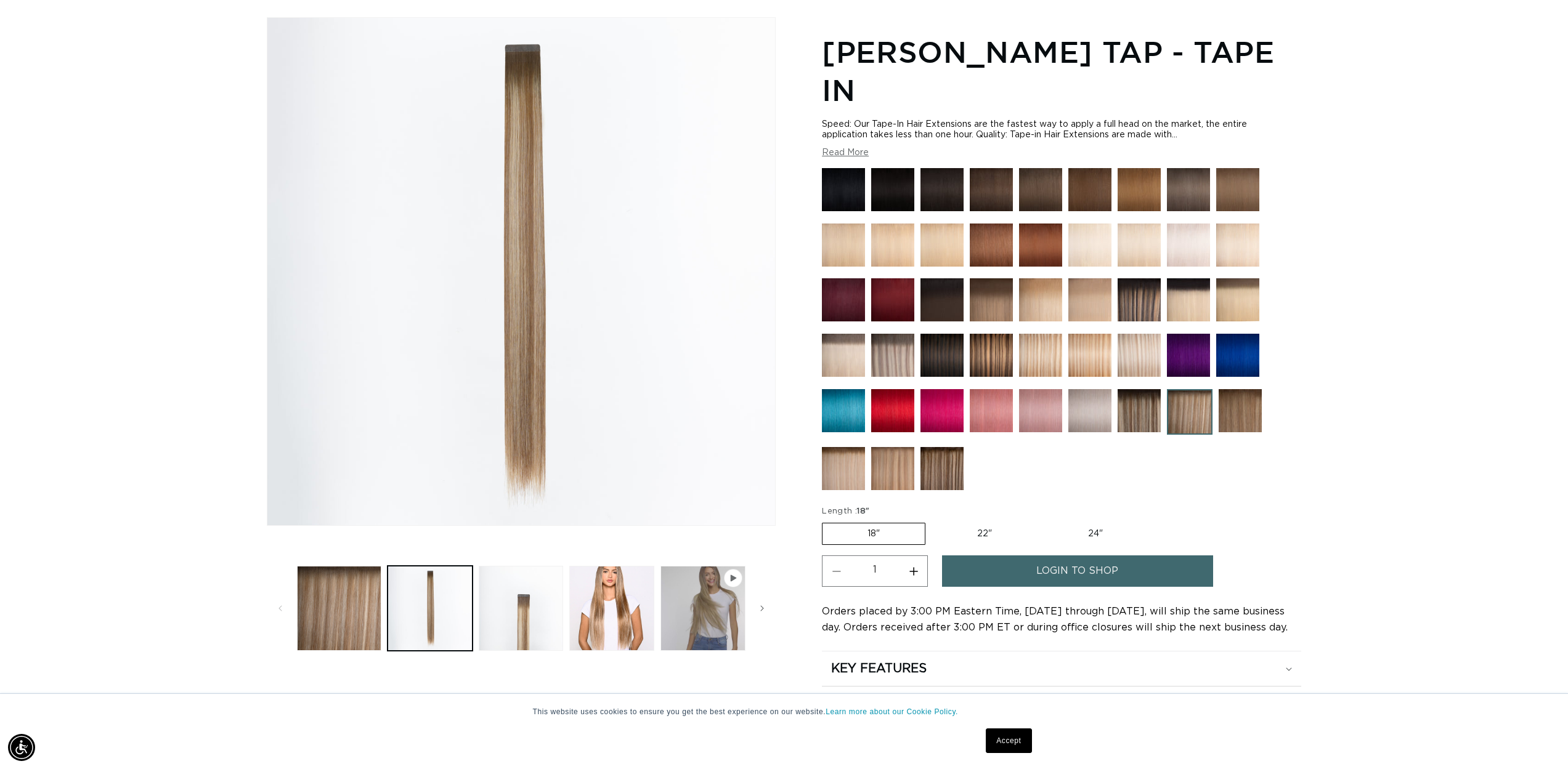
scroll to position [241, 0]
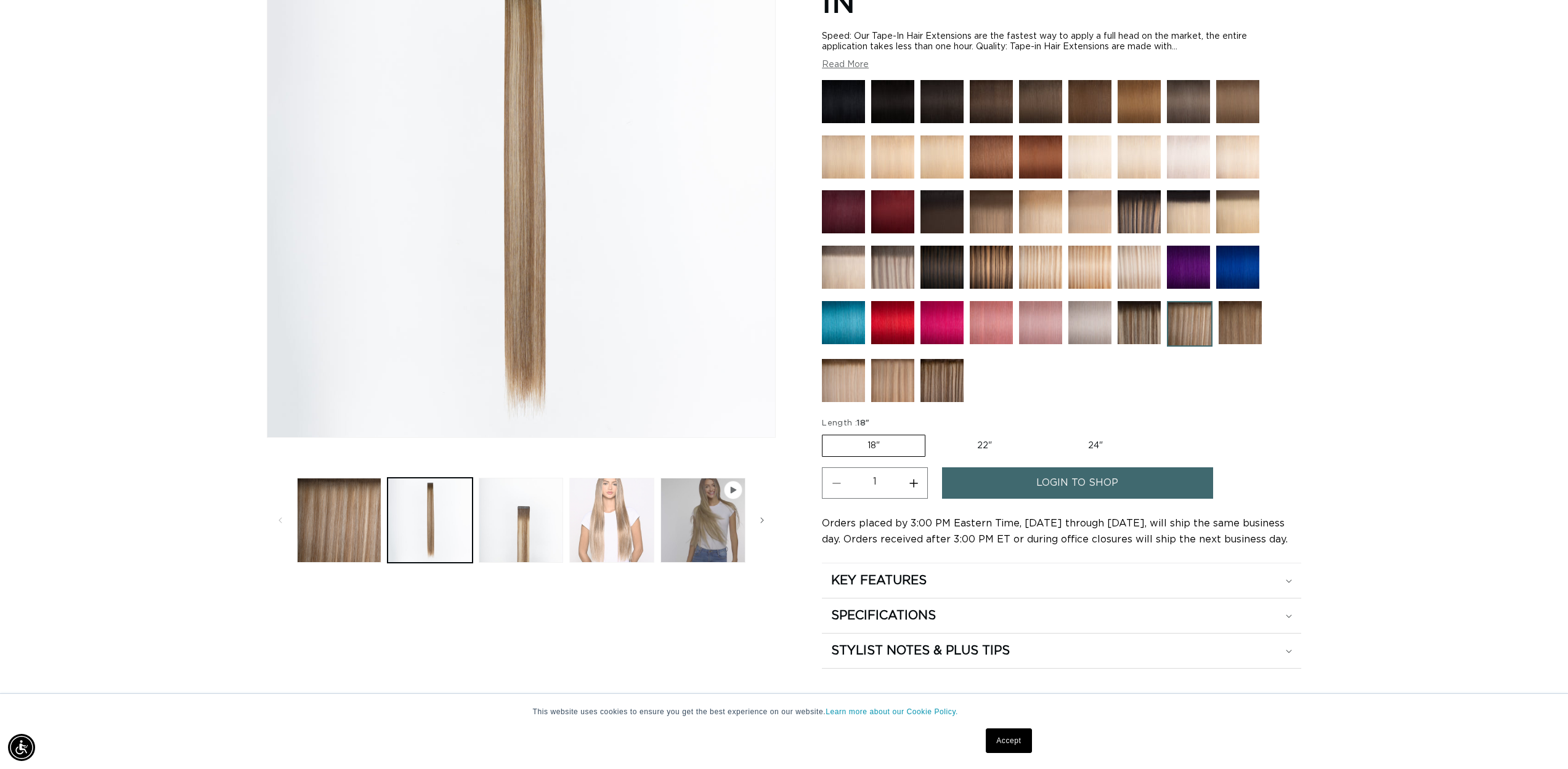
click at [613, 553] on button "Load image 4 in gallery view" at bounding box center [611, 520] width 85 height 85
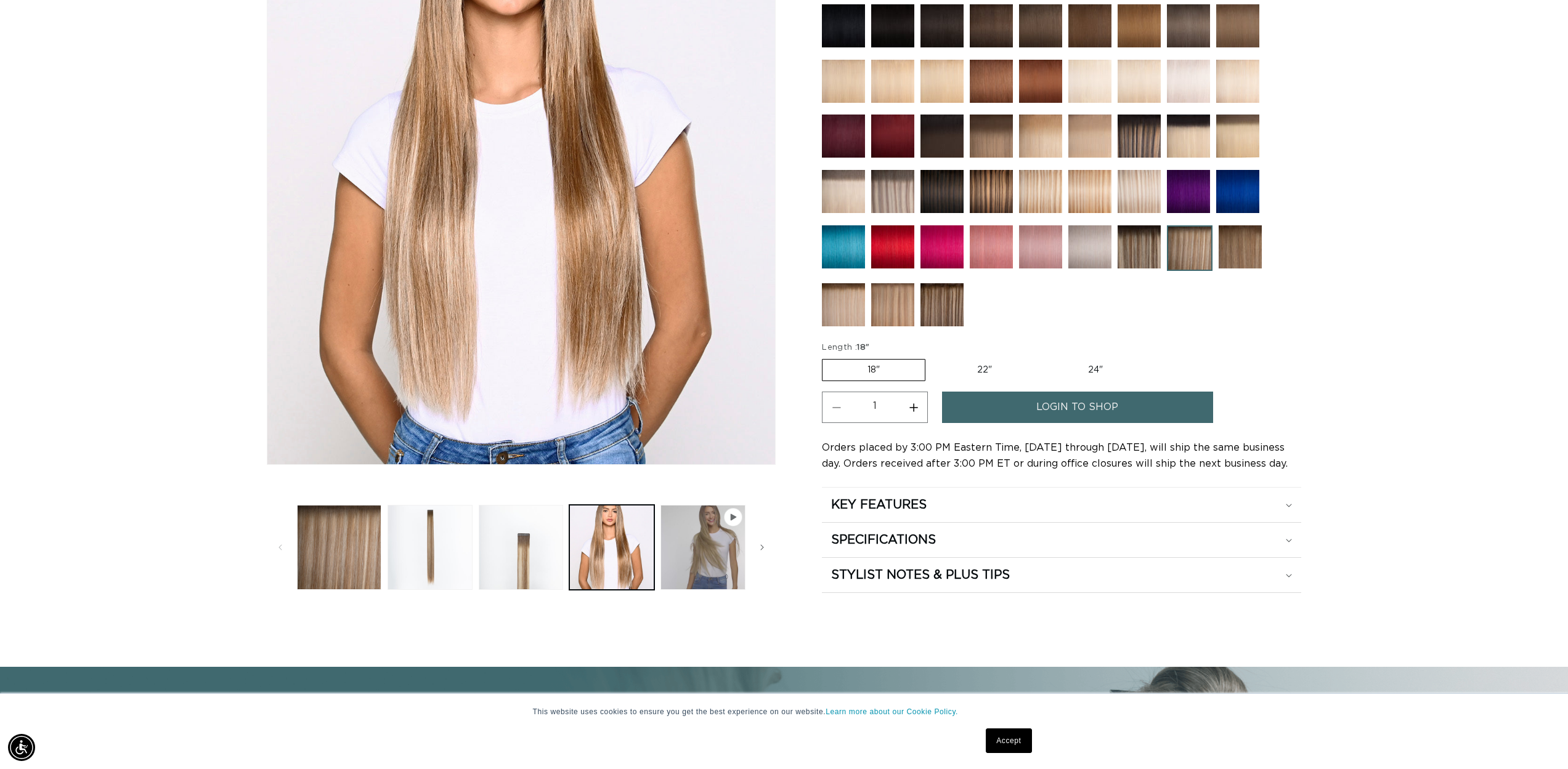
scroll to position [0, 0]
click at [417, 543] on button "Load image 2 in gallery view" at bounding box center [429, 547] width 85 height 85
